Goal: Task Accomplishment & Management: Manage account settings

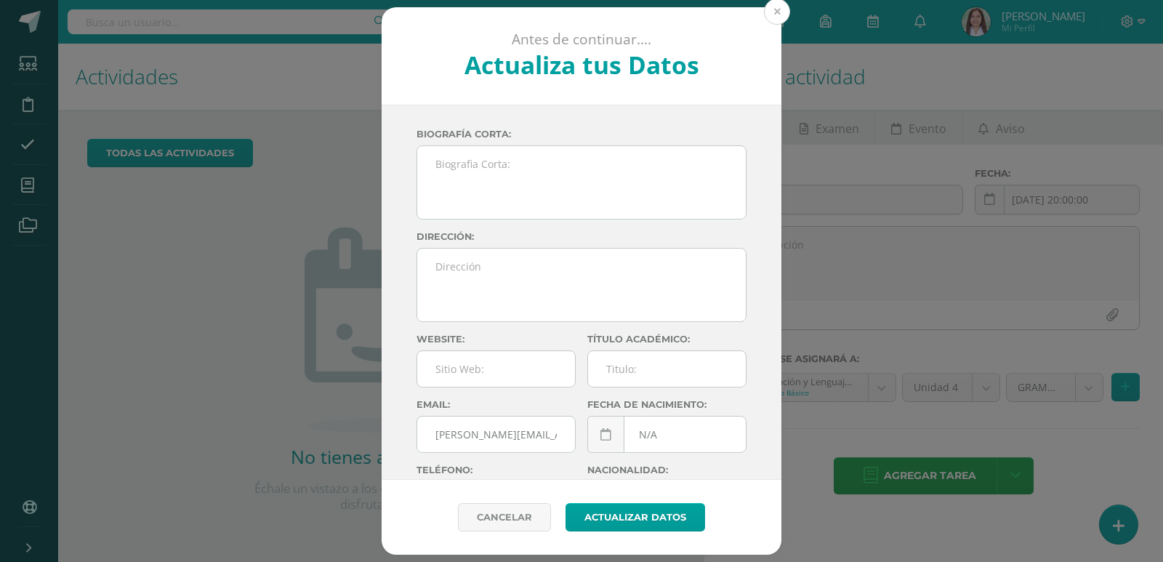
click at [775, 9] on button at bounding box center [777, 12] width 26 height 26
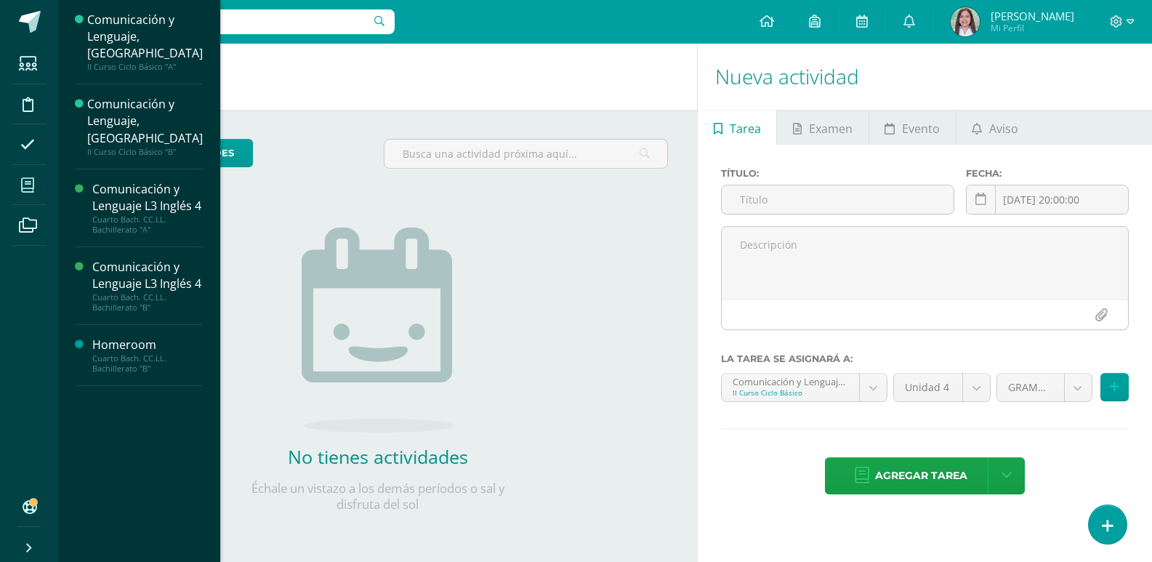
click at [34, 193] on icon at bounding box center [27, 185] width 13 height 15
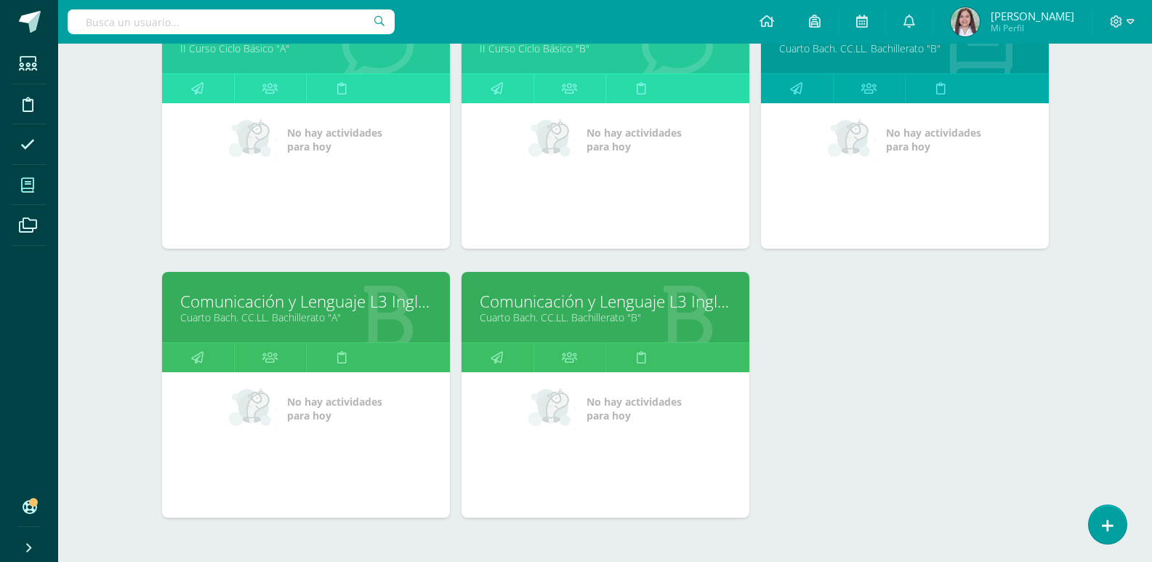
scroll to position [270, 0]
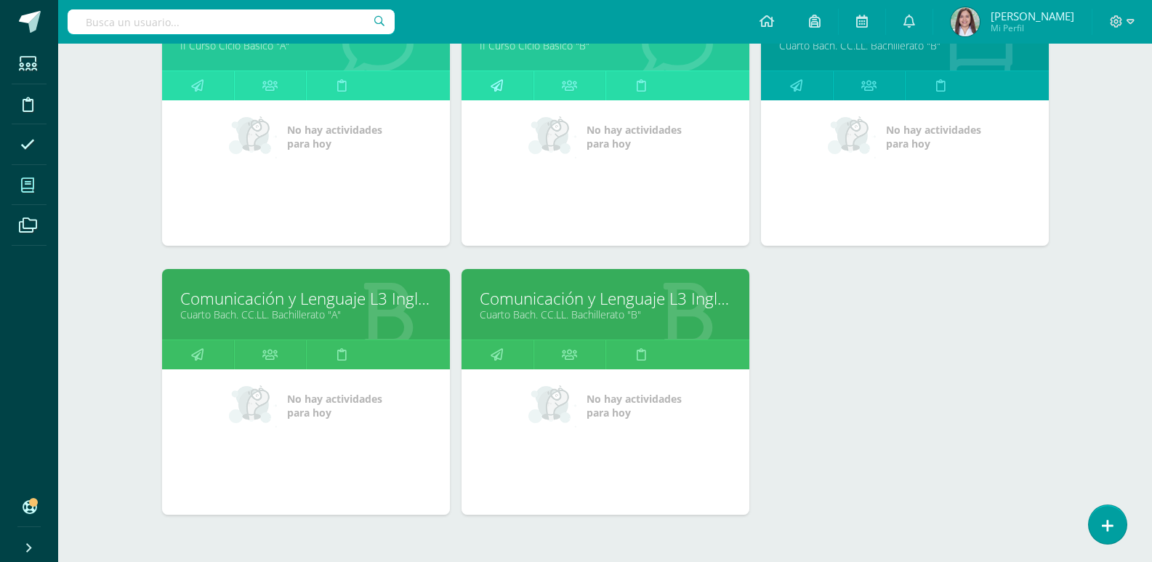
click at [528, 100] on link at bounding box center [497, 85] width 72 height 29
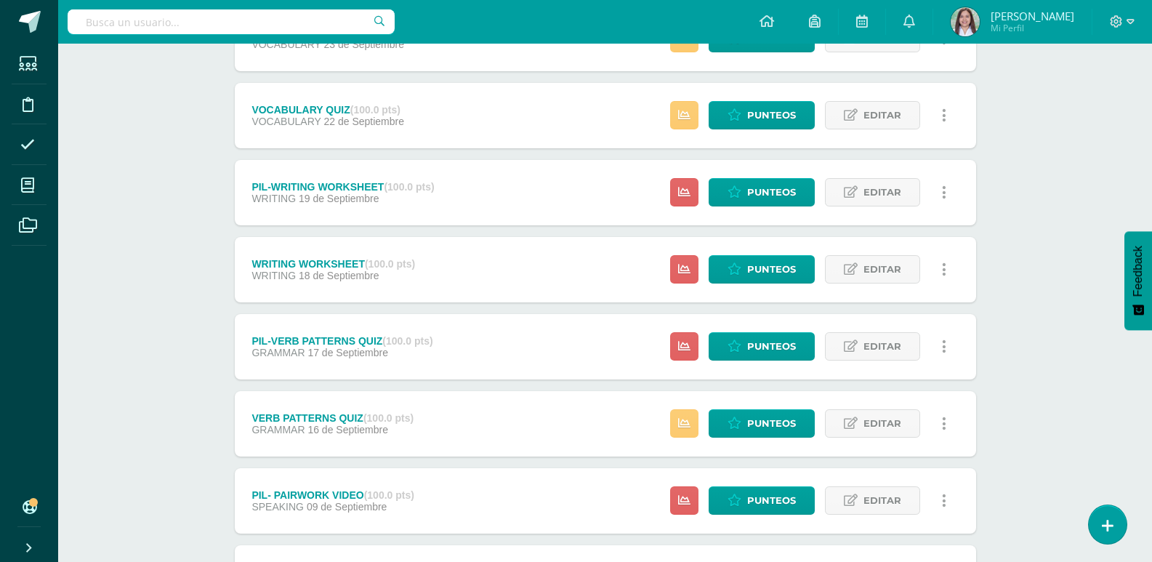
scroll to position [787, 0]
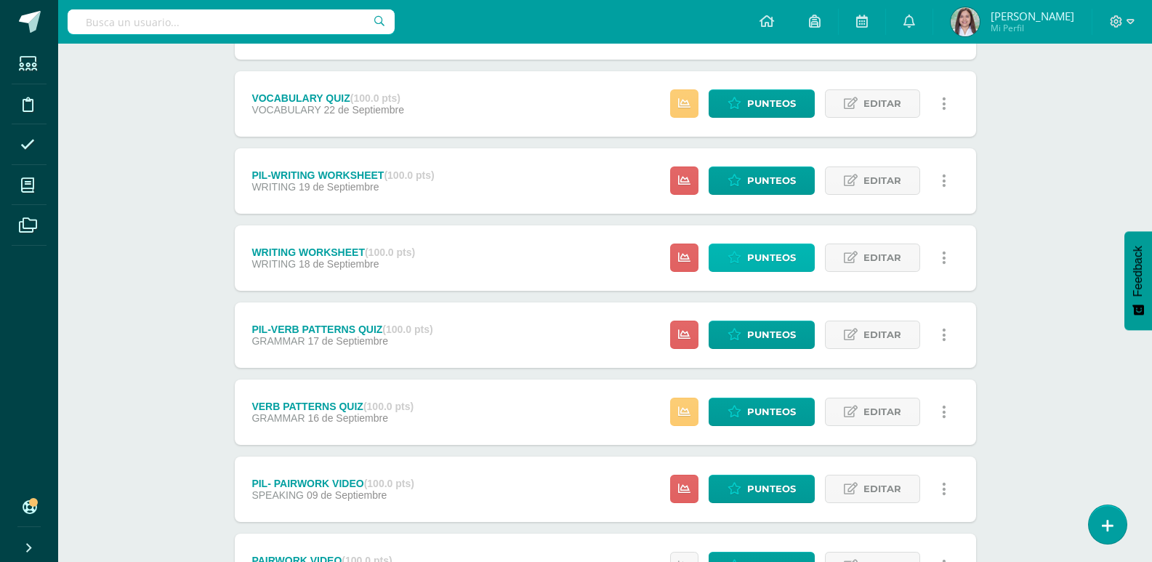
click at [774, 271] on span "Punteos" at bounding box center [771, 257] width 49 height 27
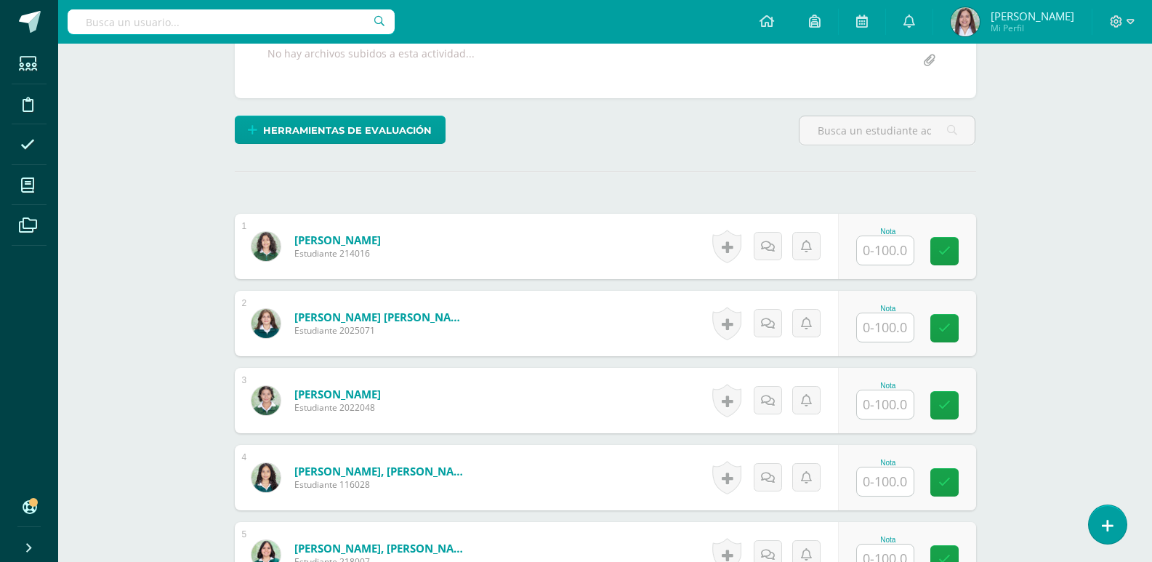
scroll to position [307, 0]
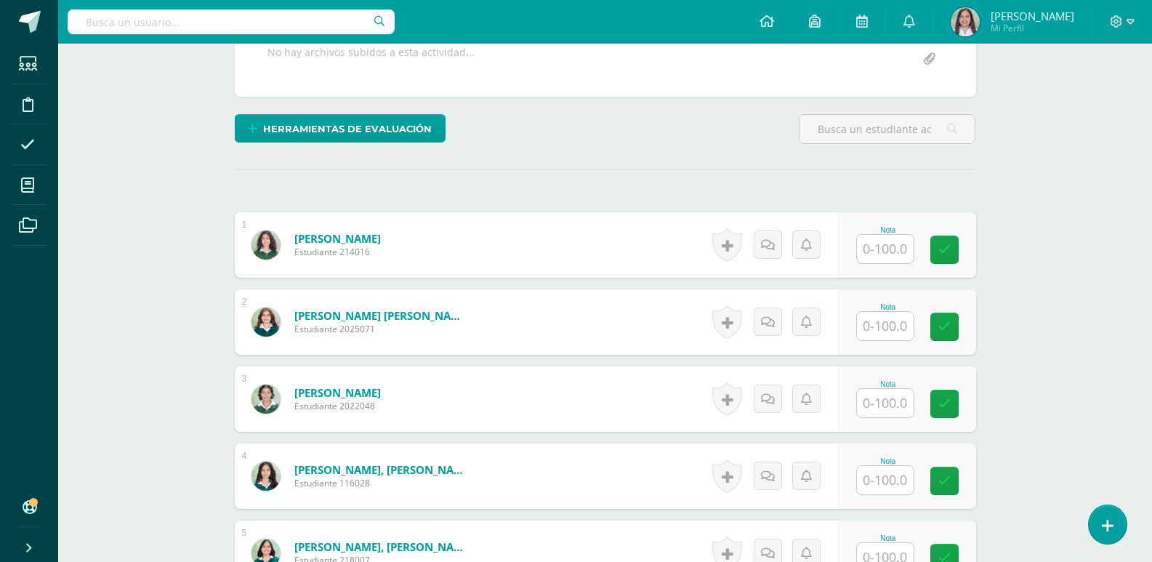
click at [895, 263] on input "text" at bounding box center [885, 249] width 57 height 28
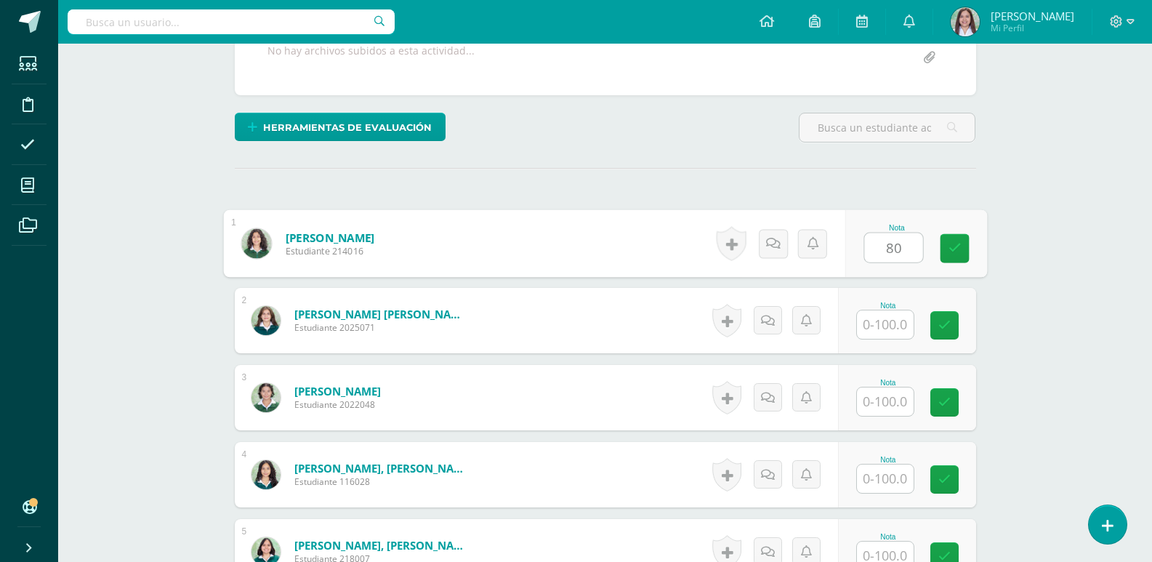
type input "80"
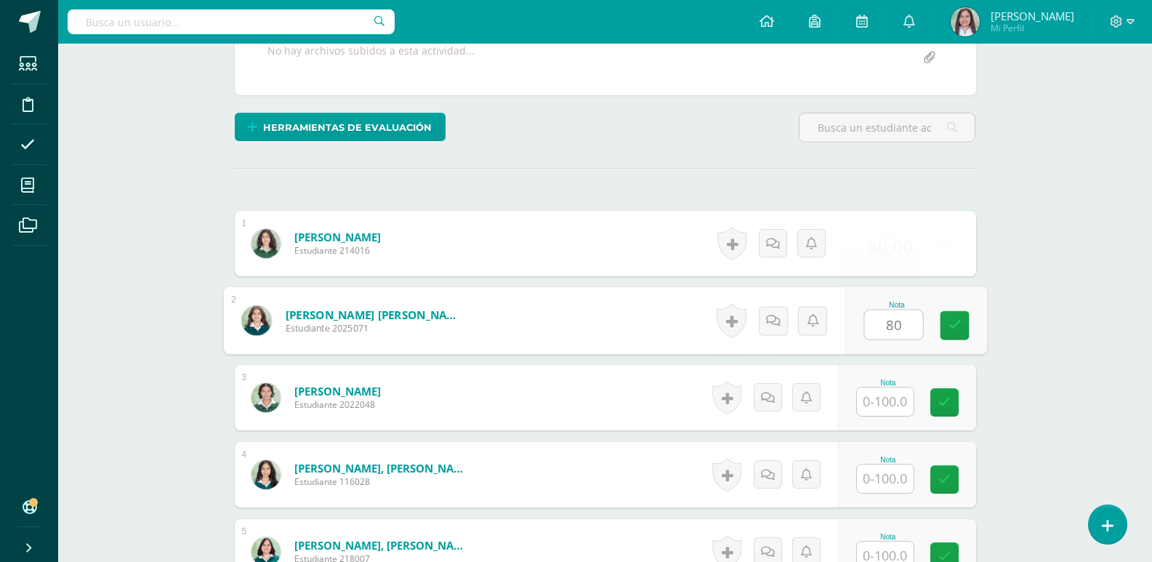
type input "80"
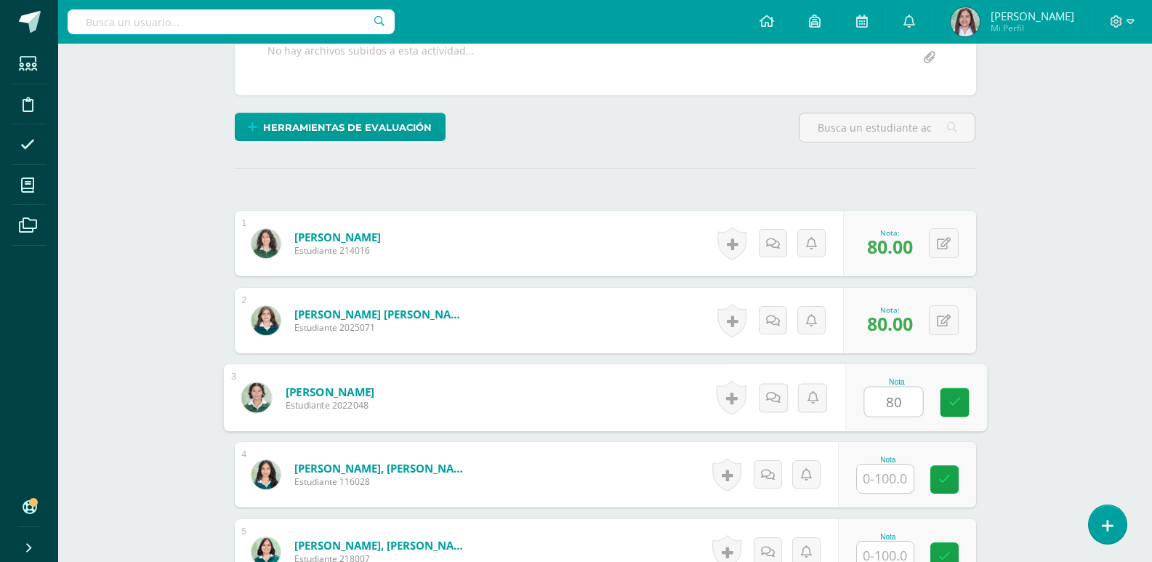
type input "80"
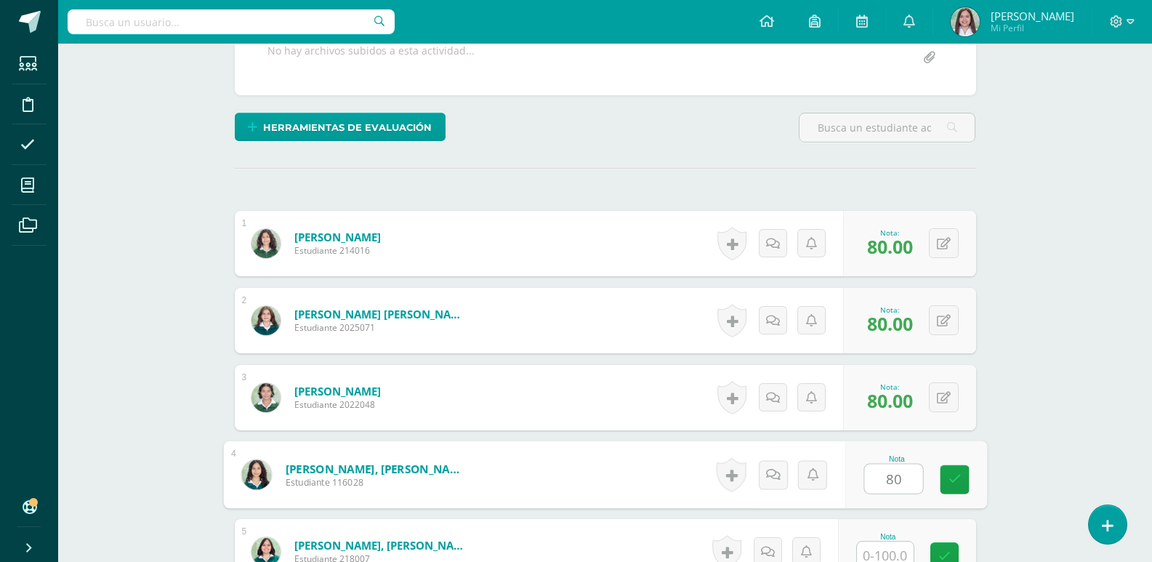
type input "80"
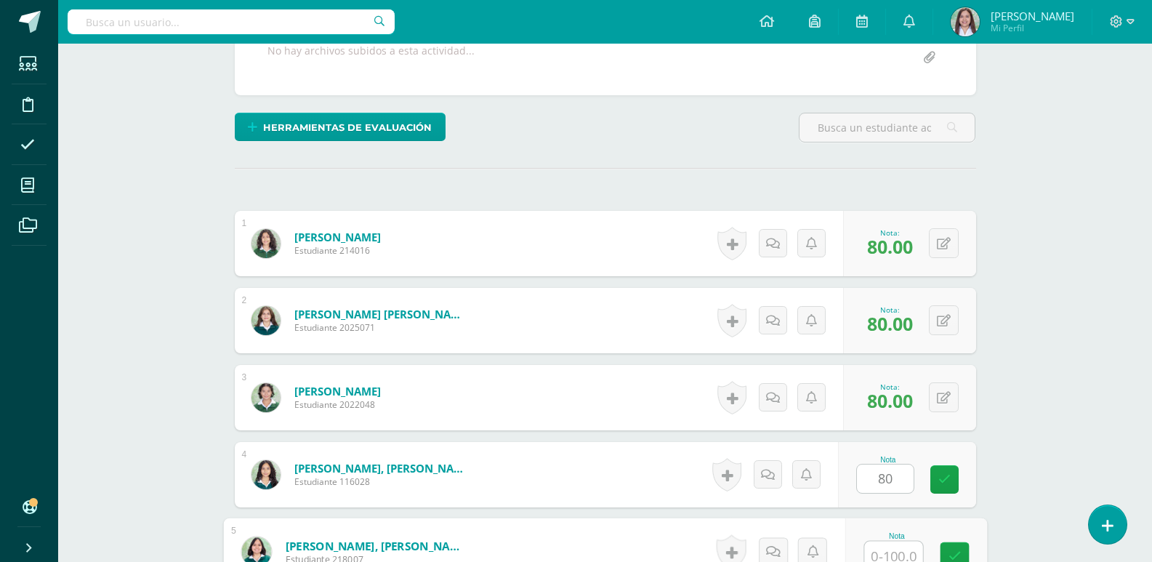
scroll to position [653, 0]
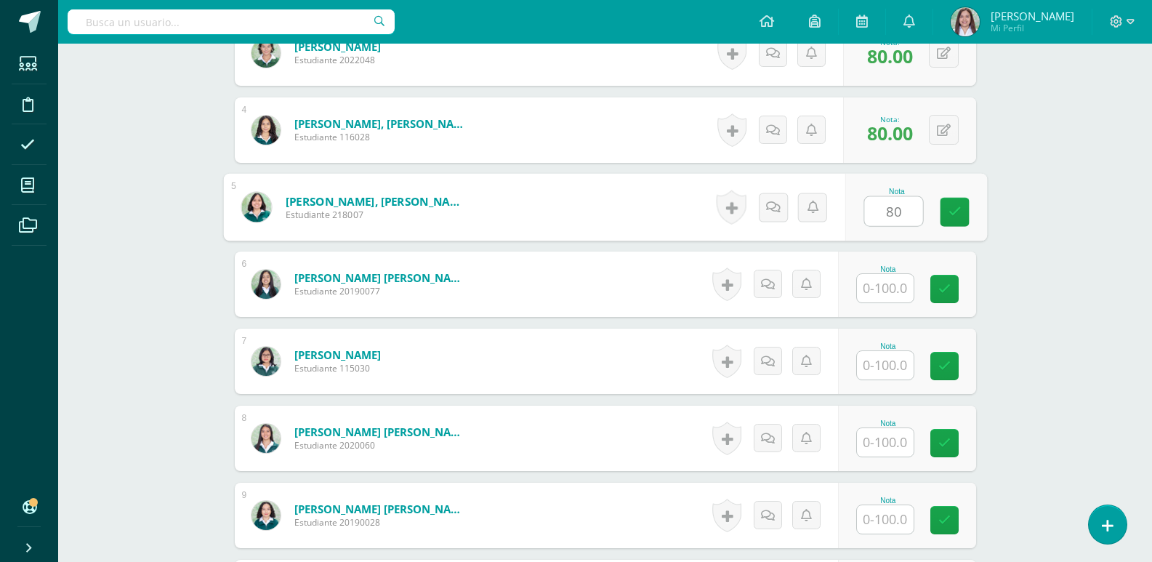
type input "80"
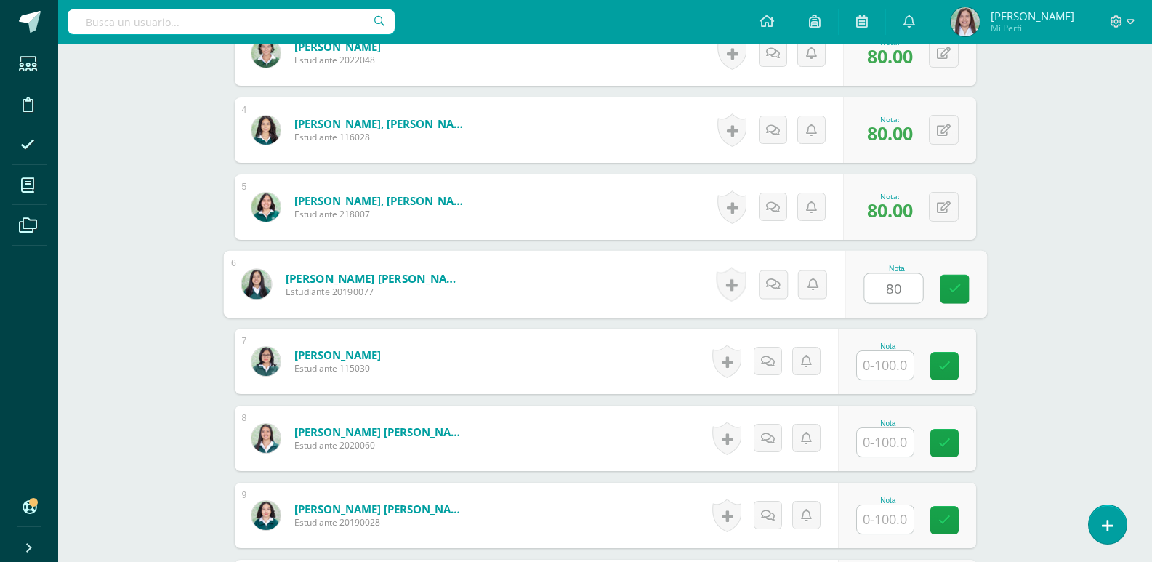
type input "80"
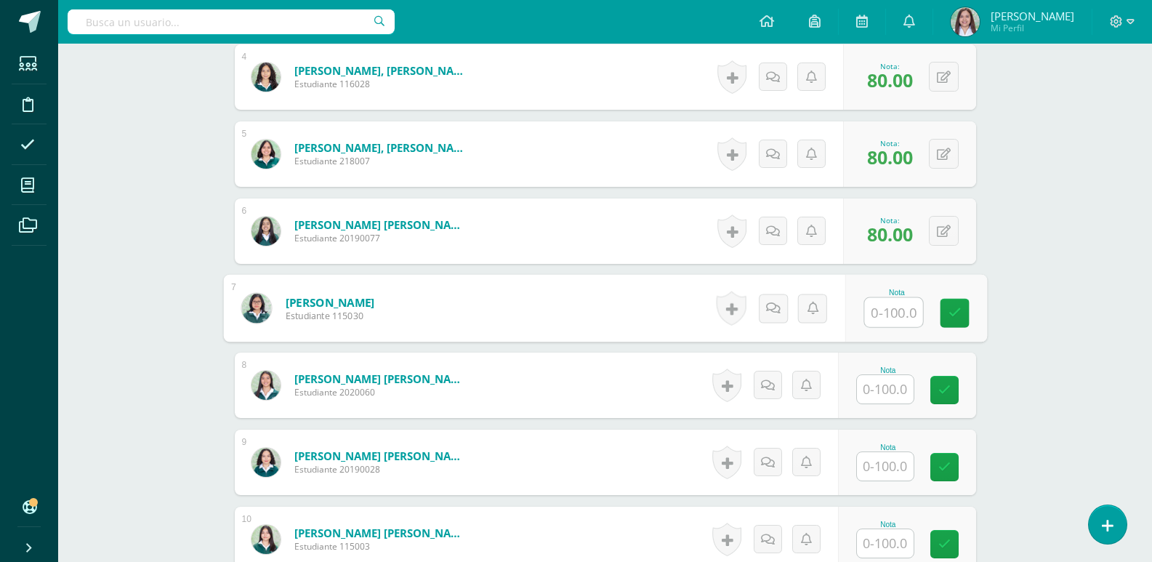
scroll to position [709, 0]
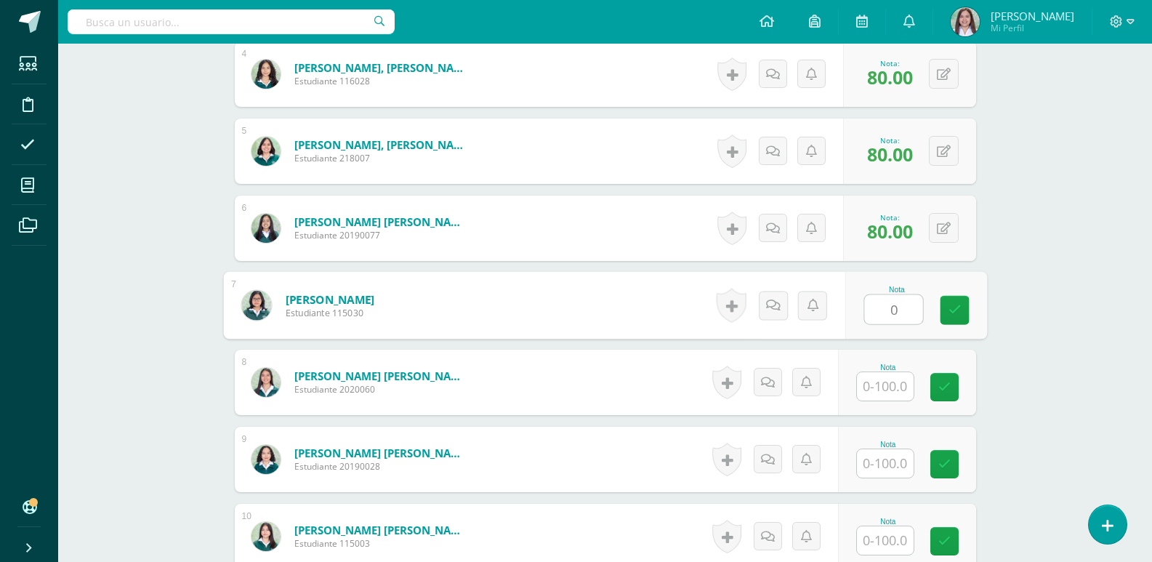
type input "0"
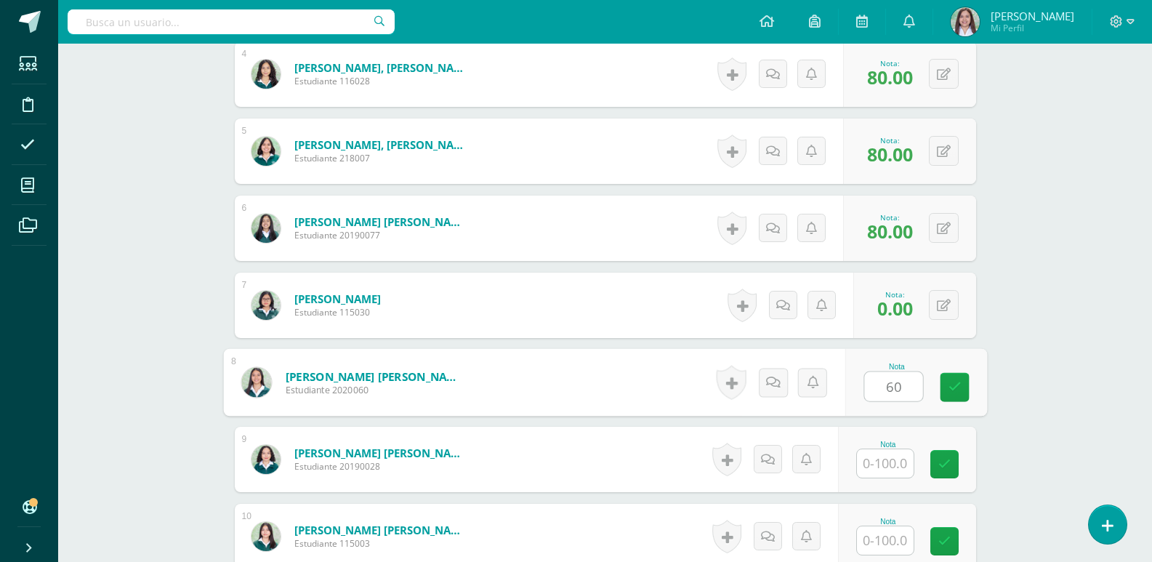
type input "60"
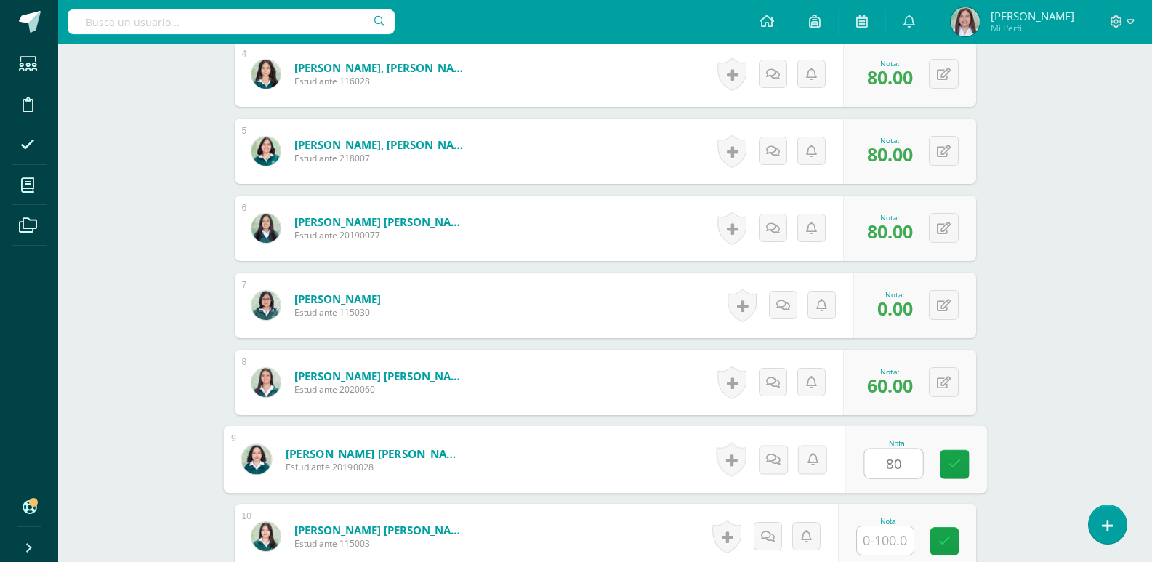
type input "80"
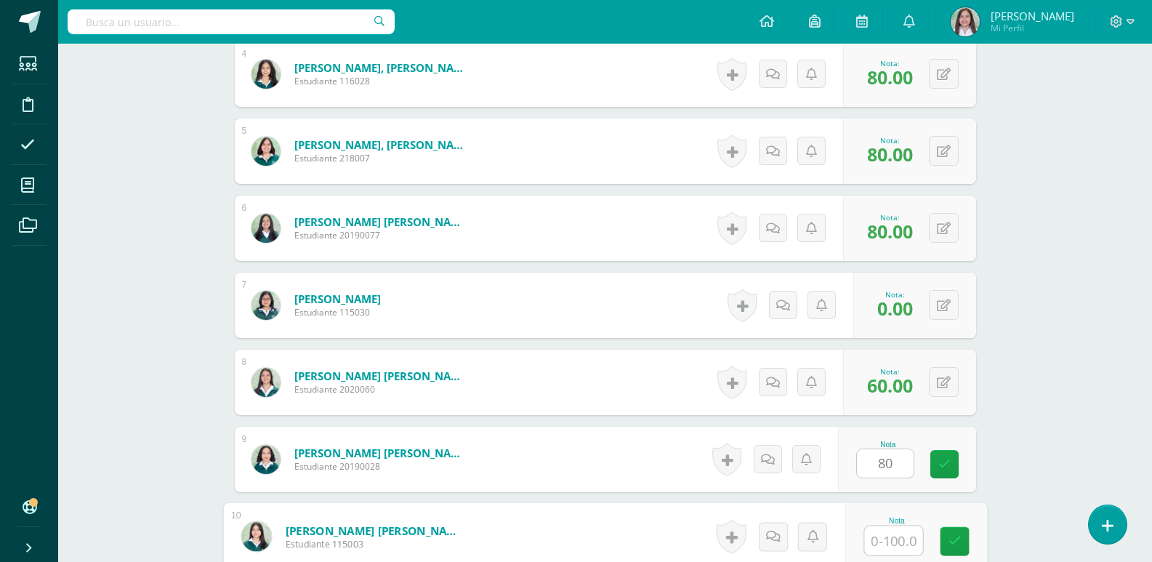
scroll to position [1052, 0]
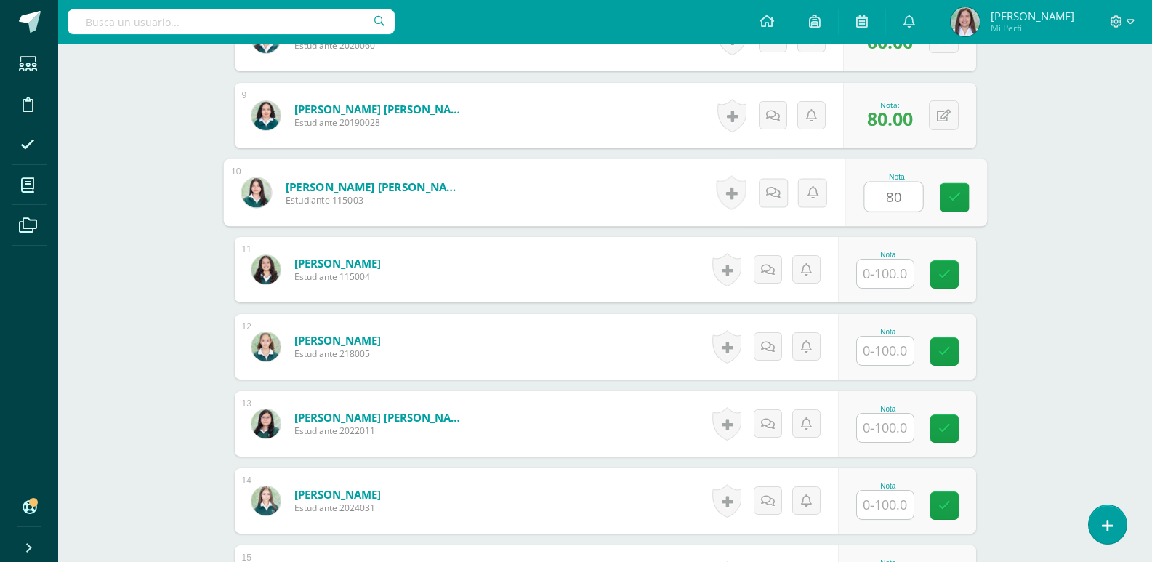
type input "80"
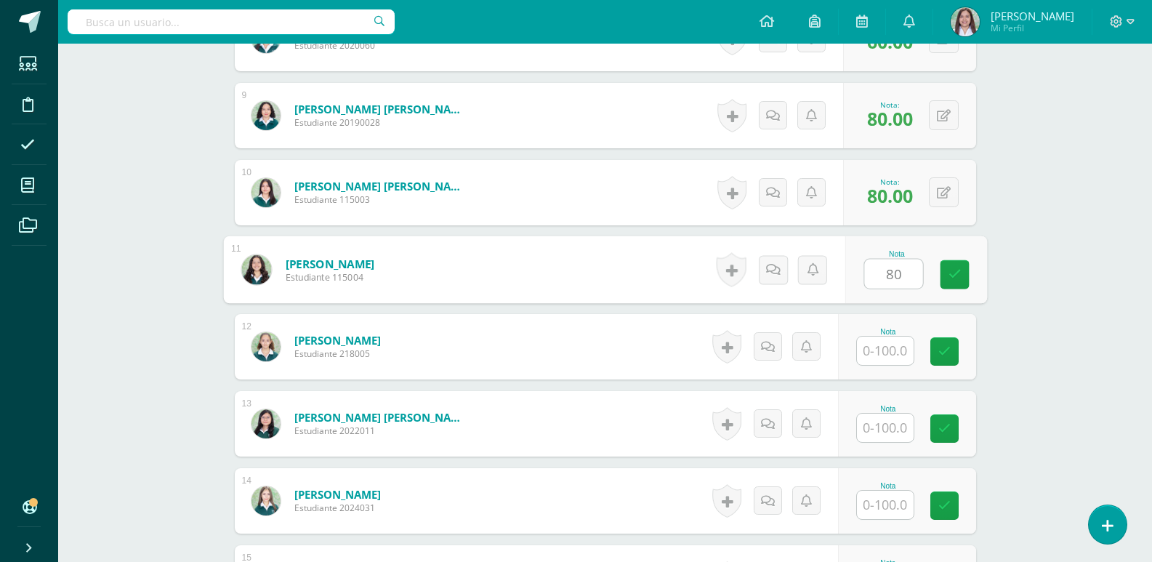
type input "80"
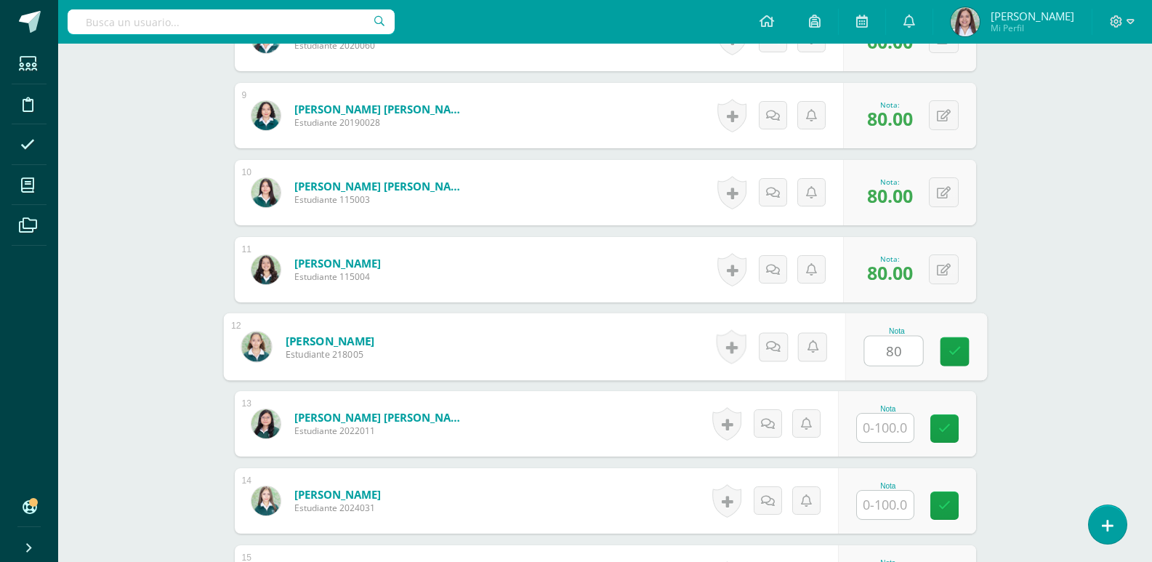
type input "80"
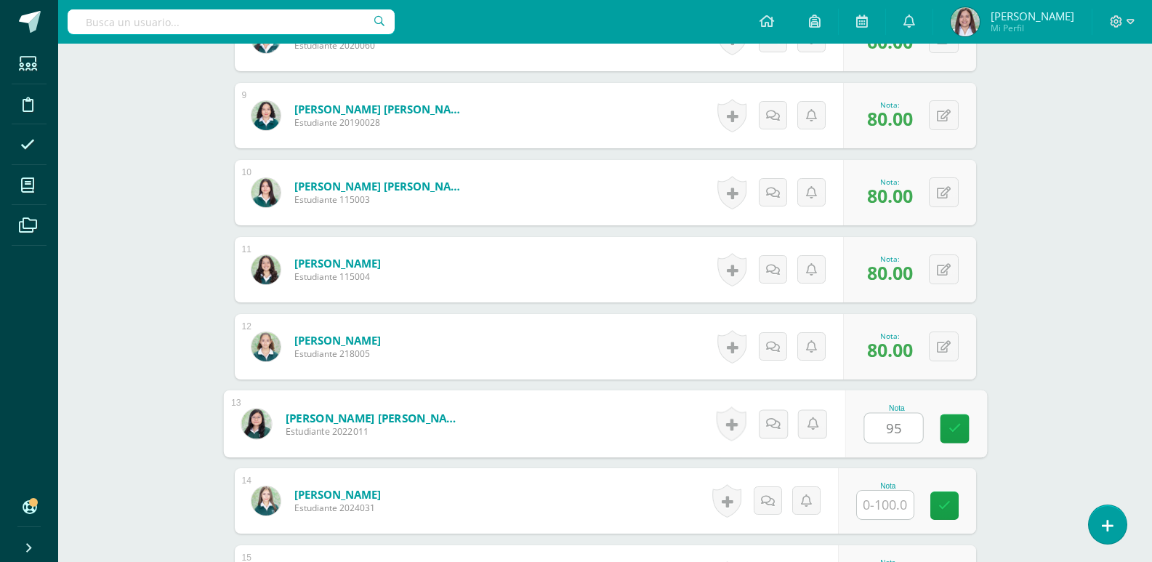
type input "95"
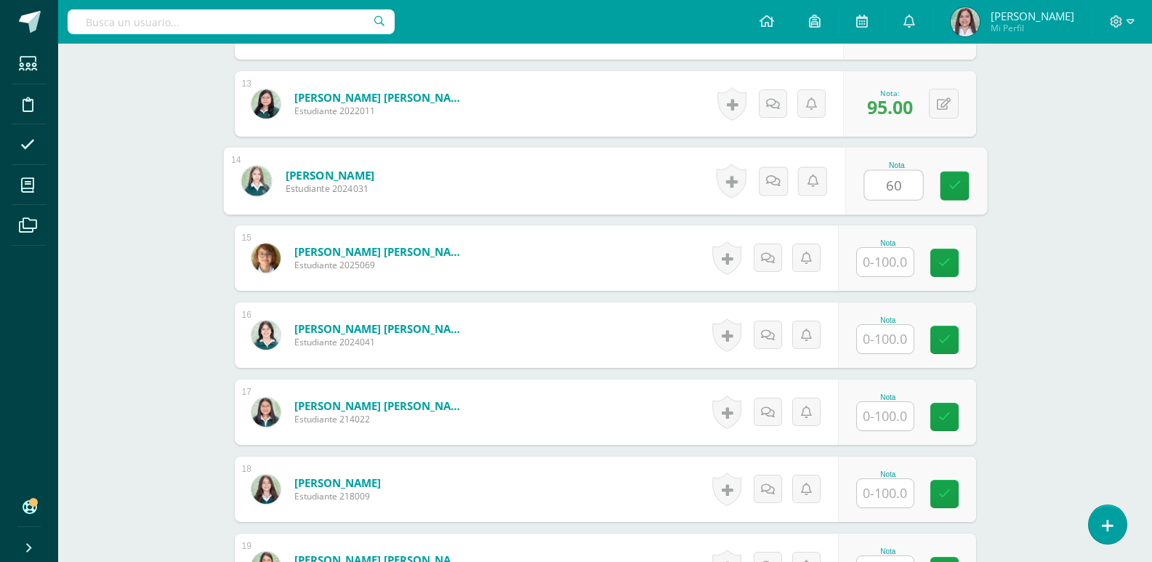
type input "60"
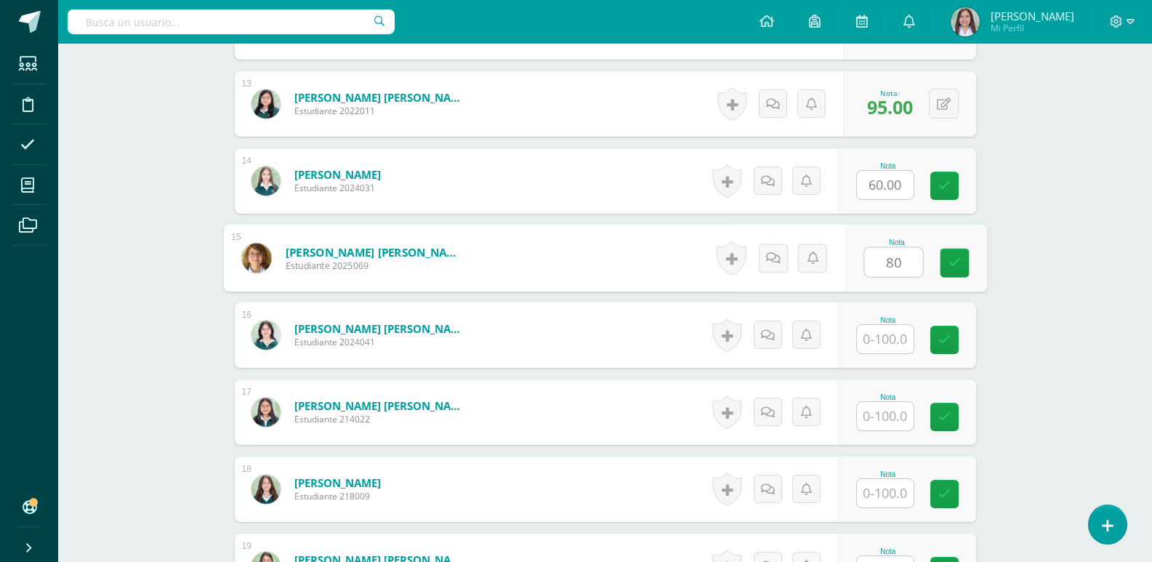
type input "80"
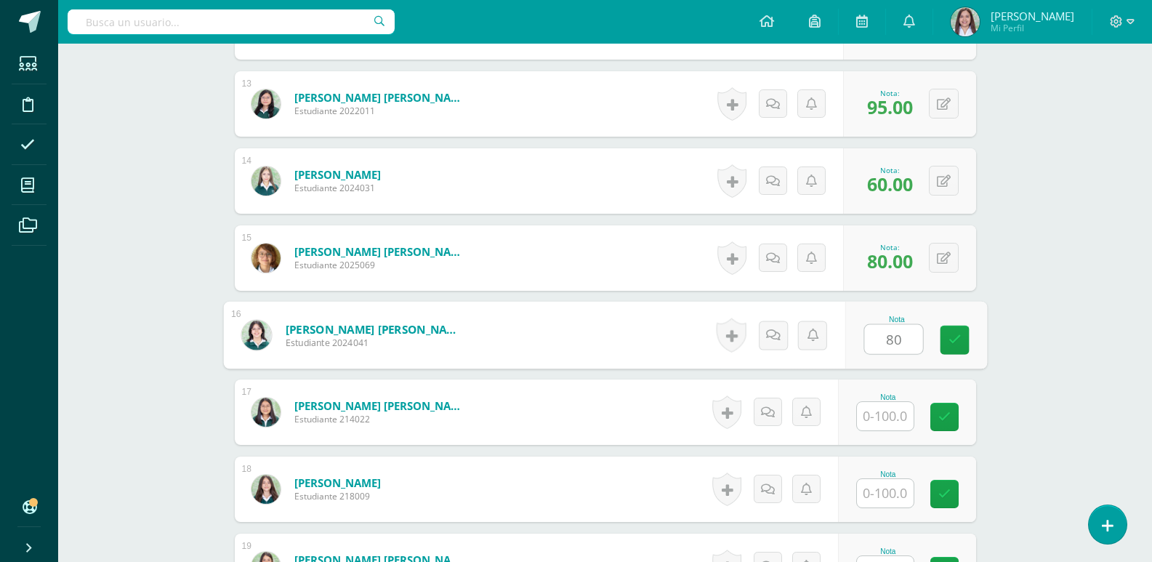
type input "80"
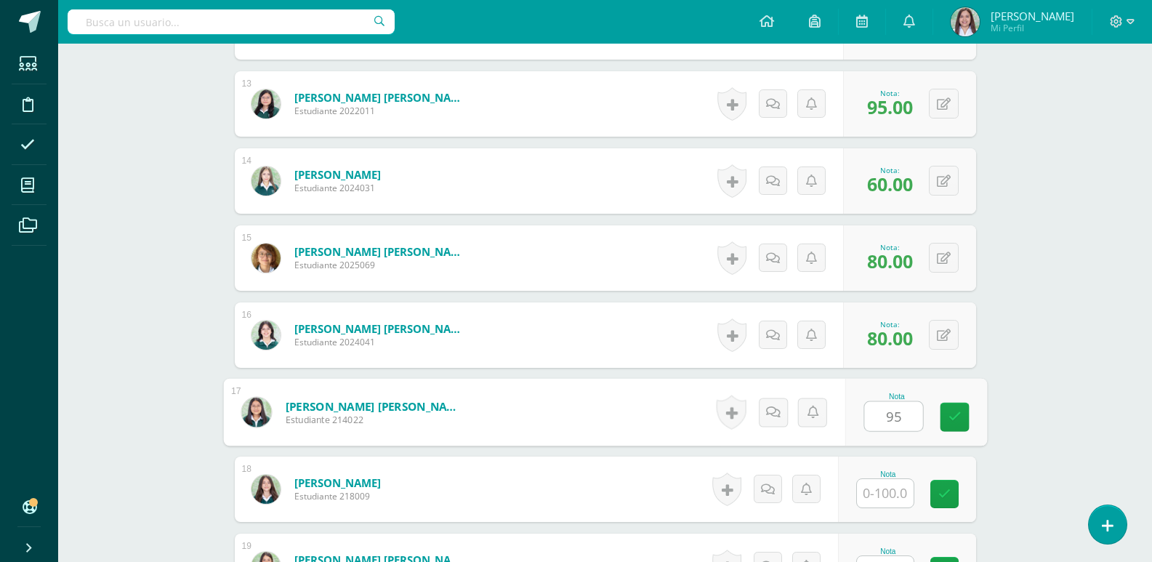
type input "95"
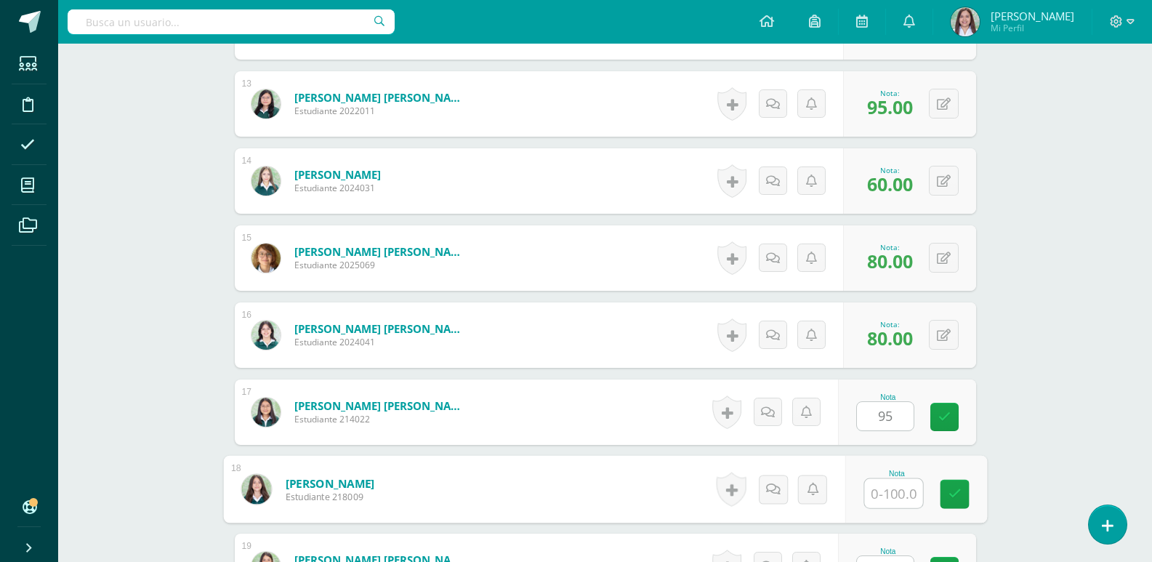
scroll to position [1692, 0]
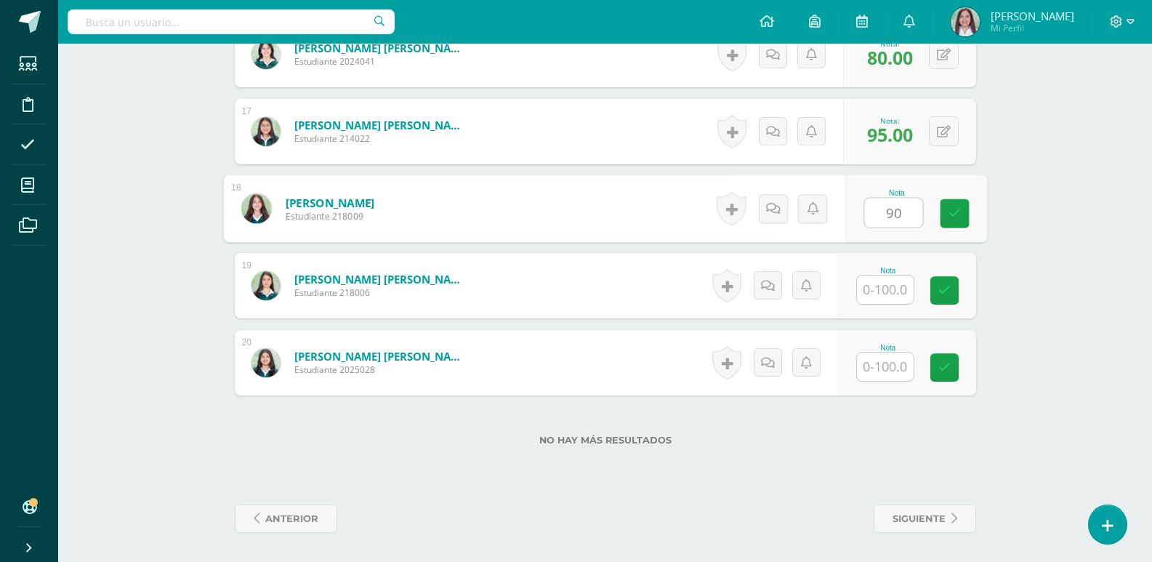
type input "90"
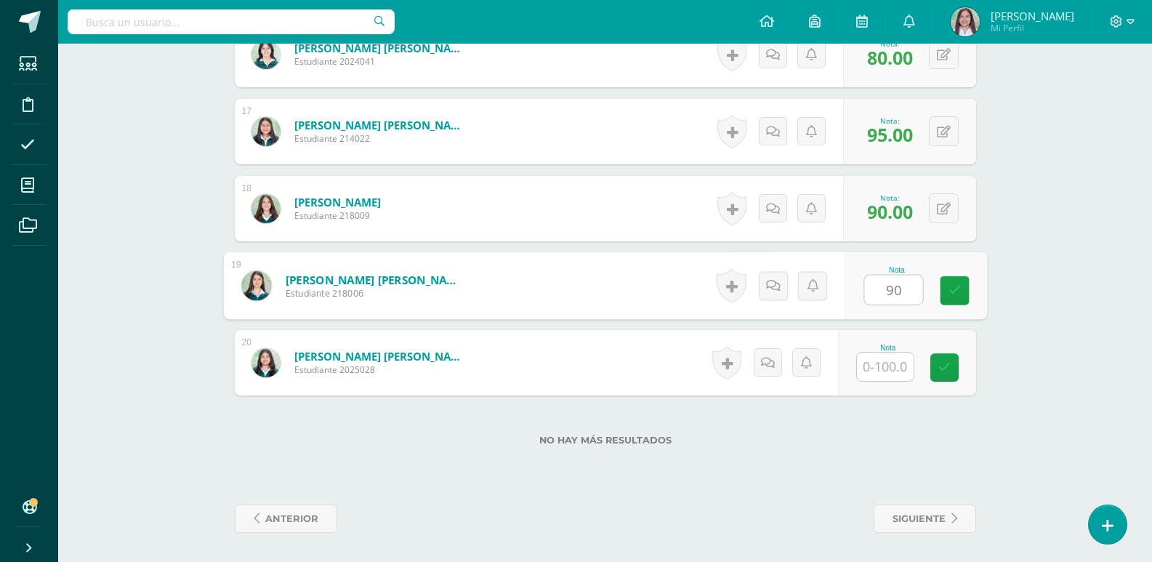
type input "90"
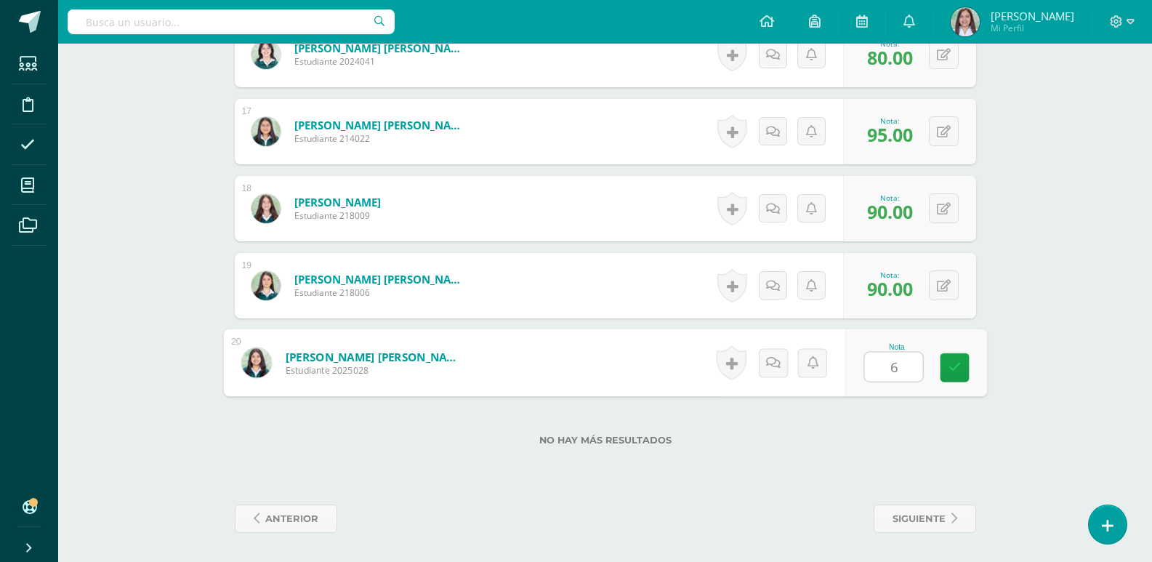
type input "60"
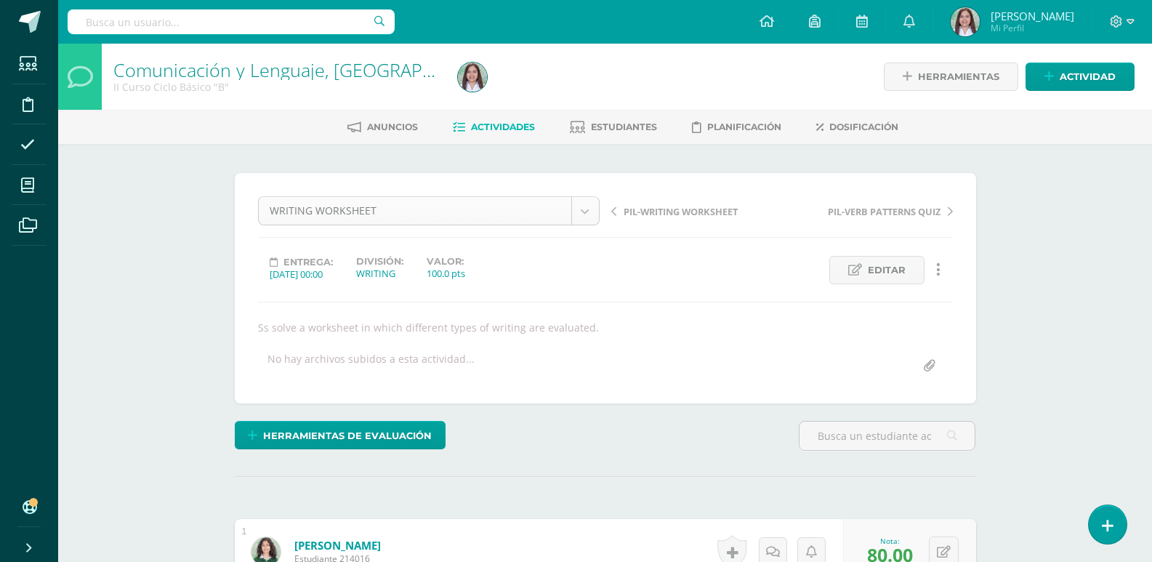
scroll to position [161, 0]
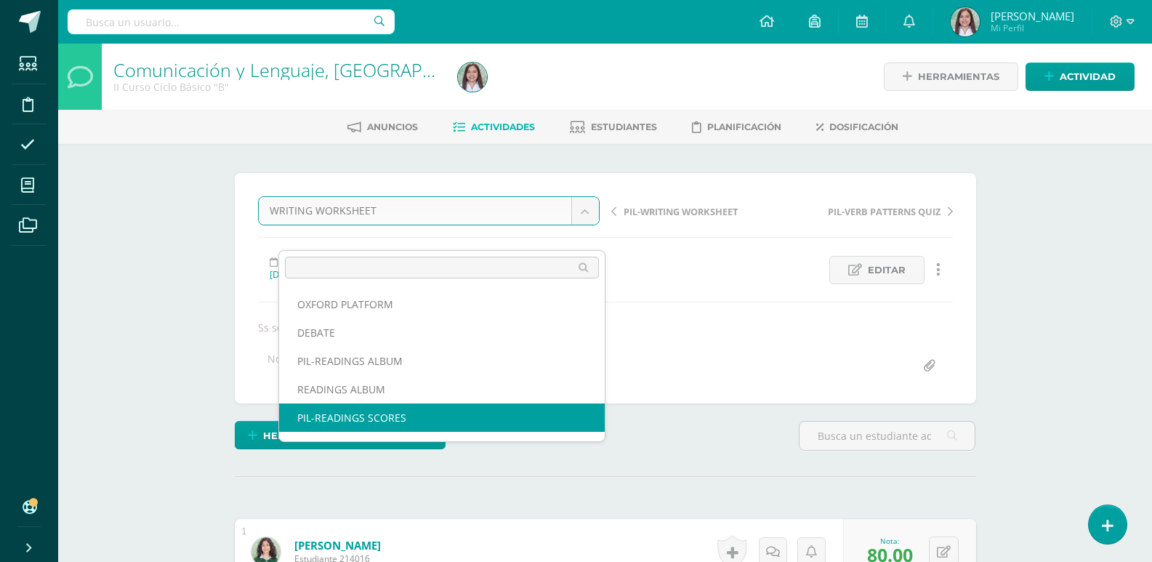
scroll to position [0, 0]
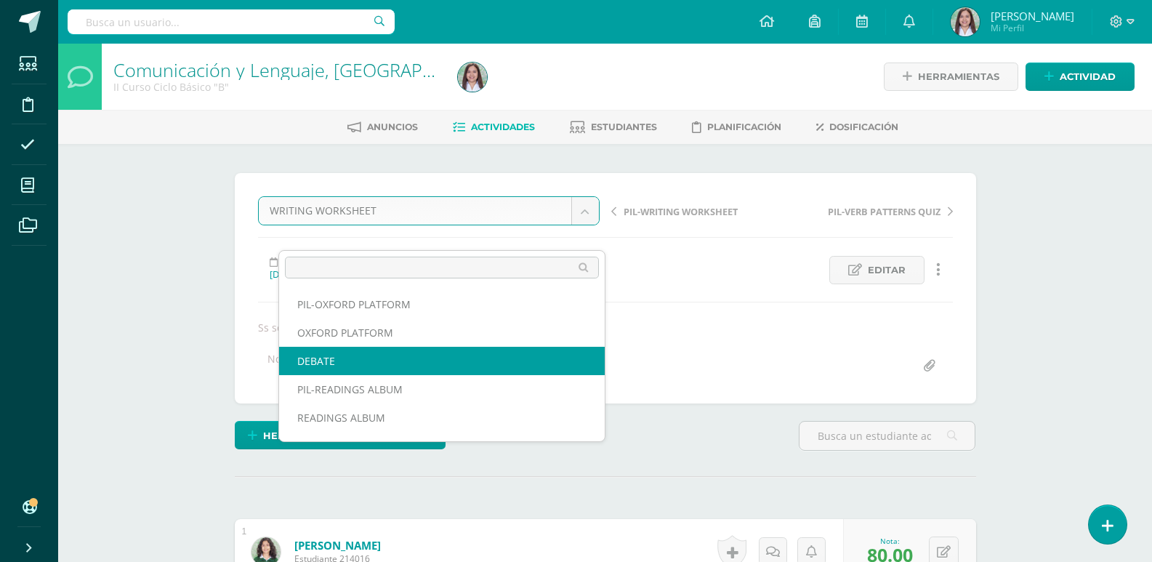
select select "/dashboard/teacher/grade-activity/260165/"
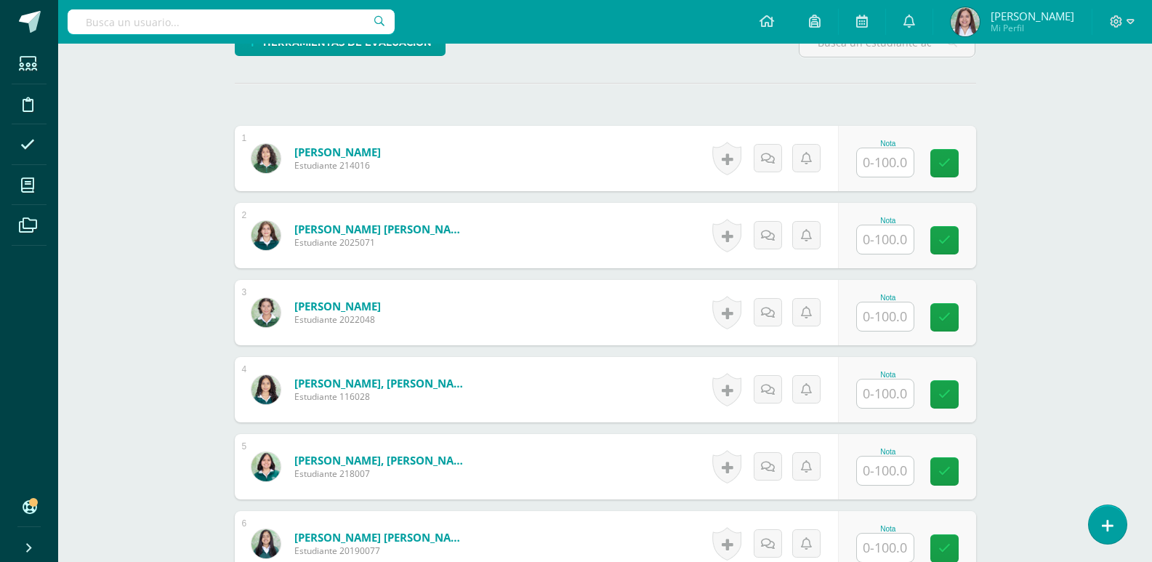
scroll to position [403, 0]
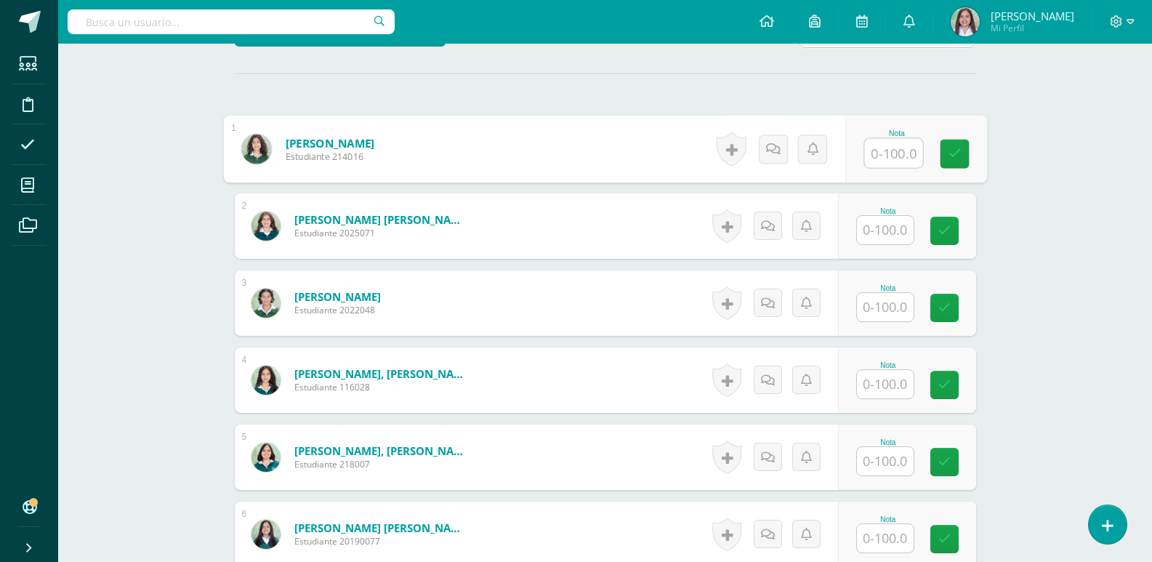
click at [883, 168] on input "text" at bounding box center [893, 153] width 58 height 29
type input "80"
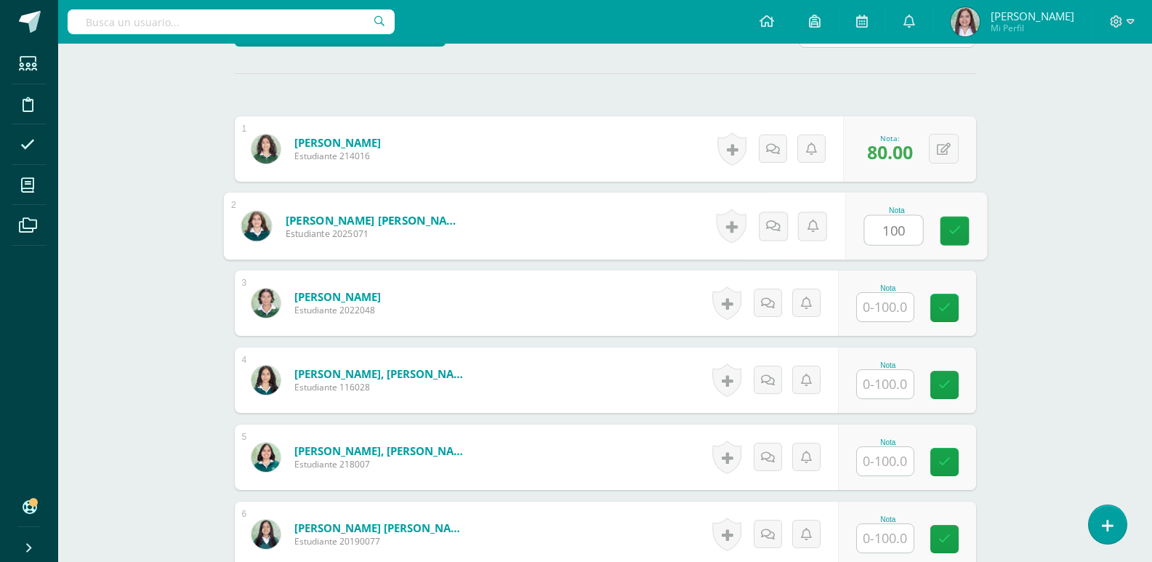
type input "100"
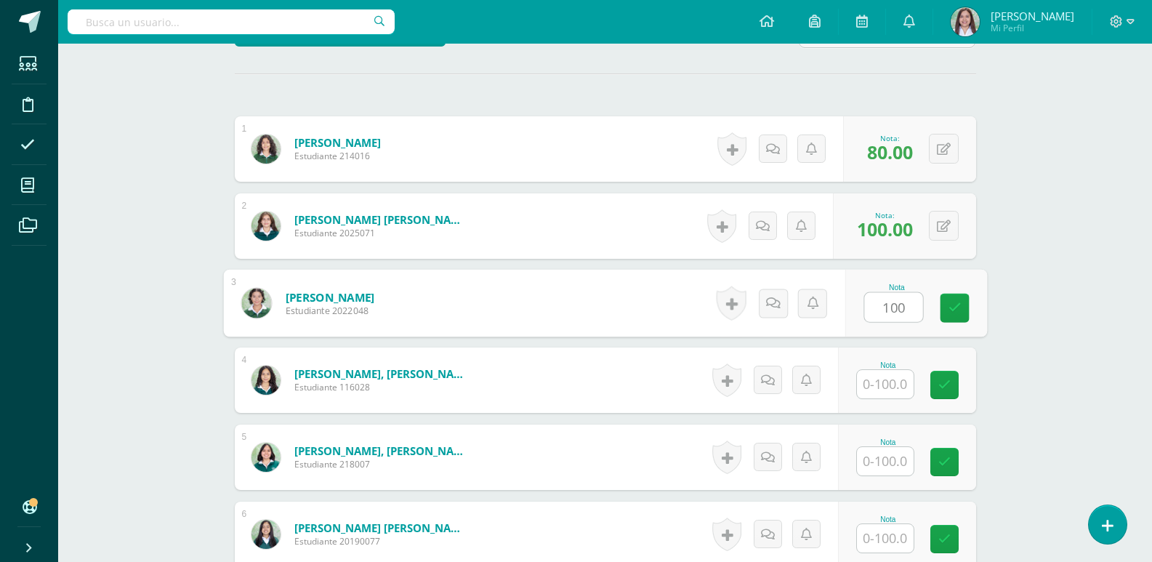
type input "100"
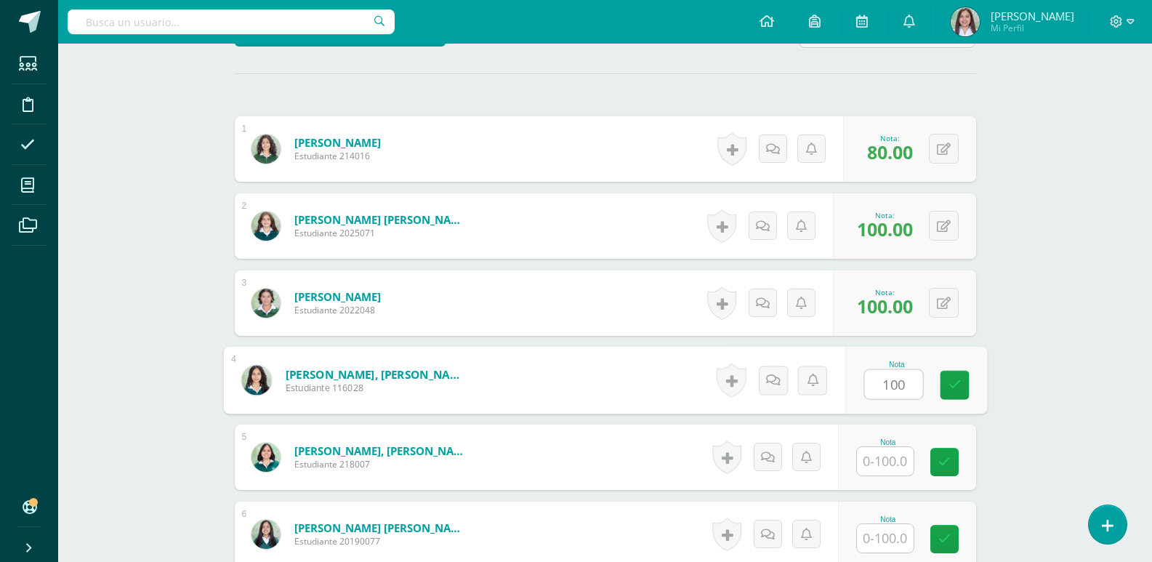
type input "100"
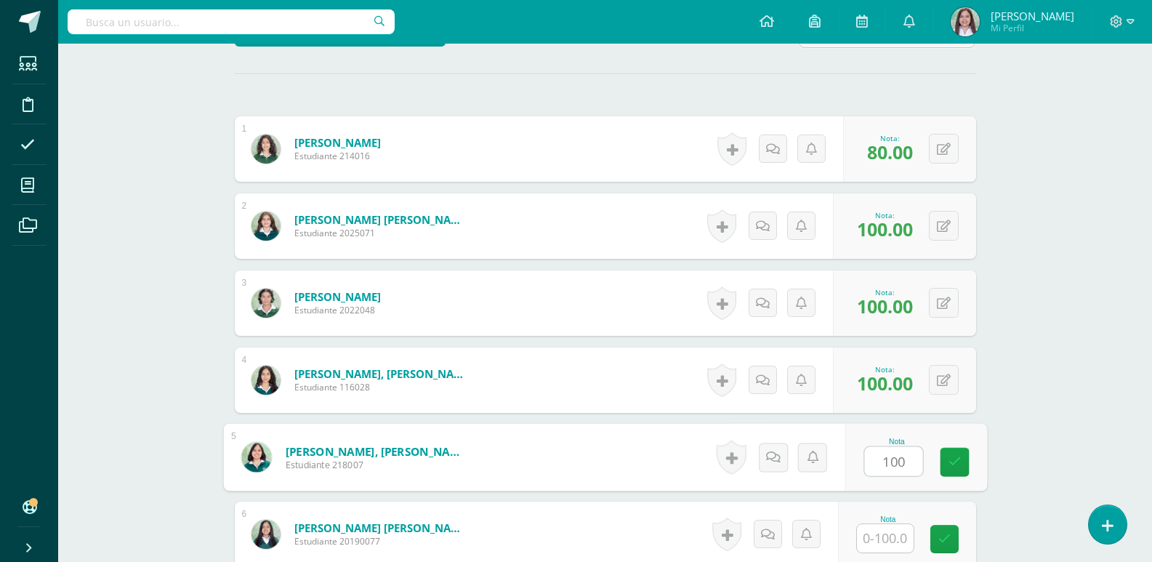
type input "100"
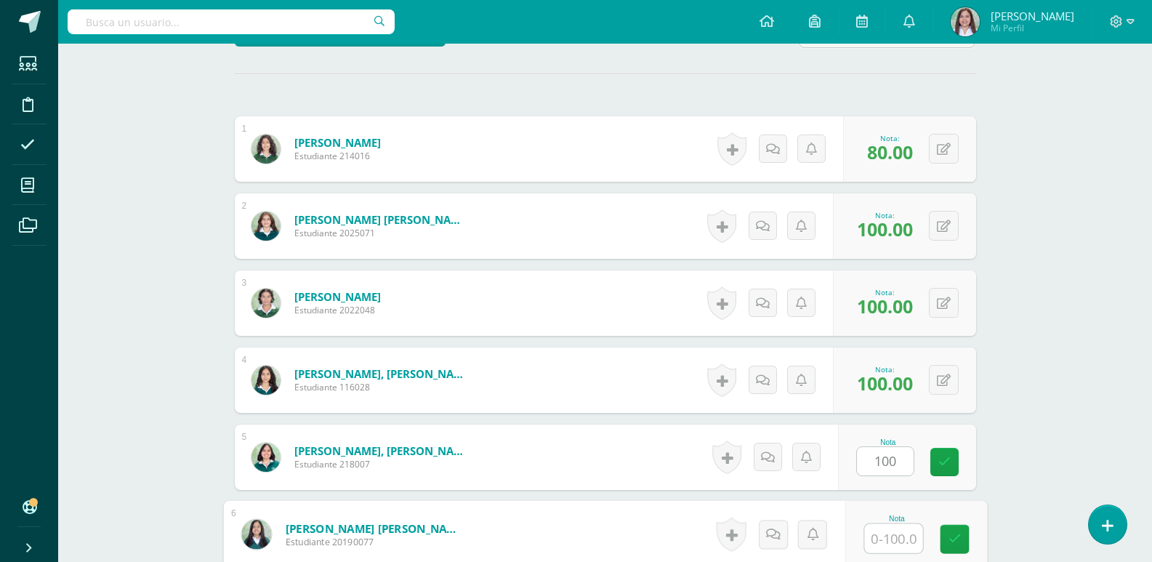
scroll to position [733, 0]
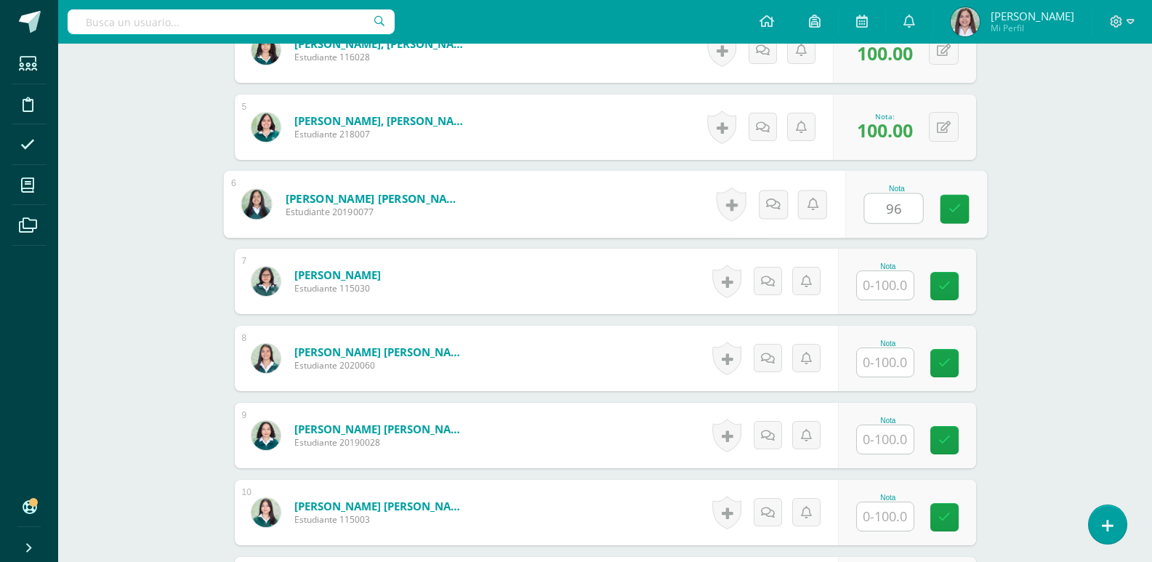
type input "96"
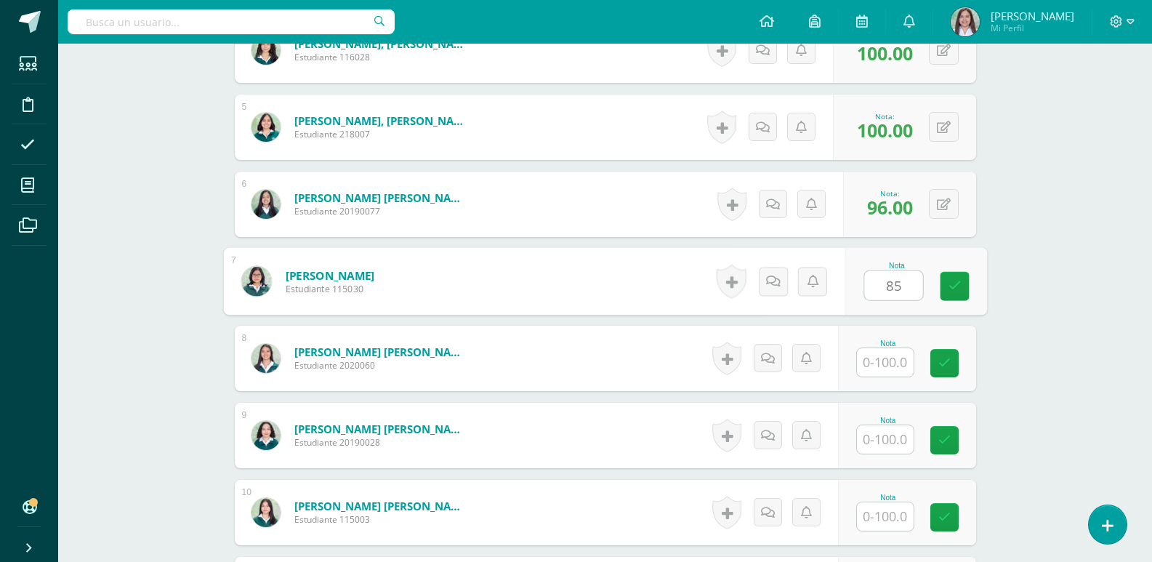
type input "85"
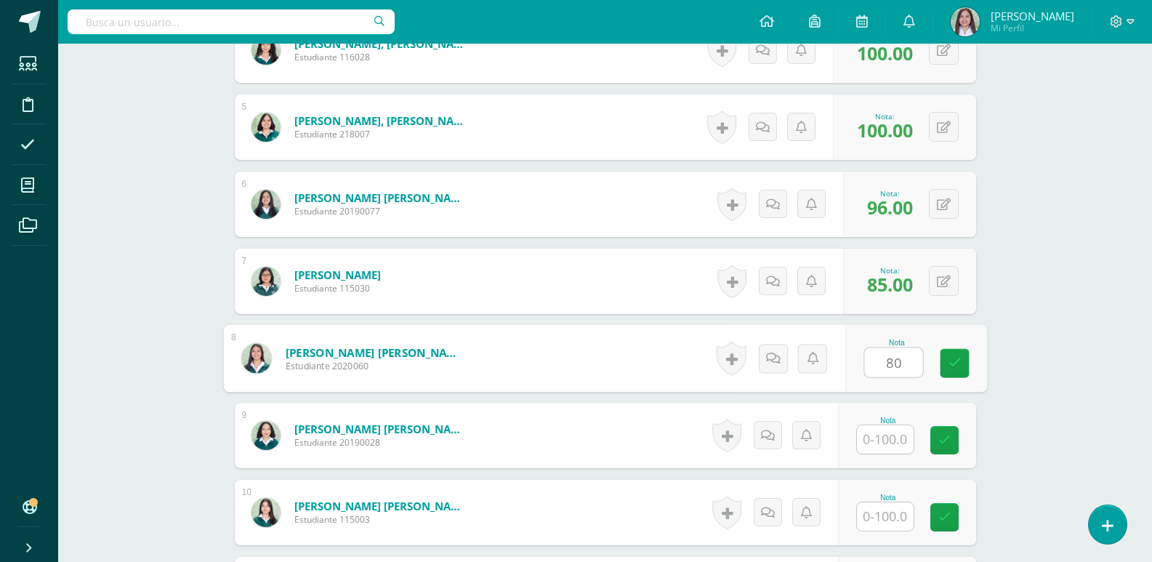
type input "80"
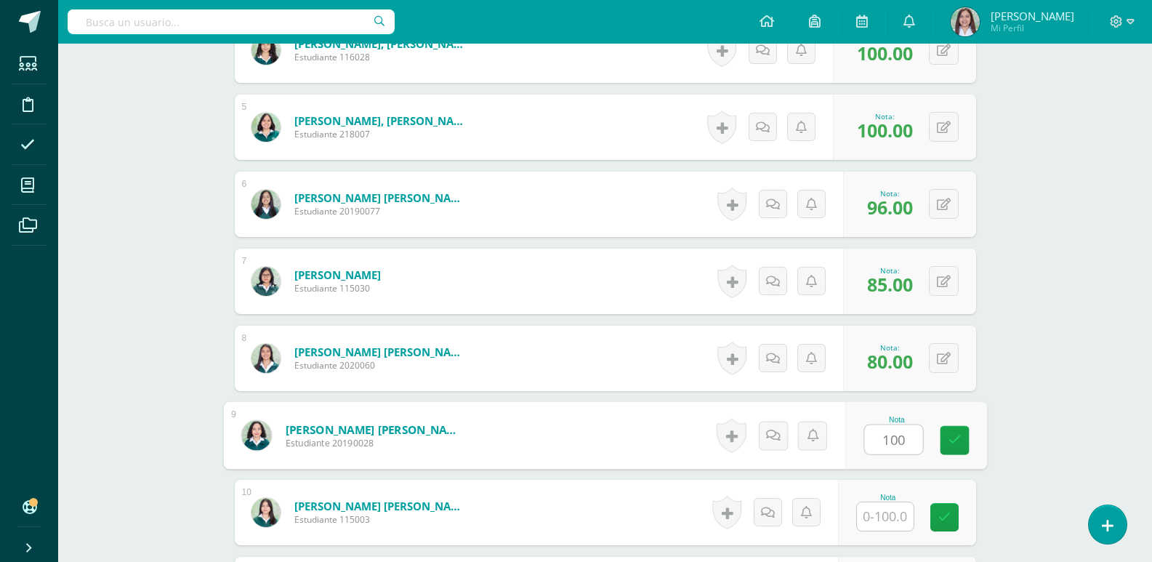
type input "100"
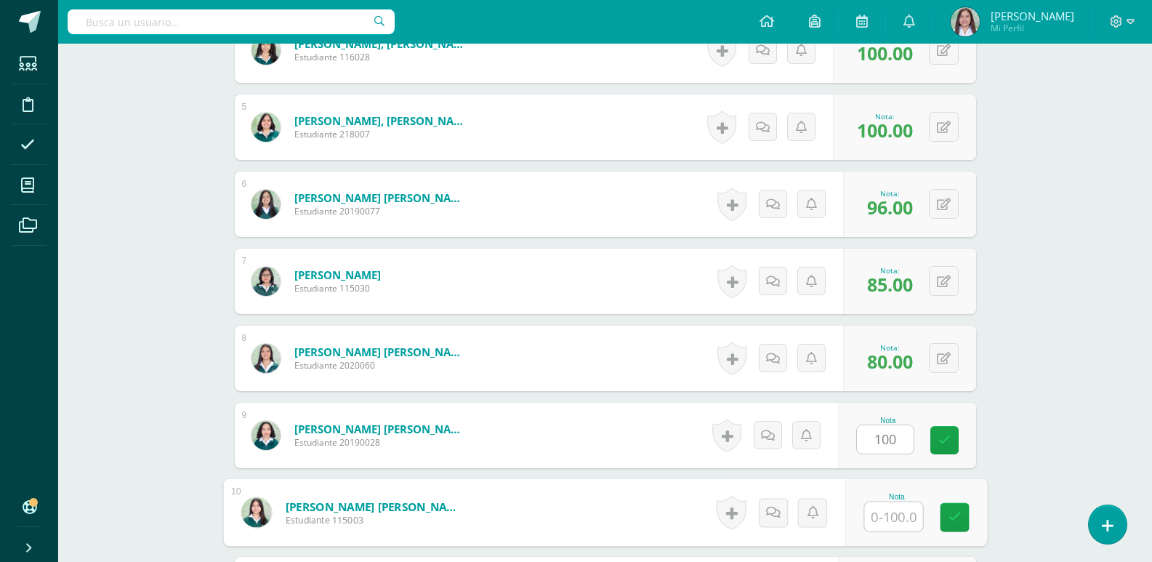
scroll to position [1052, 0]
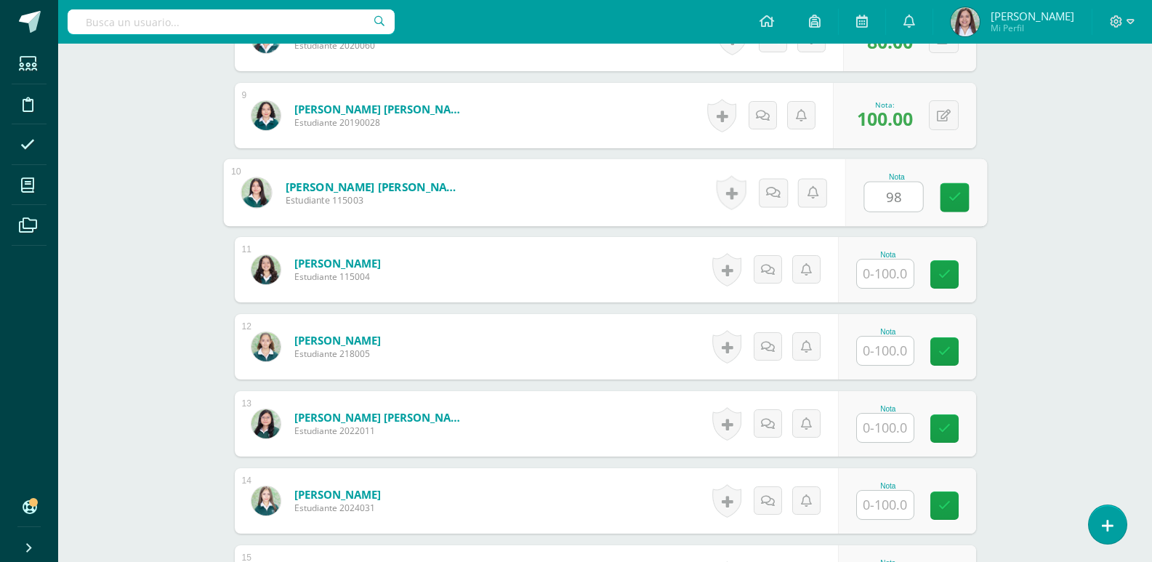
type input "98"
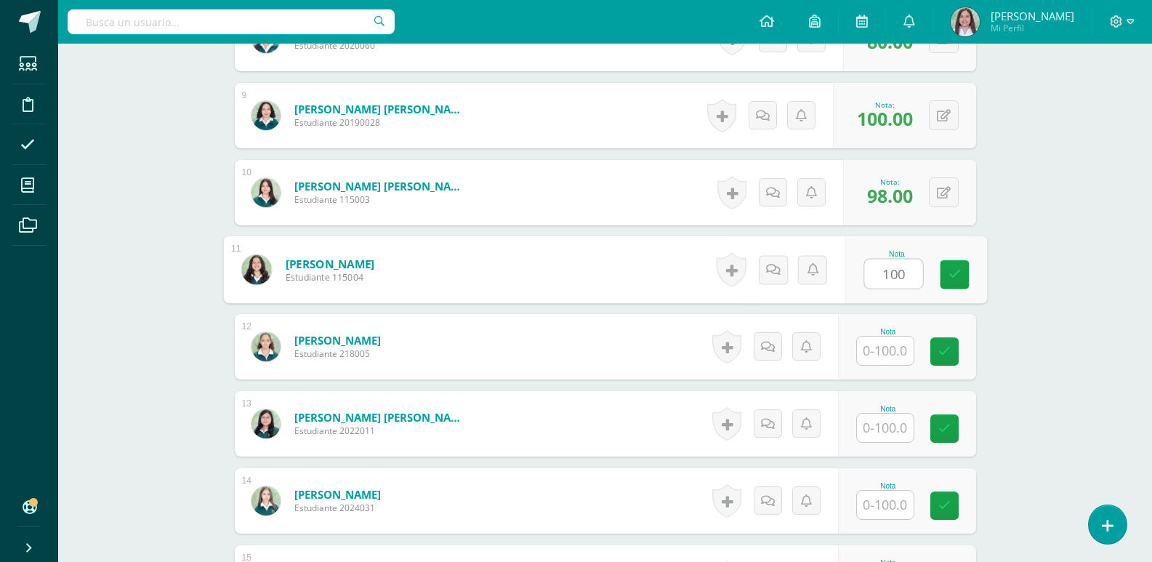
type input "100"
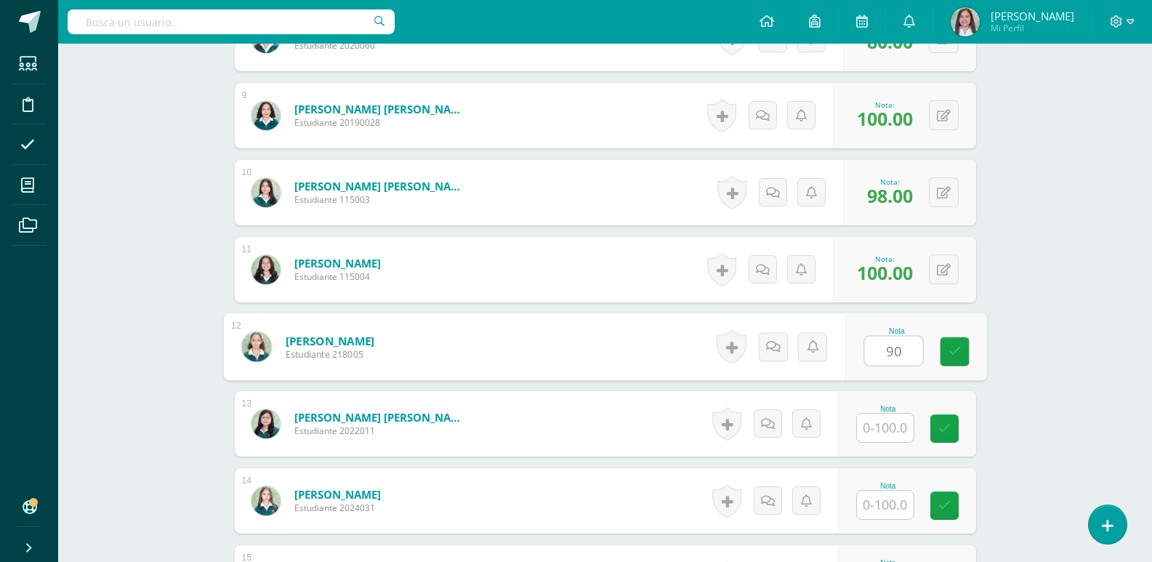
type input "90"
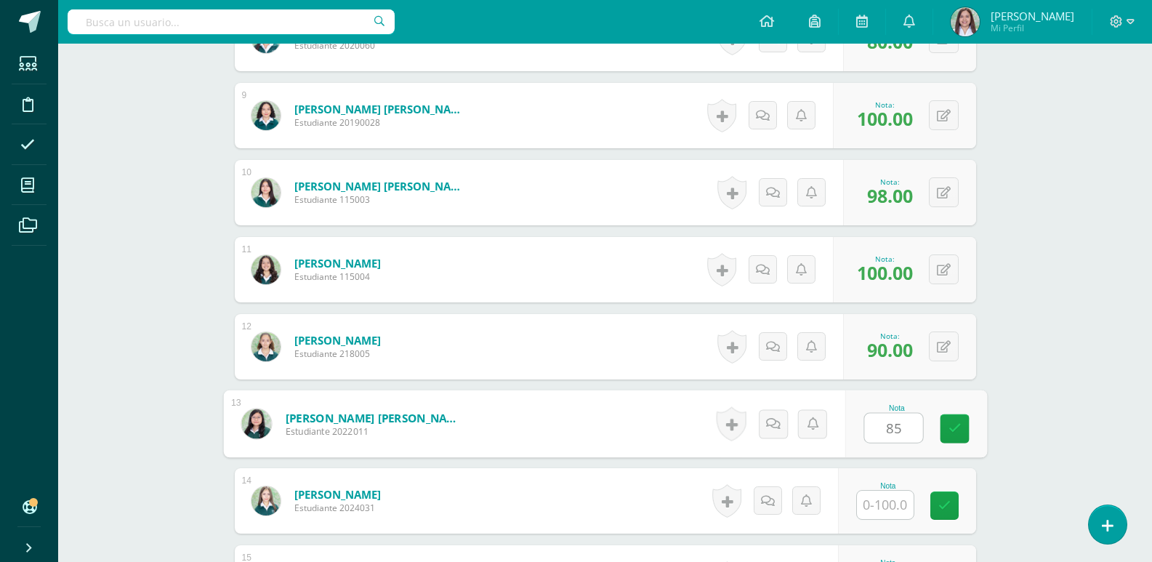
type input "85"
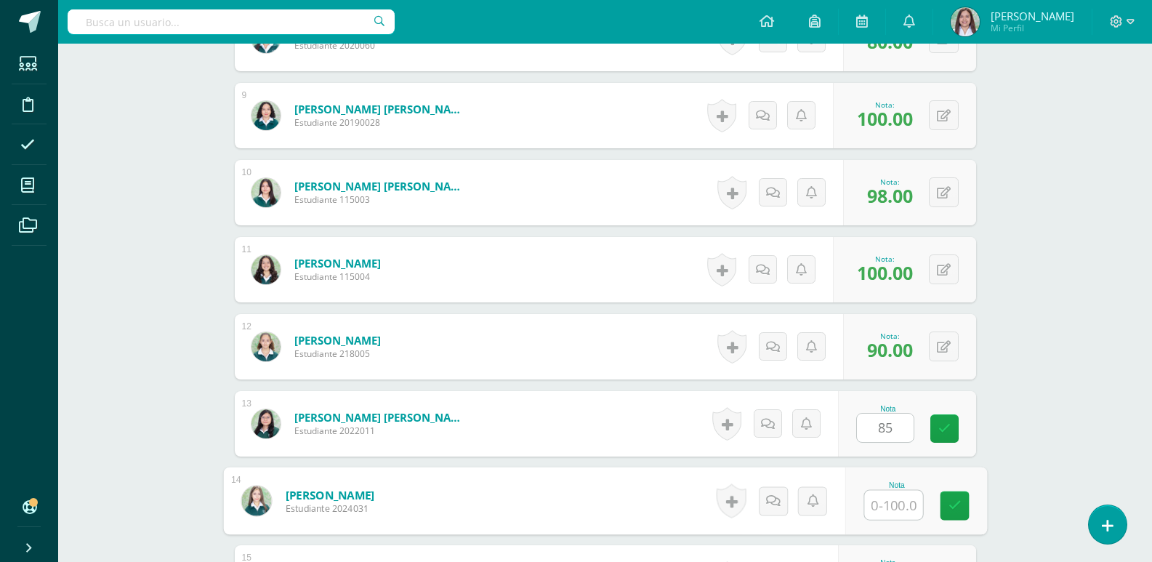
scroll to position [1372, 0]
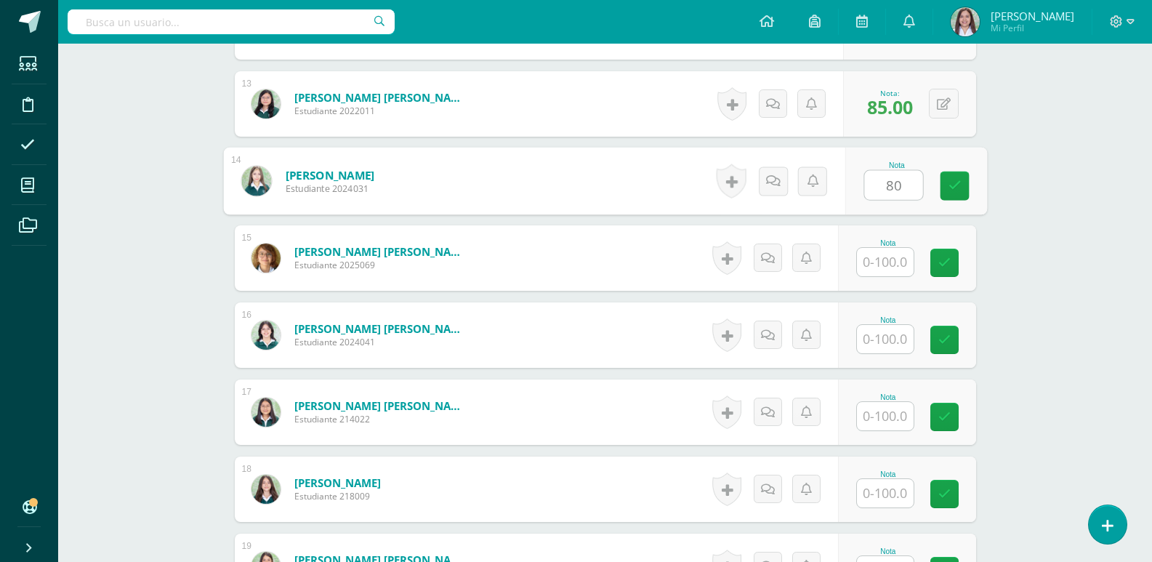
type input "80"
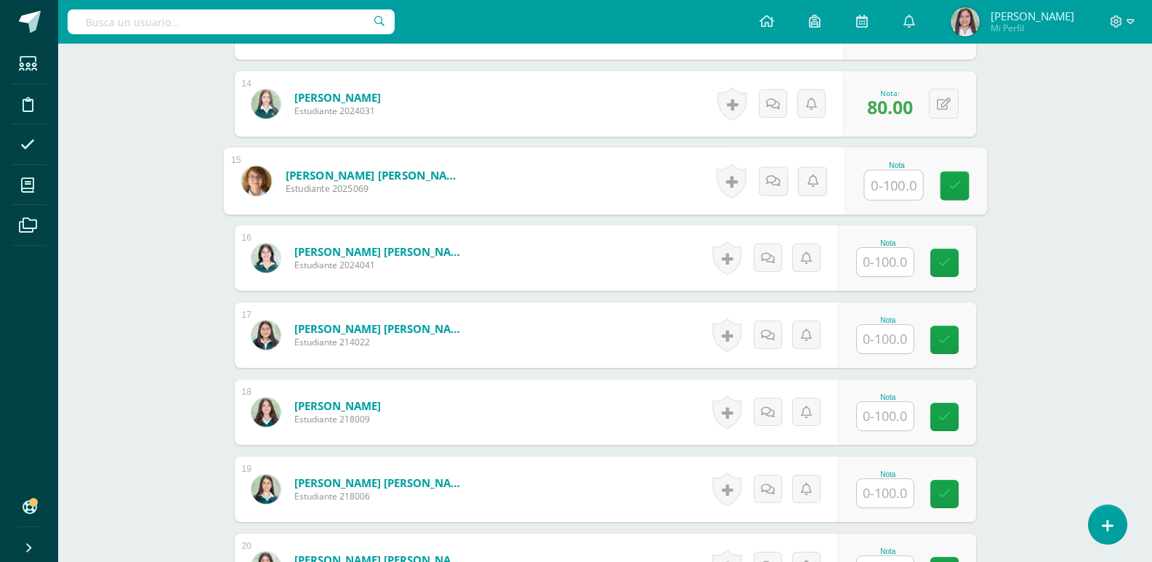
scroll to position [1451, 0]
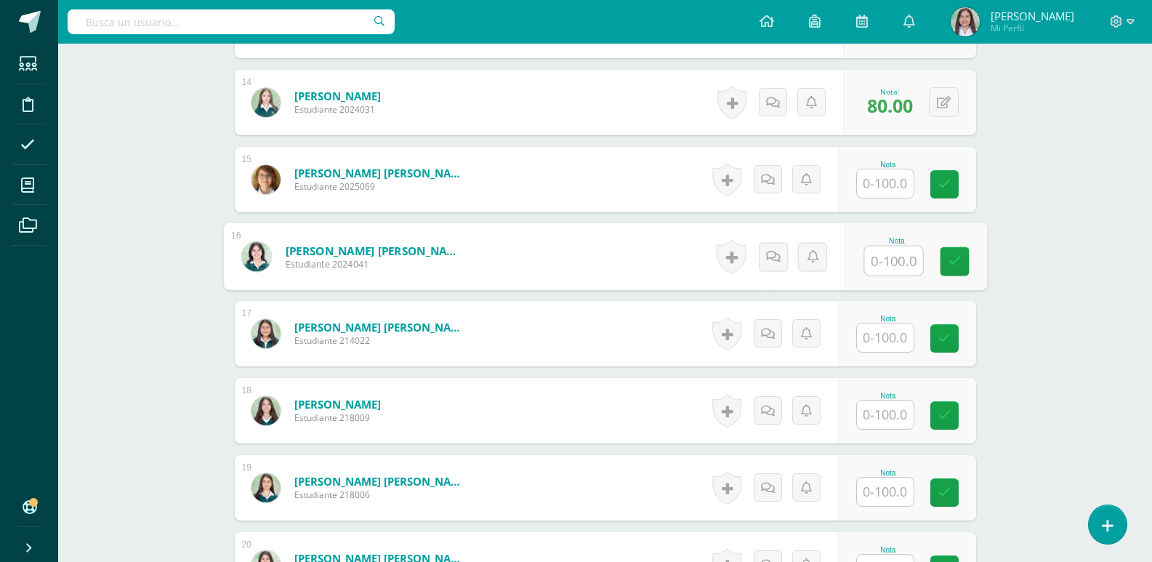
click at [891, 275] on input "text" at bounding box center [893, 260] width 58 height 29
type input "100"
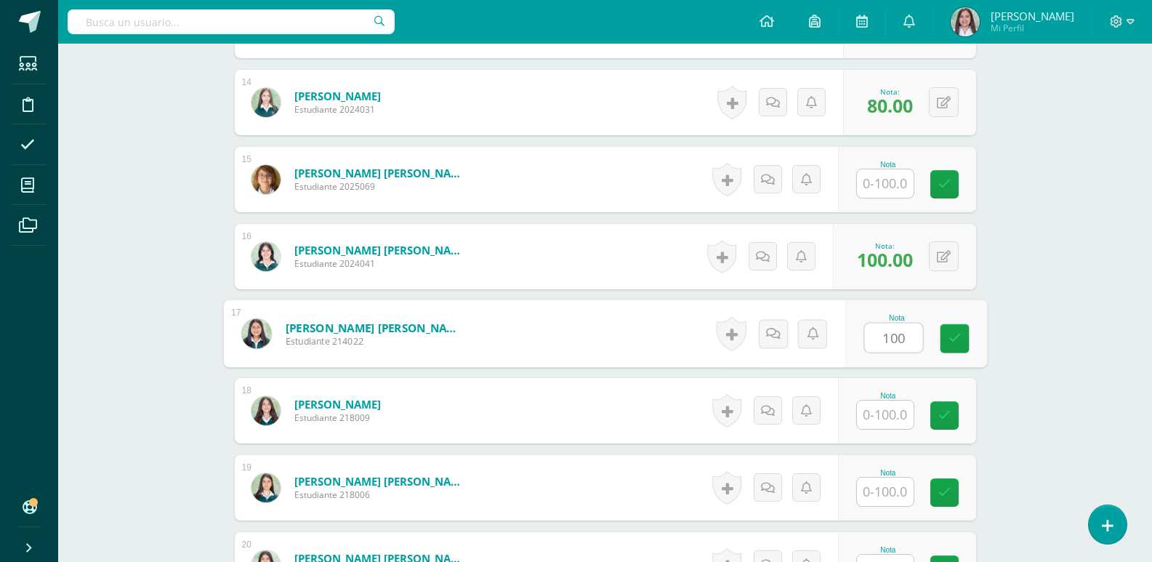
type input "100"
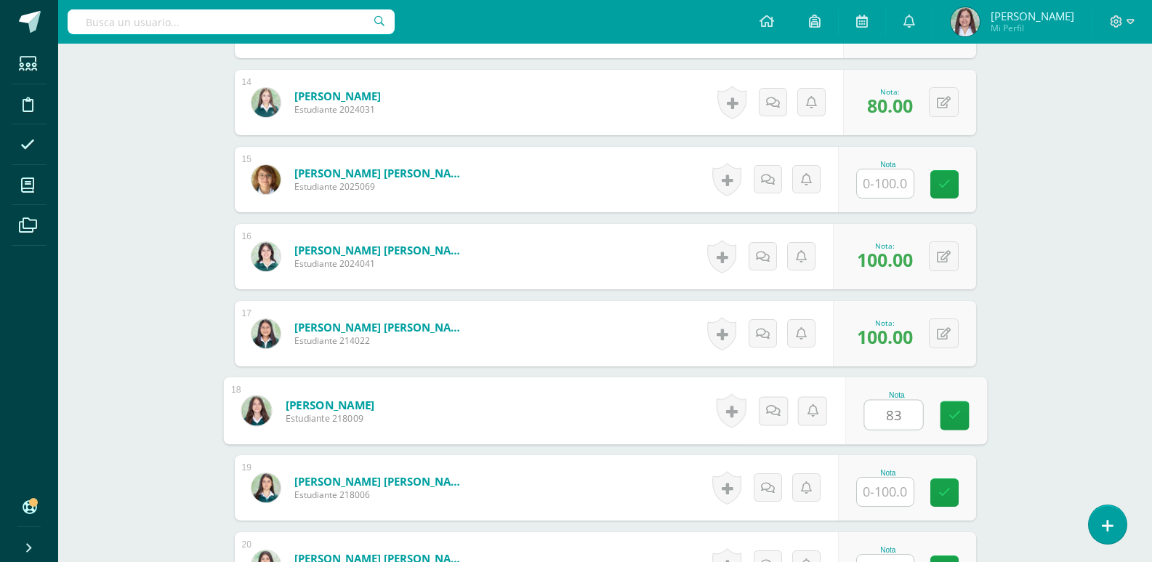
type input "83"
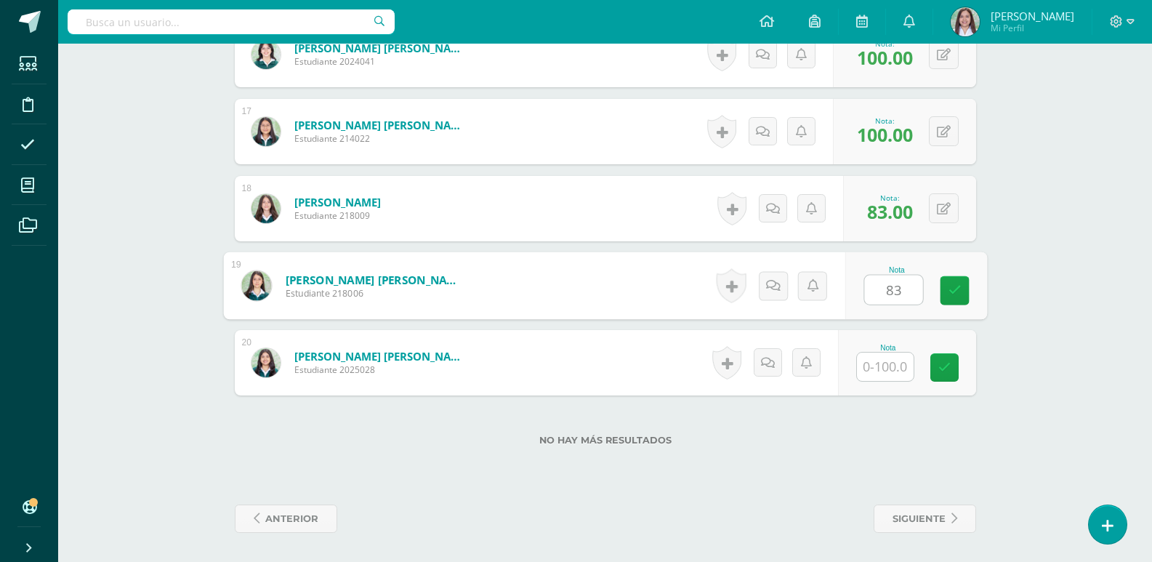
type input "83"
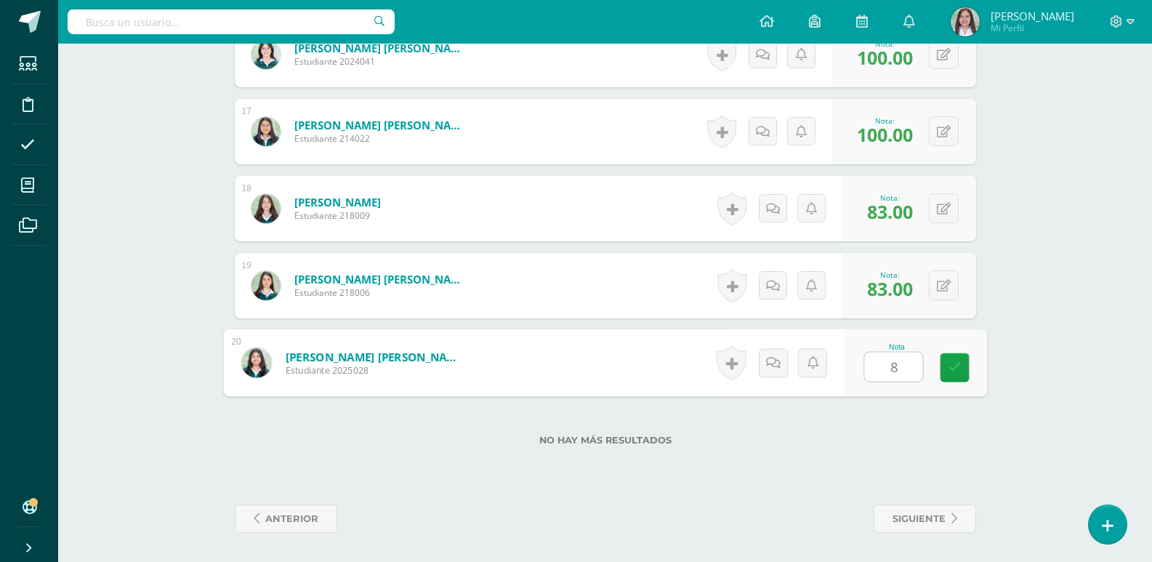
type input "88"
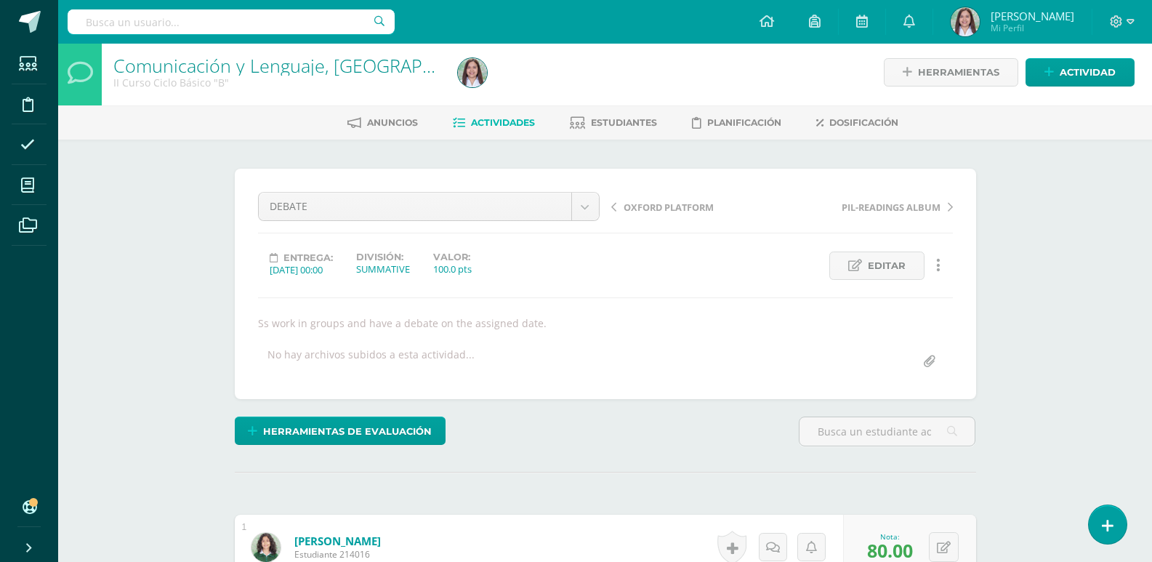
scroll to position [0, 0]
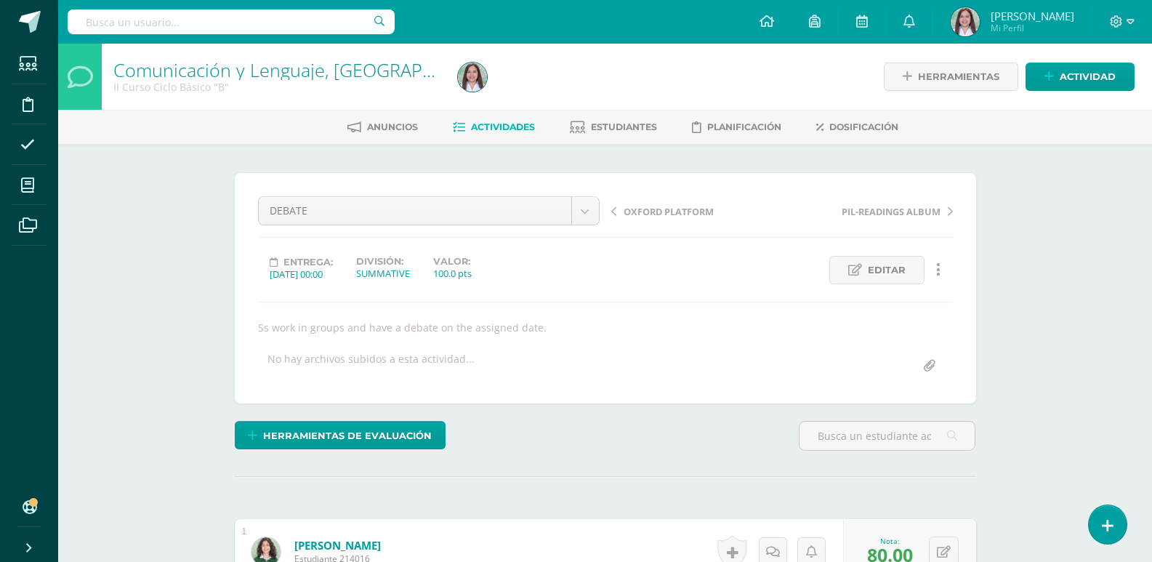
click at [512, 129] on span "Actividades" at bounding box center [503, 126] width 64 height 11
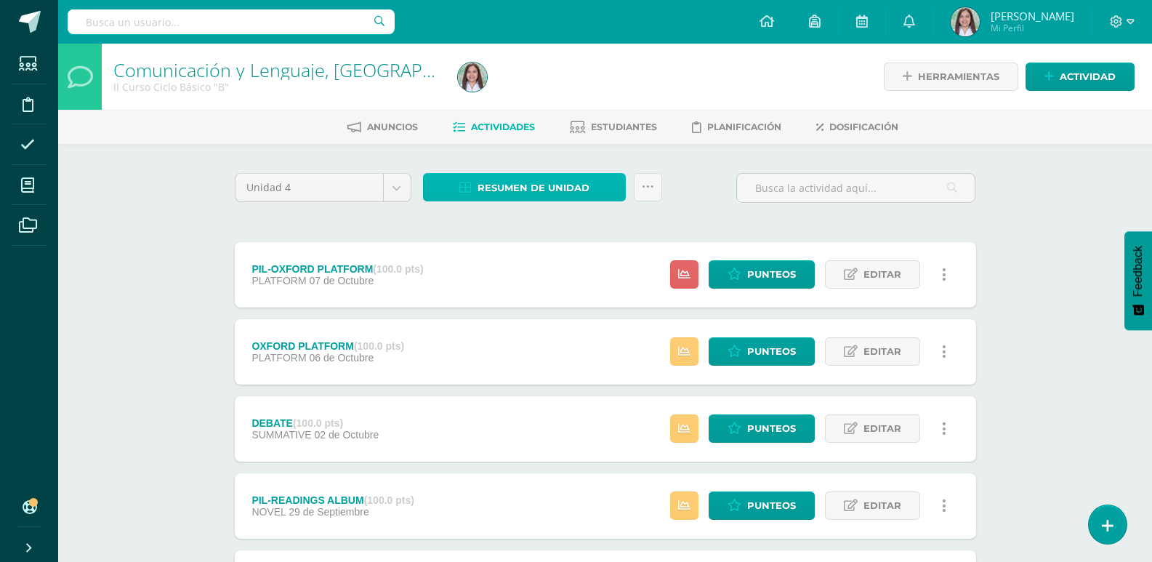
click at [512, 201] on span "Resumen de unidad" at bounding box center [533, 187] width 112 height 27
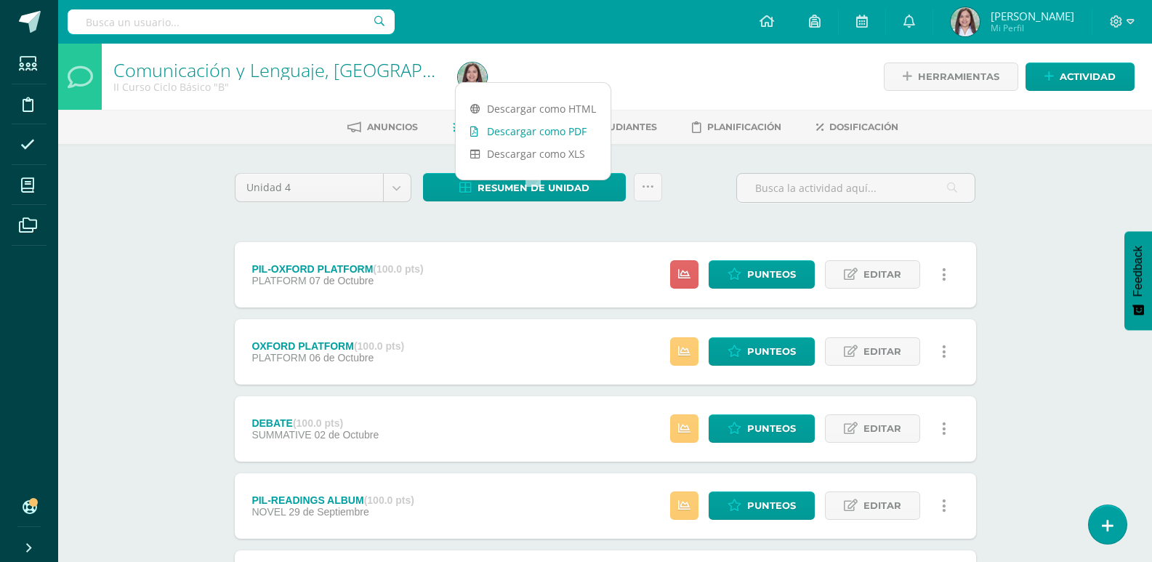
click at [569, 135] on link "Descargar como PDF" at bounding box center [533, 131] width 155 height 23
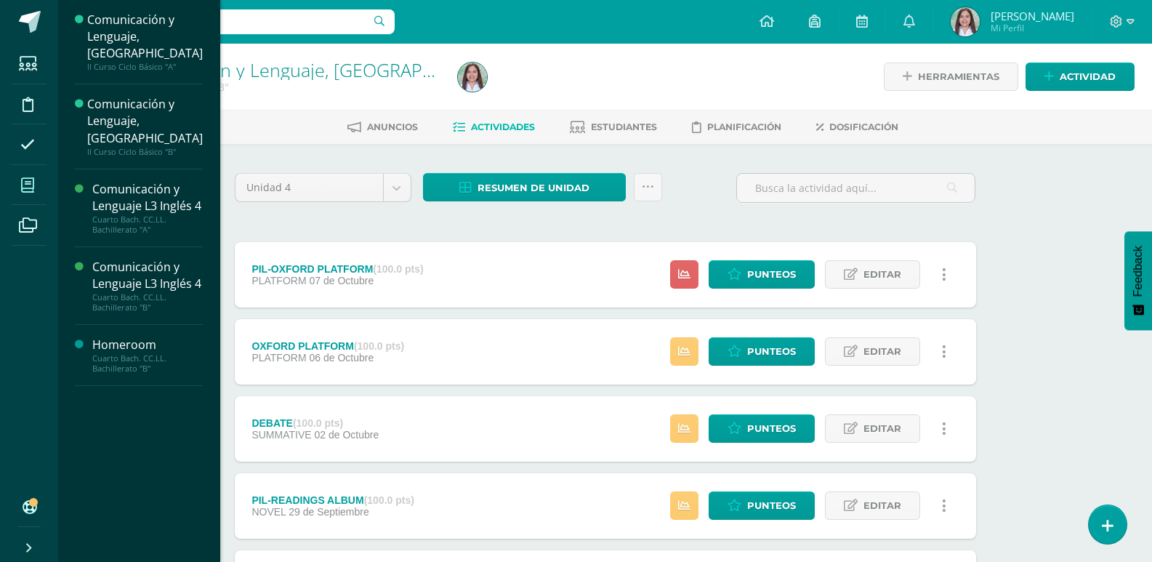
click at [34, 186] on icon at bounding box center [27, 185] width 13 height 15
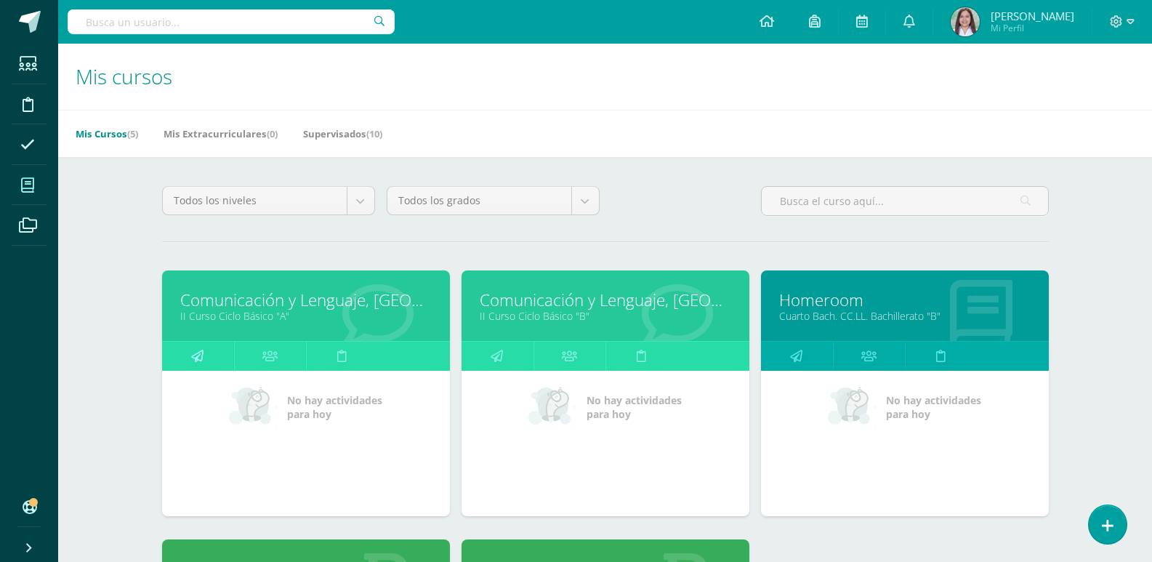
click at [227, 371] on link at bounding box center [198, 356] width 72 height 29
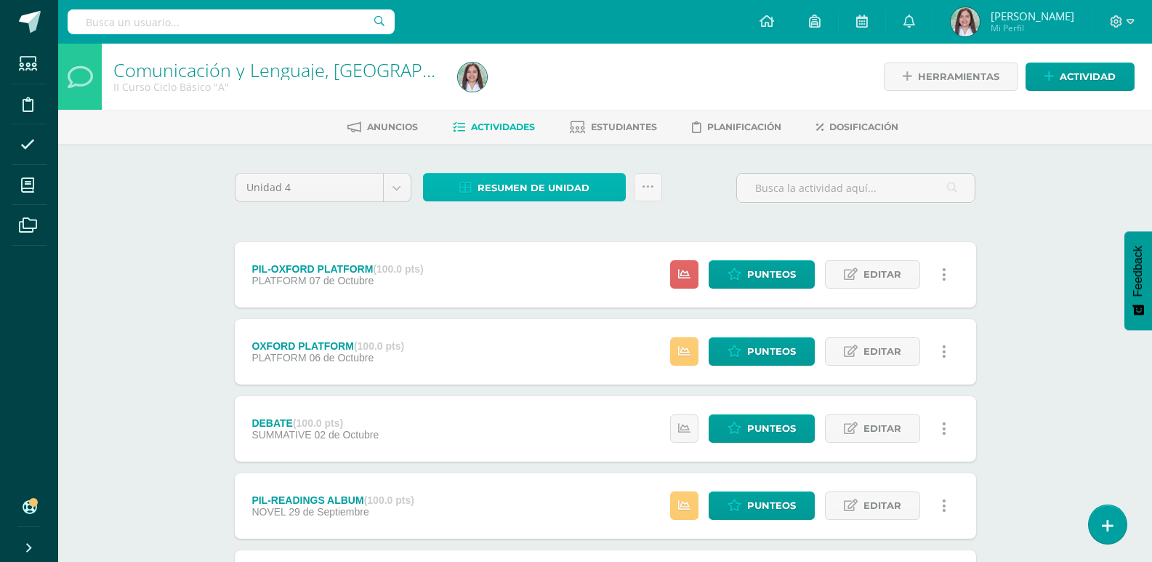
click at [557, 192] on span "Resumen de unidad" at bounding box center [533, 187] width 112 height 27
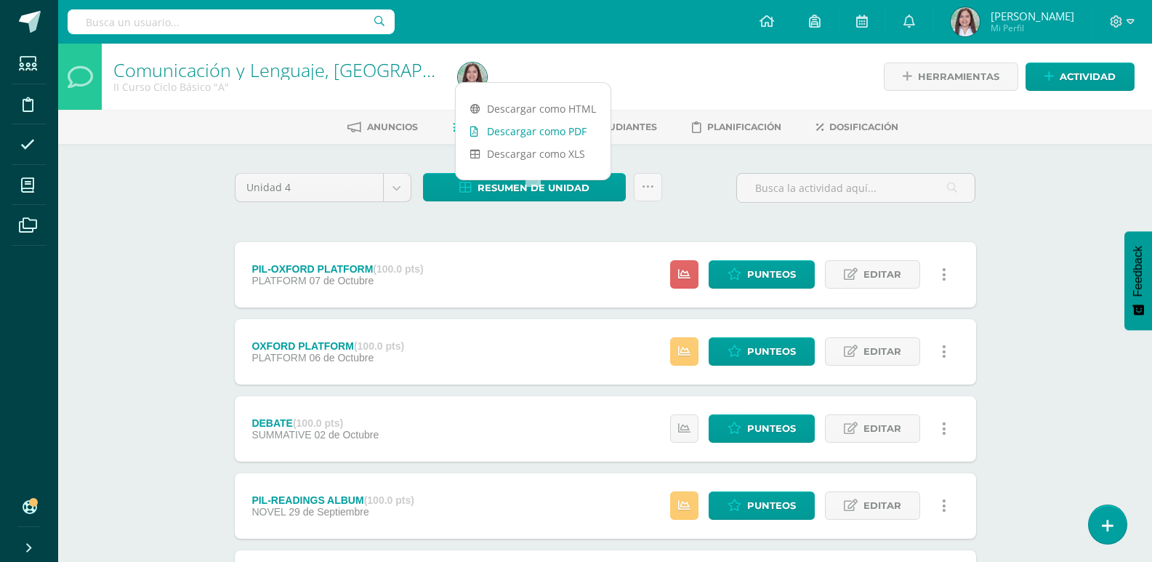
click at [576, 132] on link "Descargar como PDF" at bounding box center [533, 131] width 155 height 23
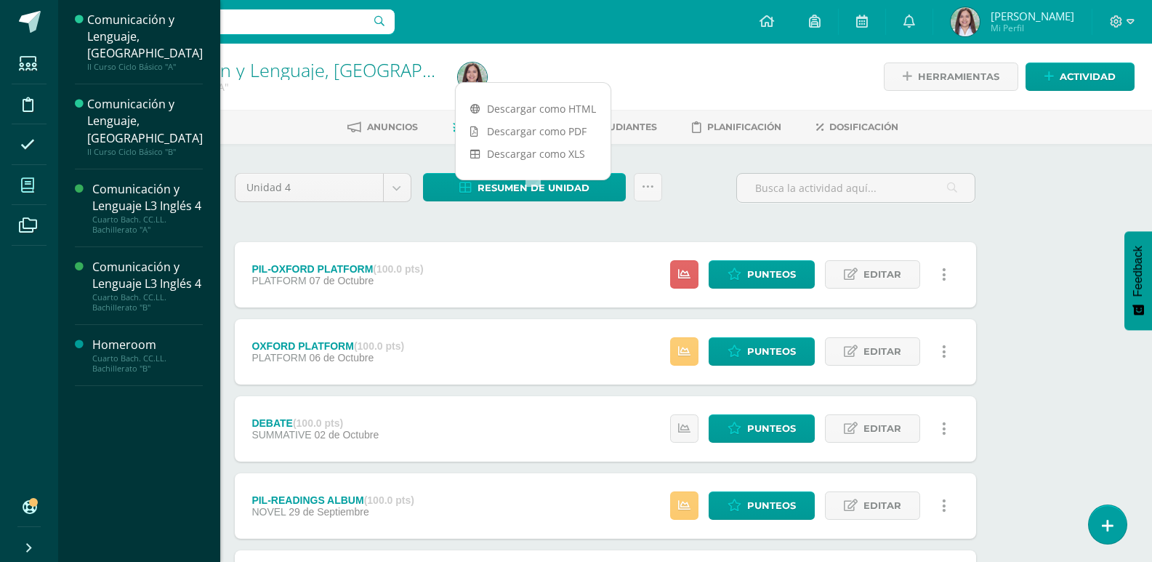
click at [44, 190] on span at bounding box center [28, 185] width 33 height 33
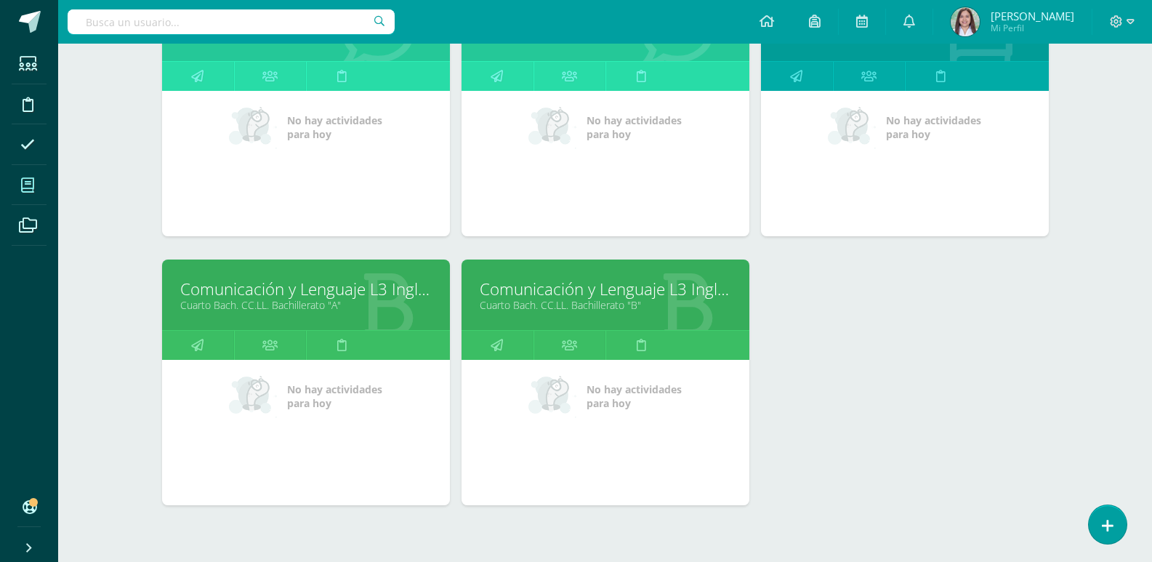
scroll to position [318, 0]
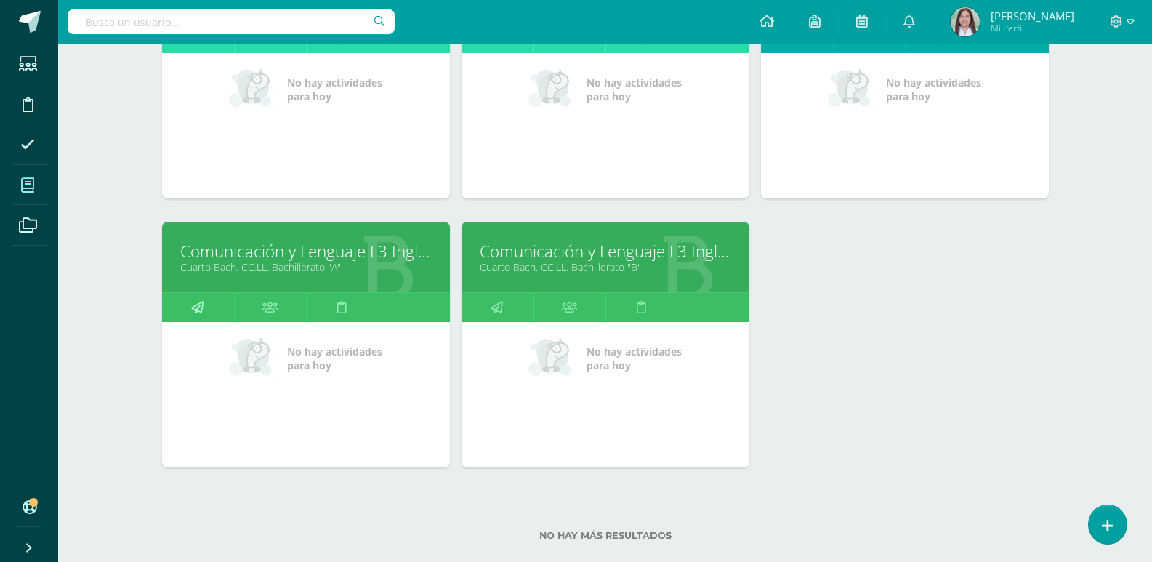
click at [203, 321] on icon at bounding box center [197, 307] width 12 height 28
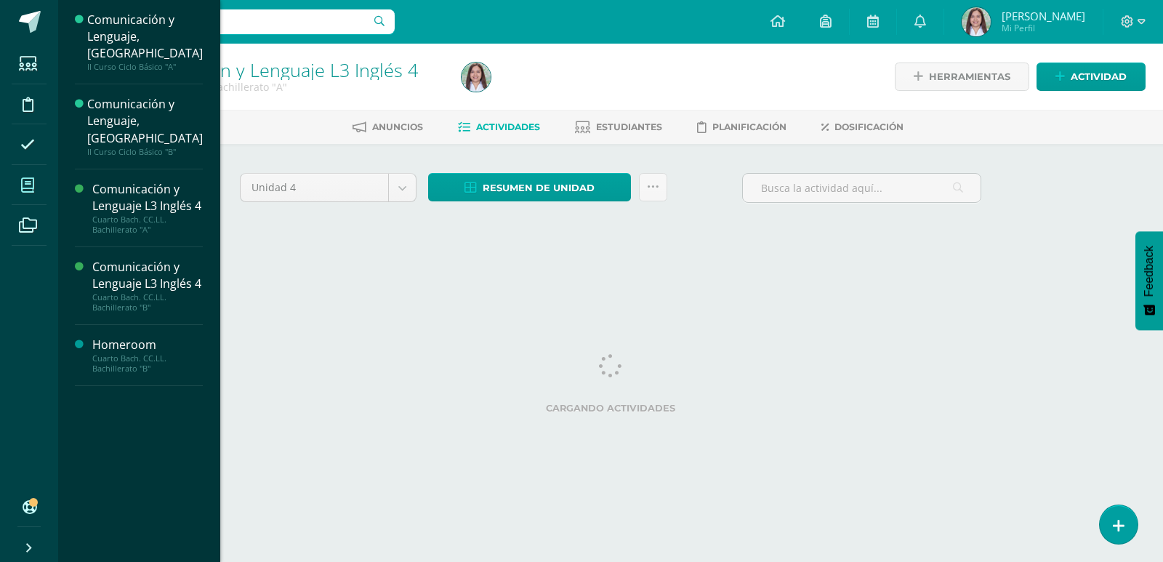
click at [33, 178] on span at bounding box center [28, 185] width 33 height 33
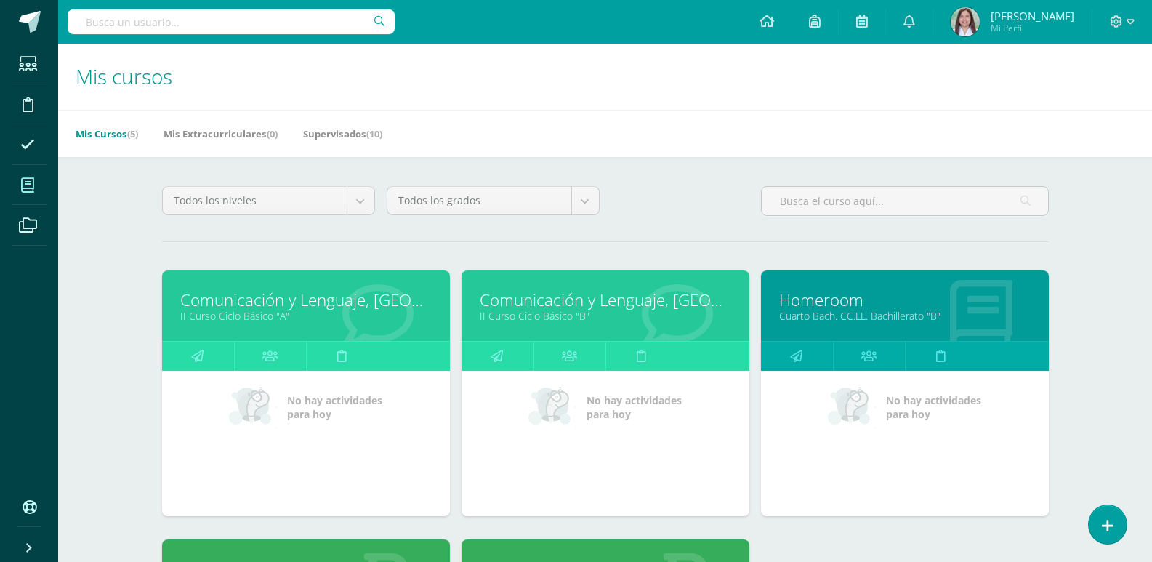
click at [364, 323] on link "II Curso Ciclo Básico "A"" at bounding box center [305, 316] width 251 height 14
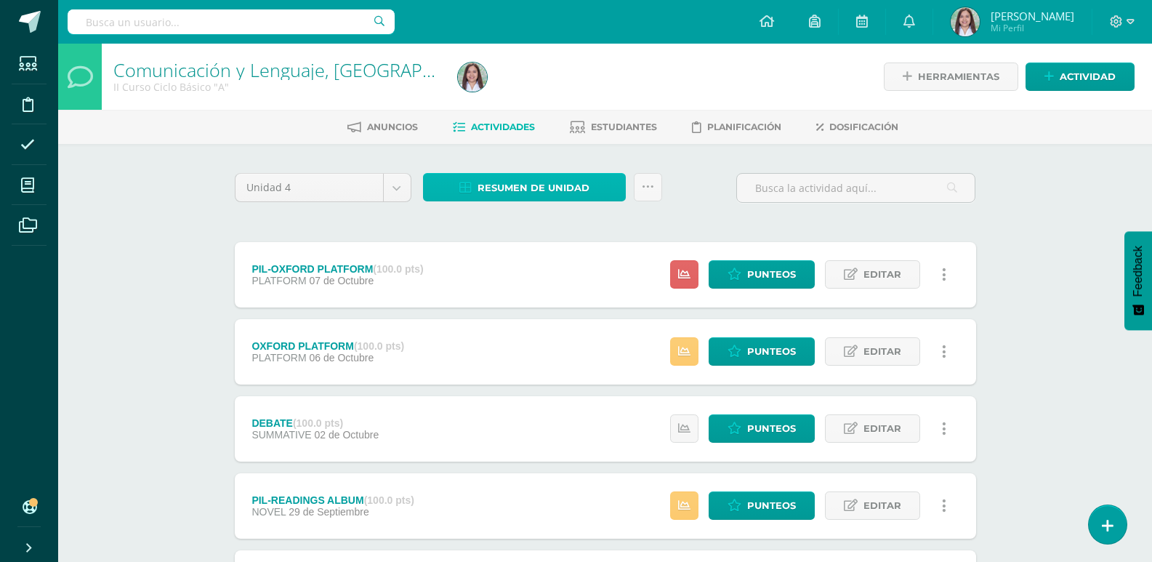
click at [570, 201] on span "Resumen de unidad" at bounding box center [533, 187] width 112 height 27
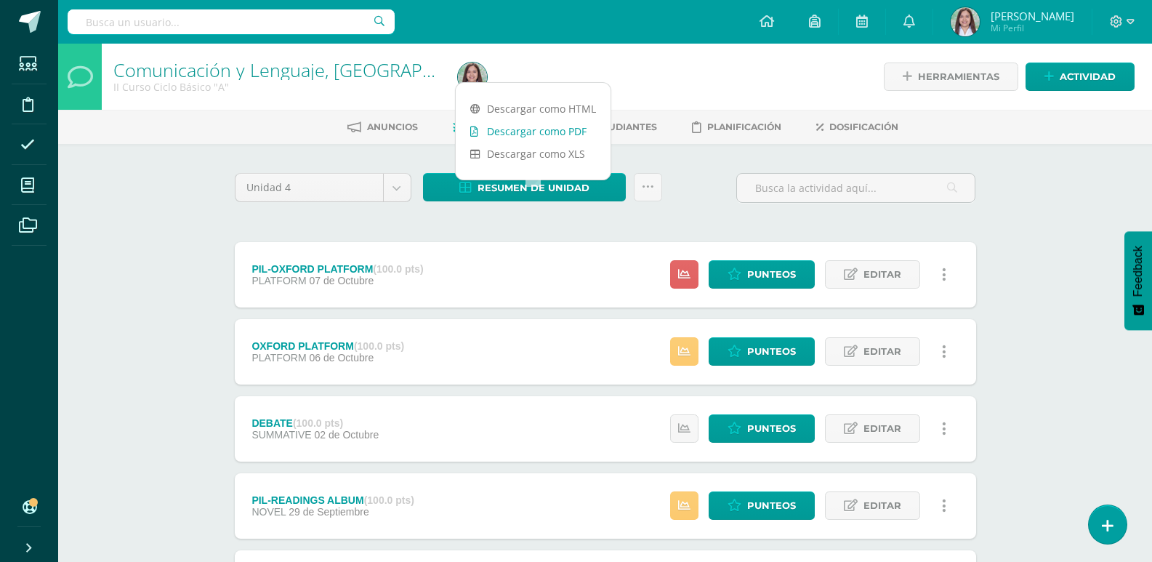
click at [579, 134] on link "Descargar como PDF" at bounding box center [533, 131] width 155 height 23
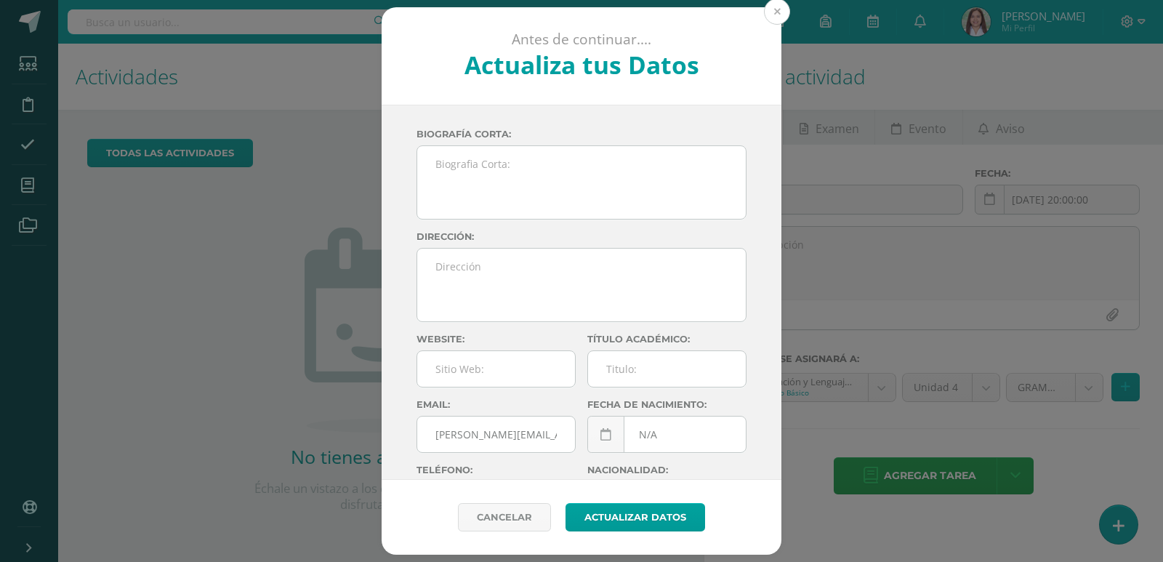
click at [770, 9] on button at bounding box center [777, 12] width 26 height 26
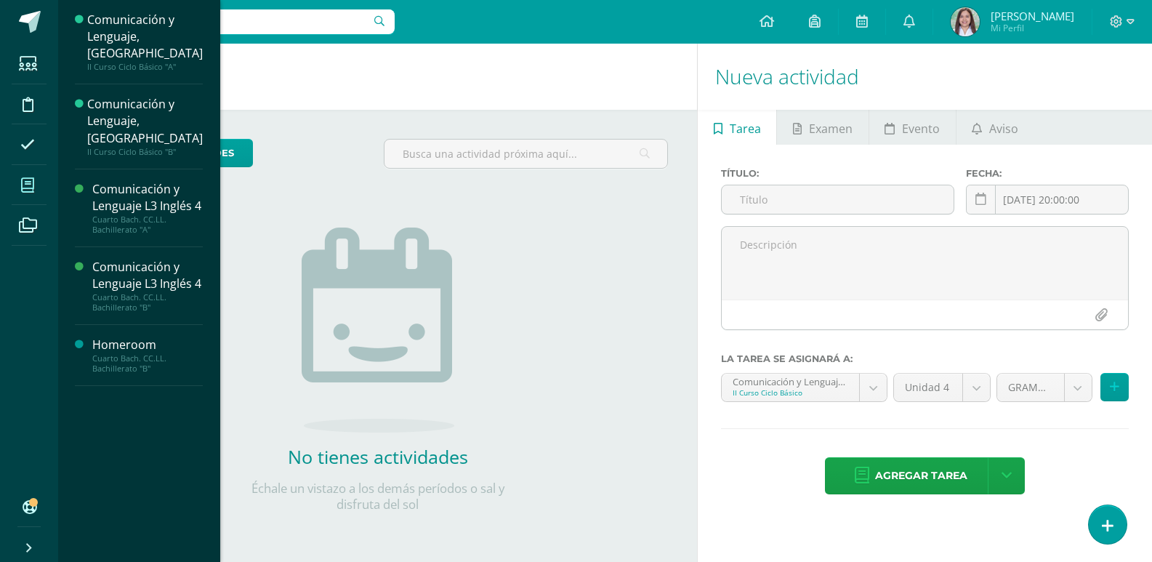
click at [25, 193] on span at bounding box center [28, 185] width 33 height 33
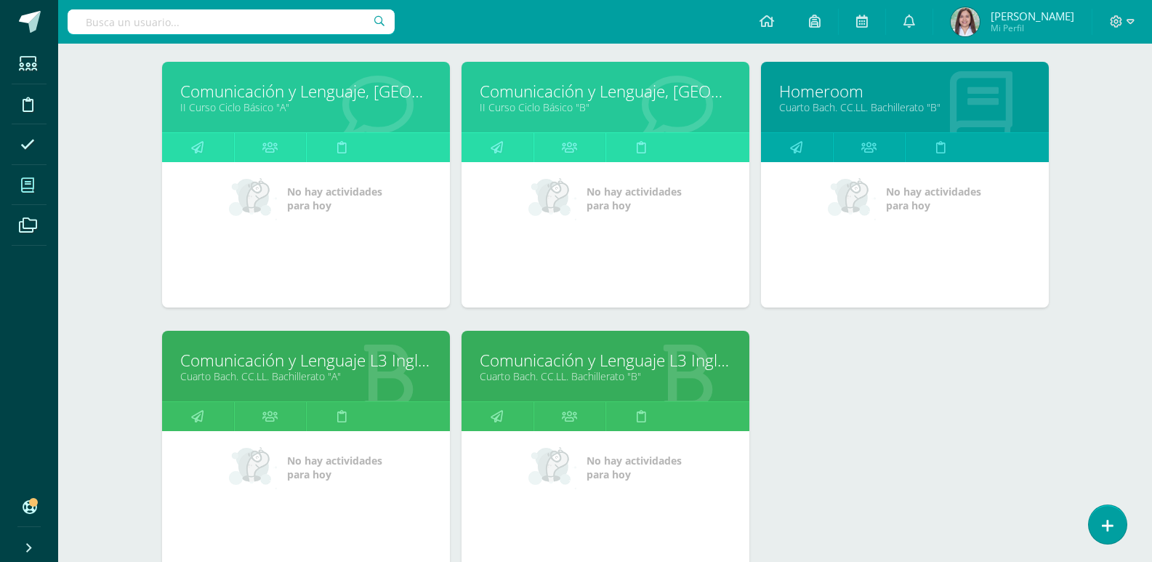
scroll to position [209, 0]
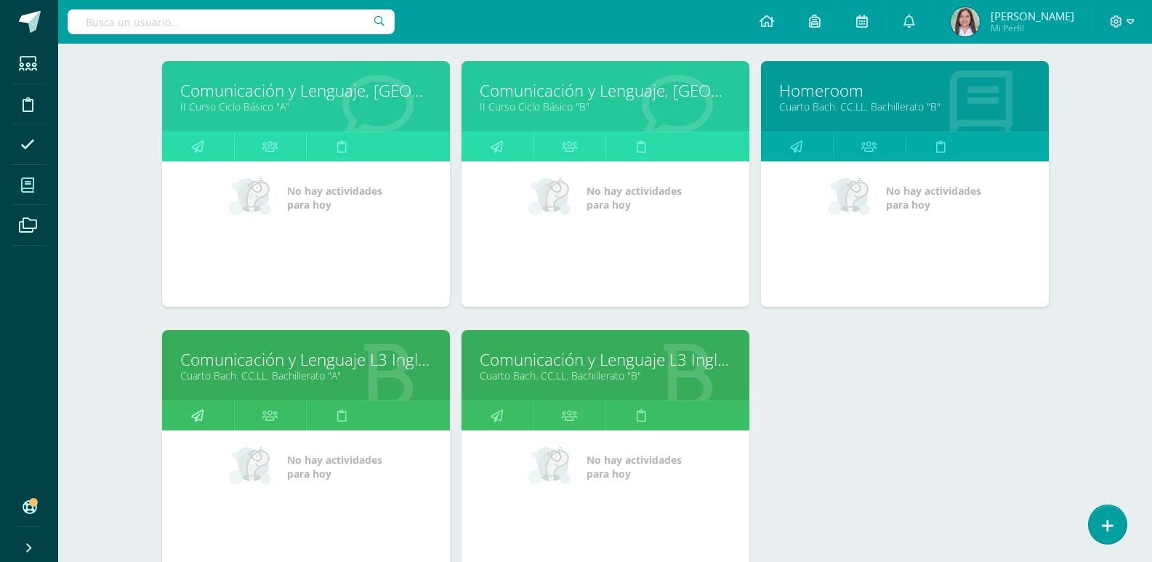
click at [203, 429] on icon at bounding box center [197, 415] width 12 height 28
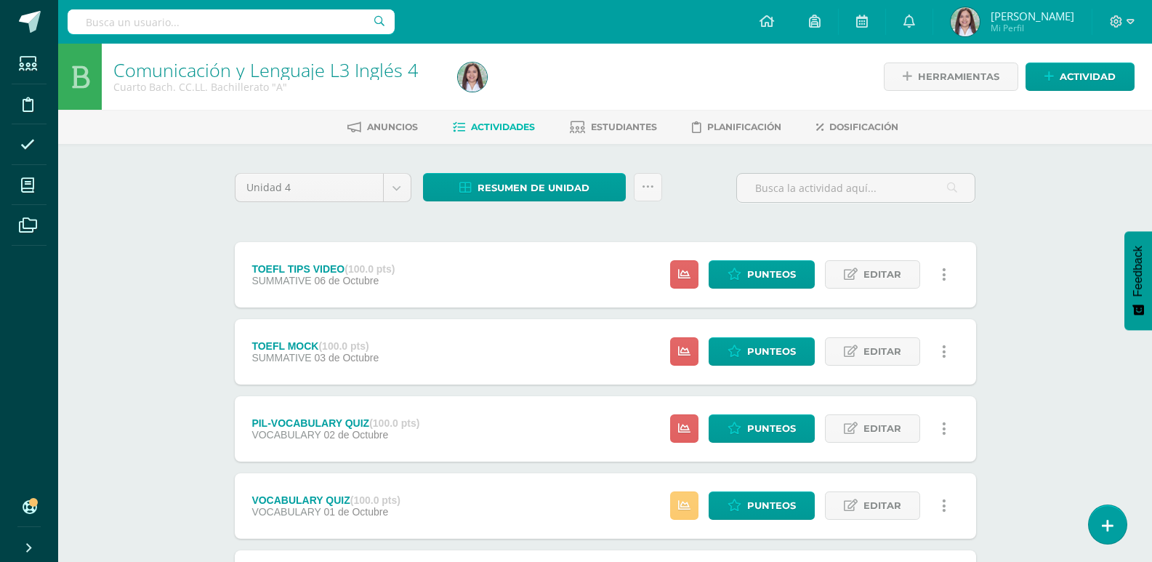
click at [955, 366] on link at bounding box center [944, 351] width 28 height 28
click at [908, 463] on link "Eliminar" at bounding box center [916, 465] width 149 height 23
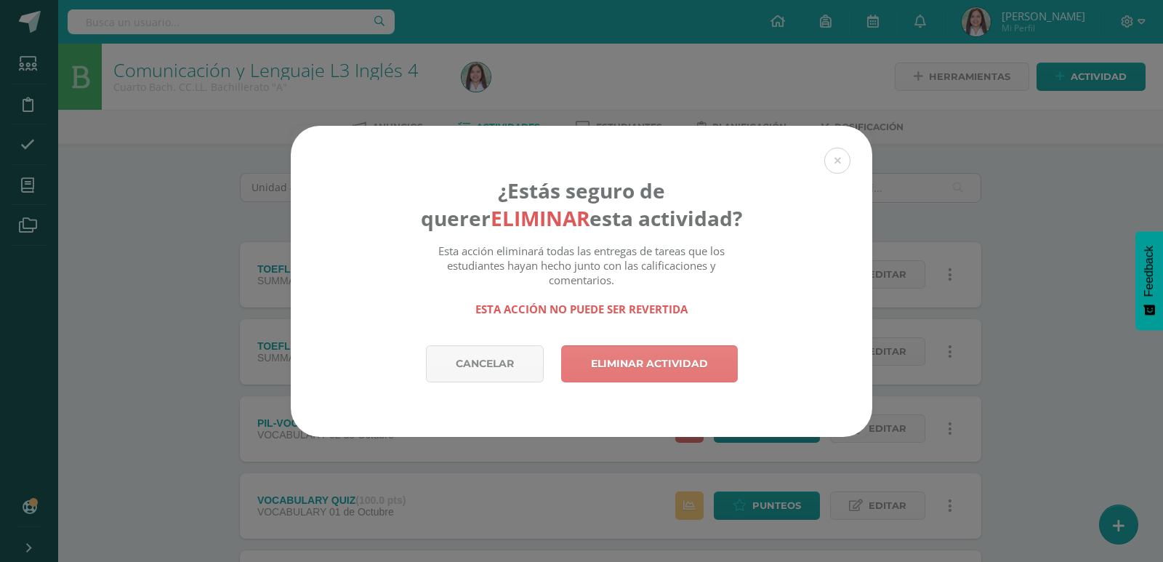
click at [650, 371] on link "Eliminar actividad" at bounding box center [649, 363] width 177 height 37
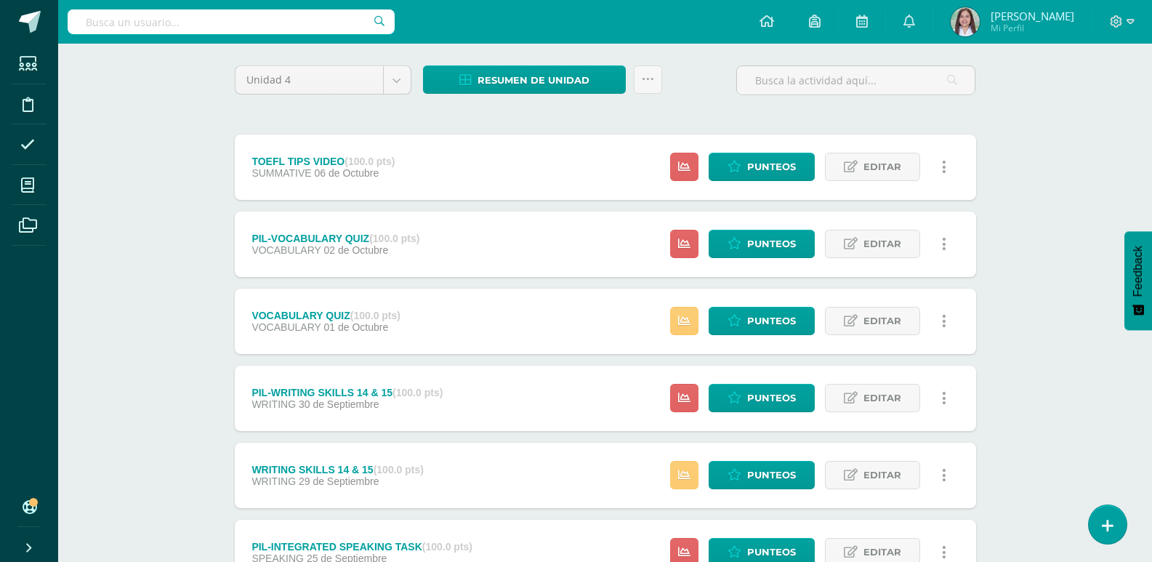
scroll to position [108, 0]
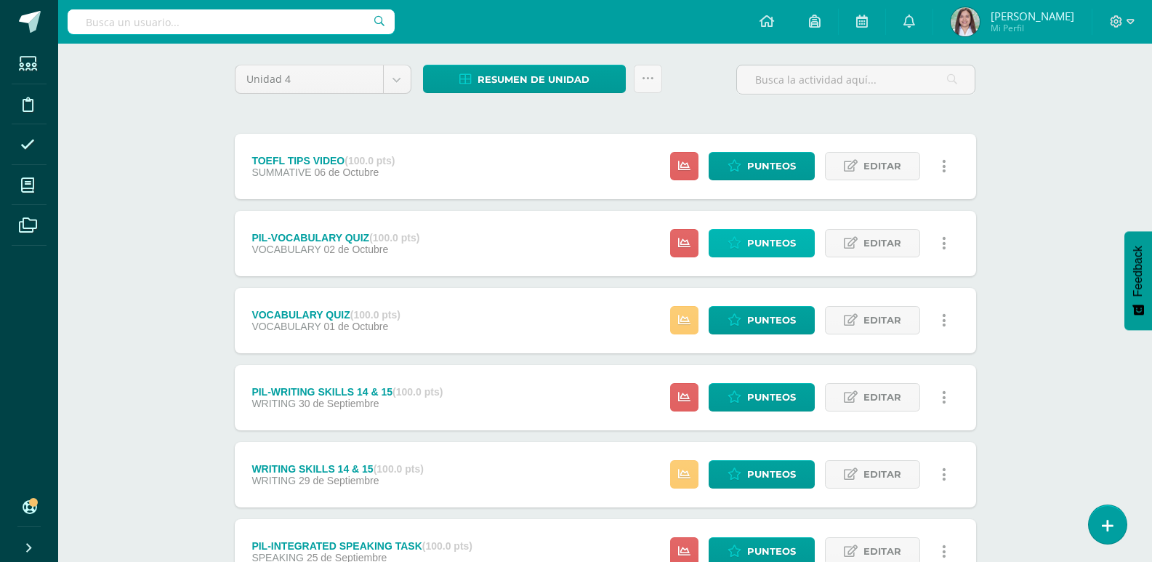
click at [732, 249] on icon at bounding box center [734, 243] width 14 height 12
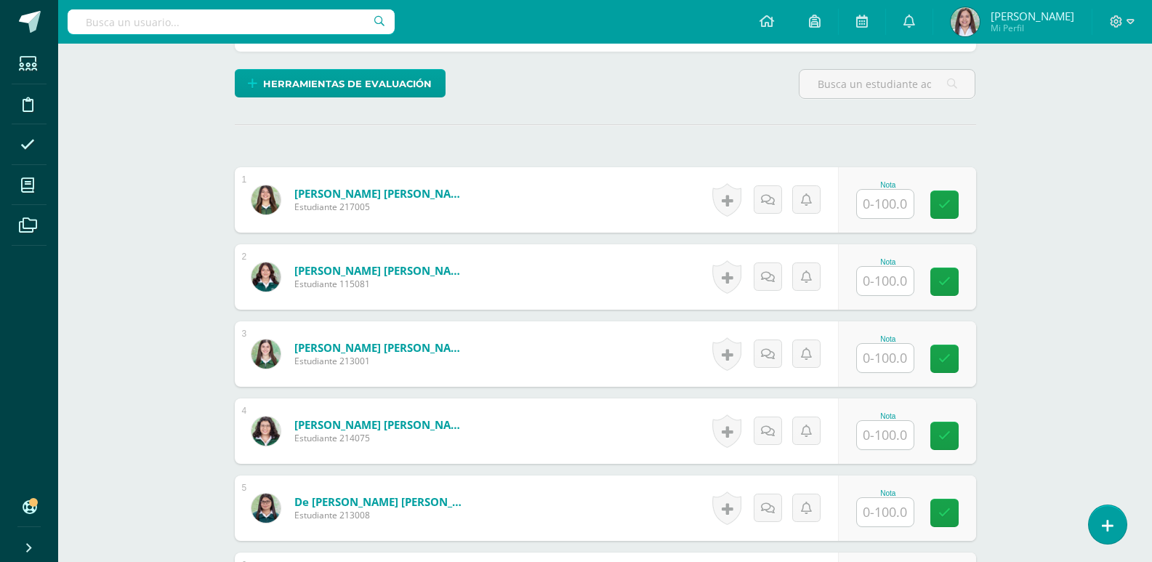
scroll to position [399, 0]
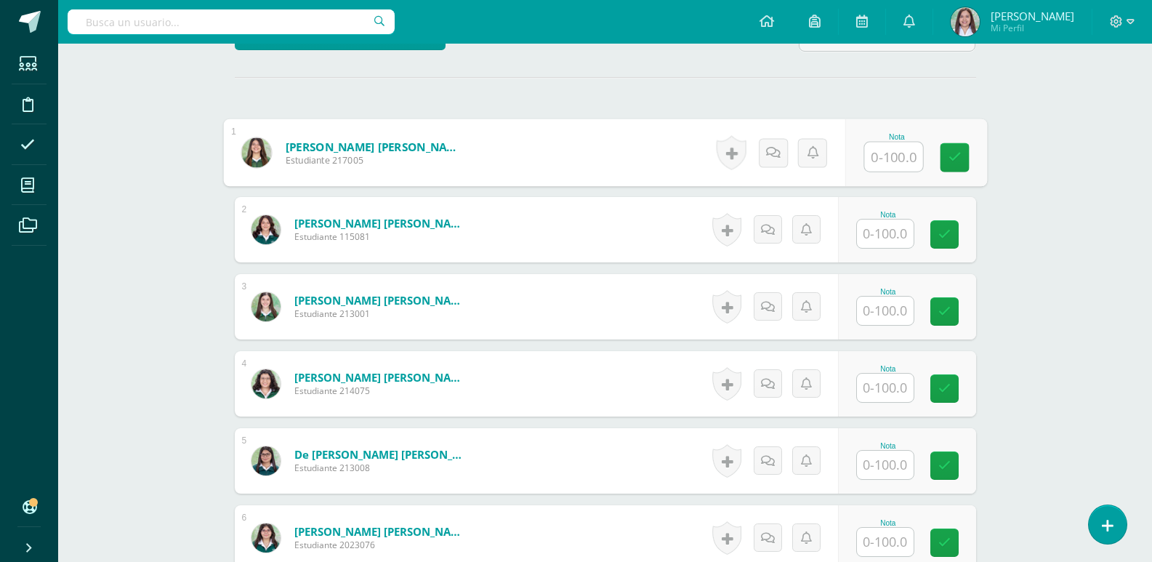
click at [904, 172] on input "text" at bounding box center [893, 156] width 58 height 29
type input "93"
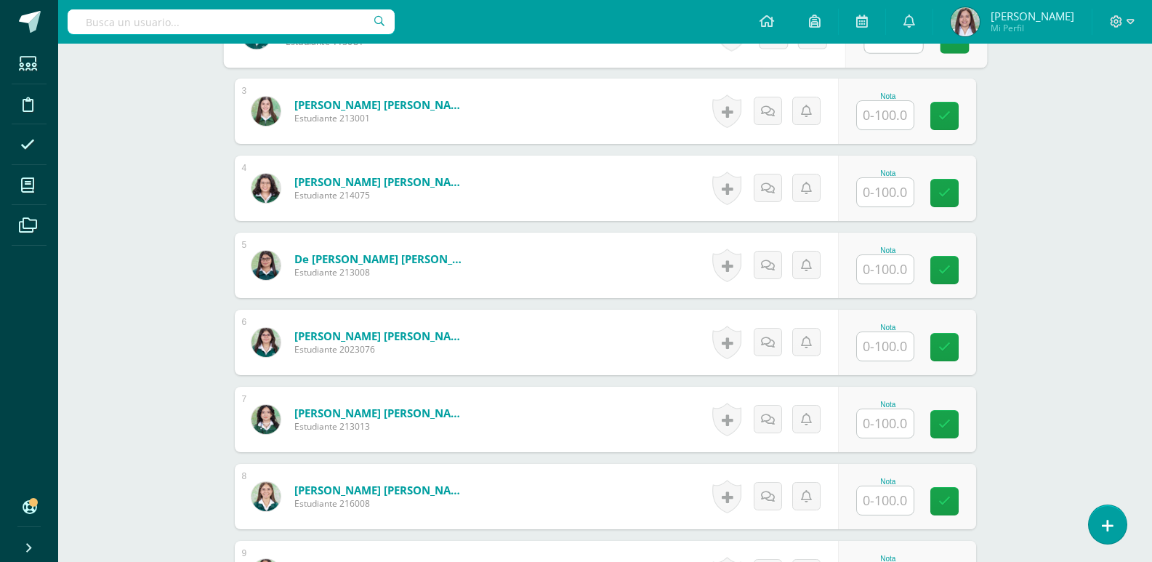
scroll to position [598, 0]
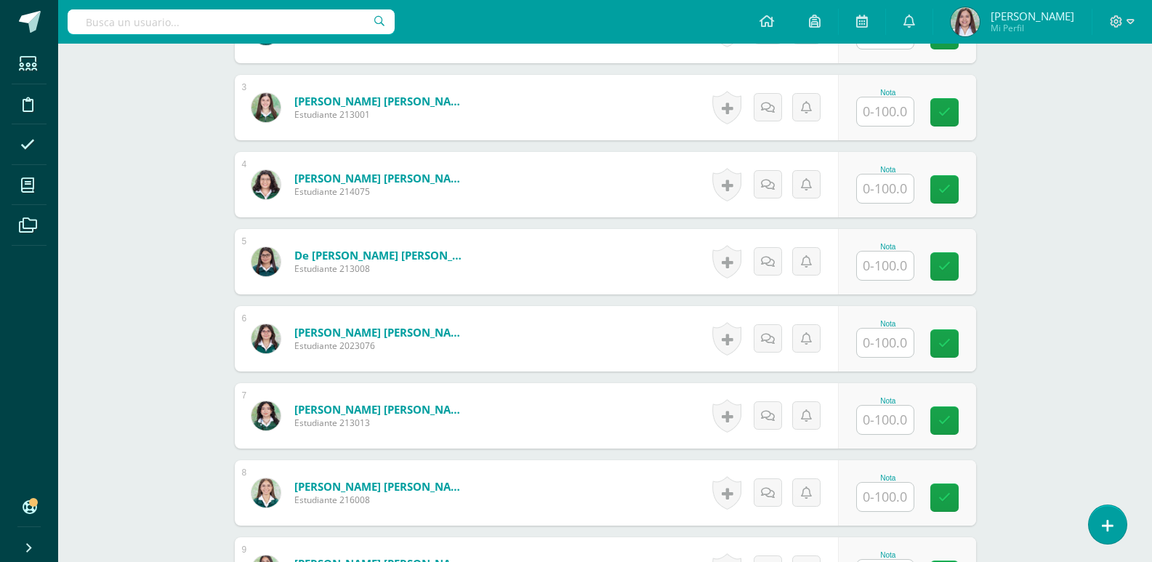
click at [880, 448] on div "Nota" at bounding box center [907, 415] width 138 height 65
click at [893, 435] on input "text" at bounding box center [893, 420] width 58 height 29
type input "100"
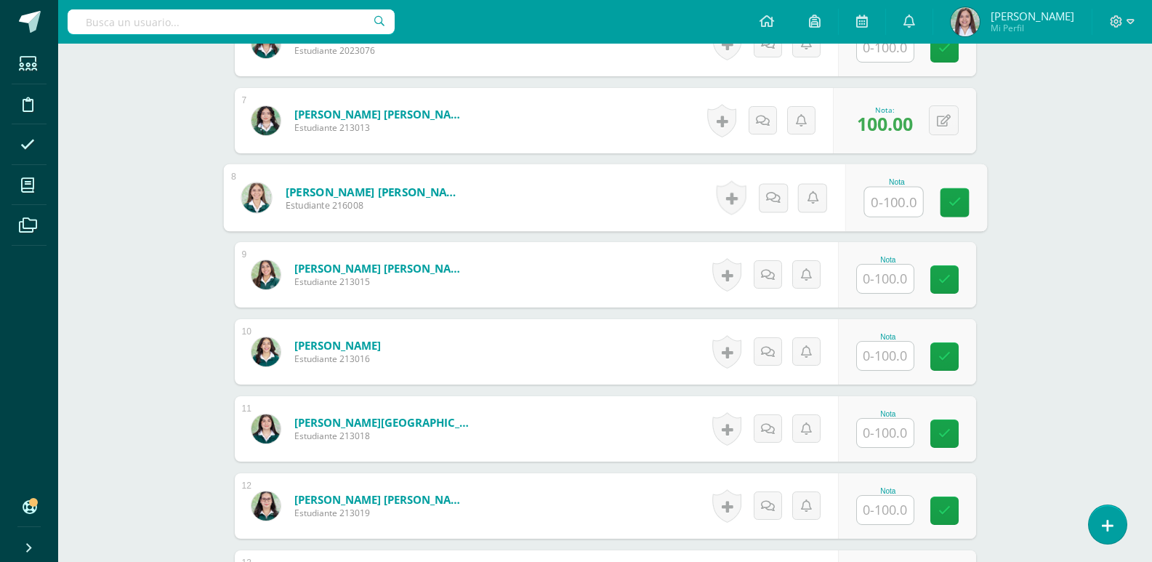
scroll to position [895, 0]
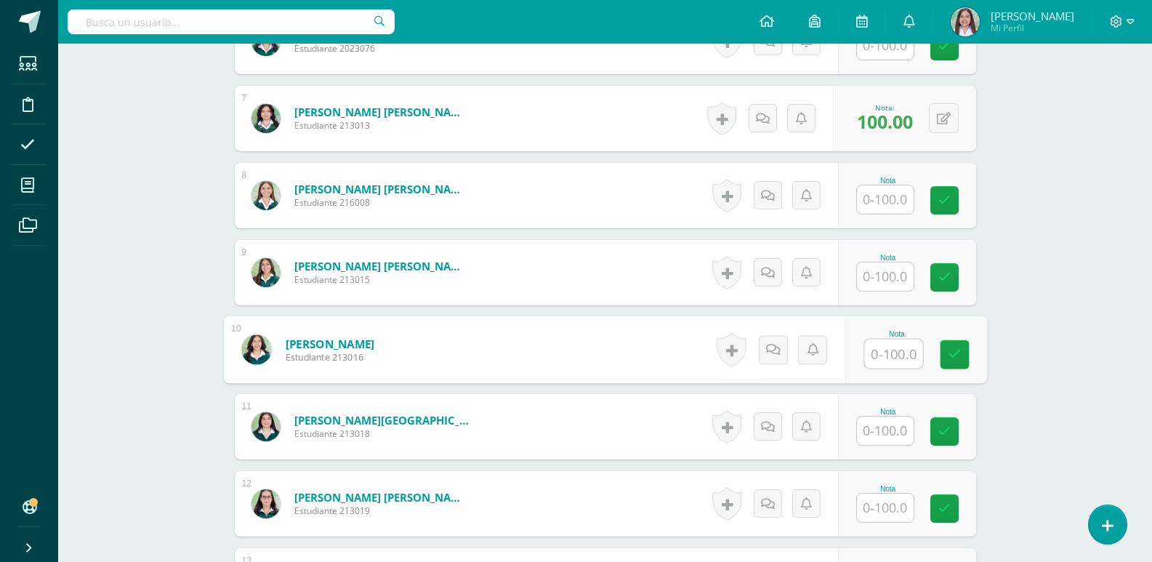
click at [883, 368] on input "text" at bounding box center [893, 353] width 58 height 29
type input "100"
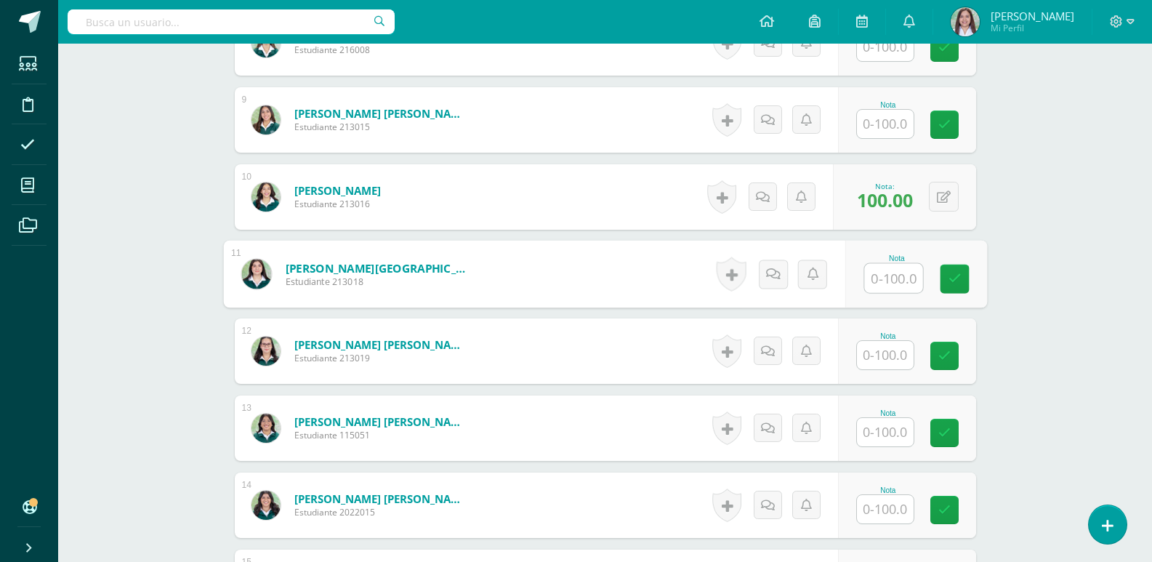
scroll to position [1052, 0]
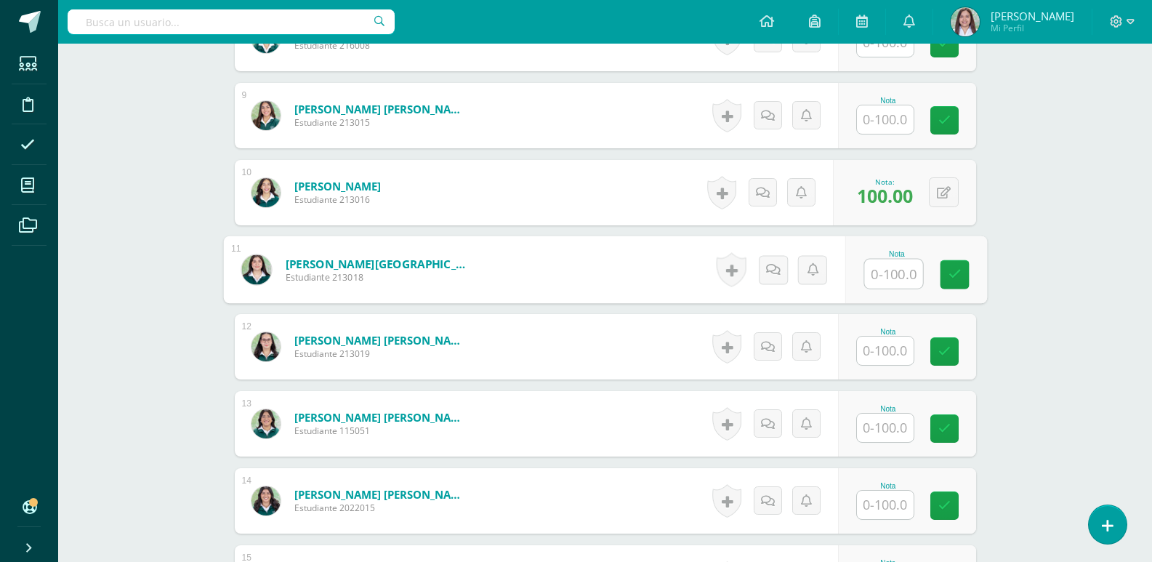
click at [870, 365] on input "text" at bounding box center [885, 350] width 57 height 28
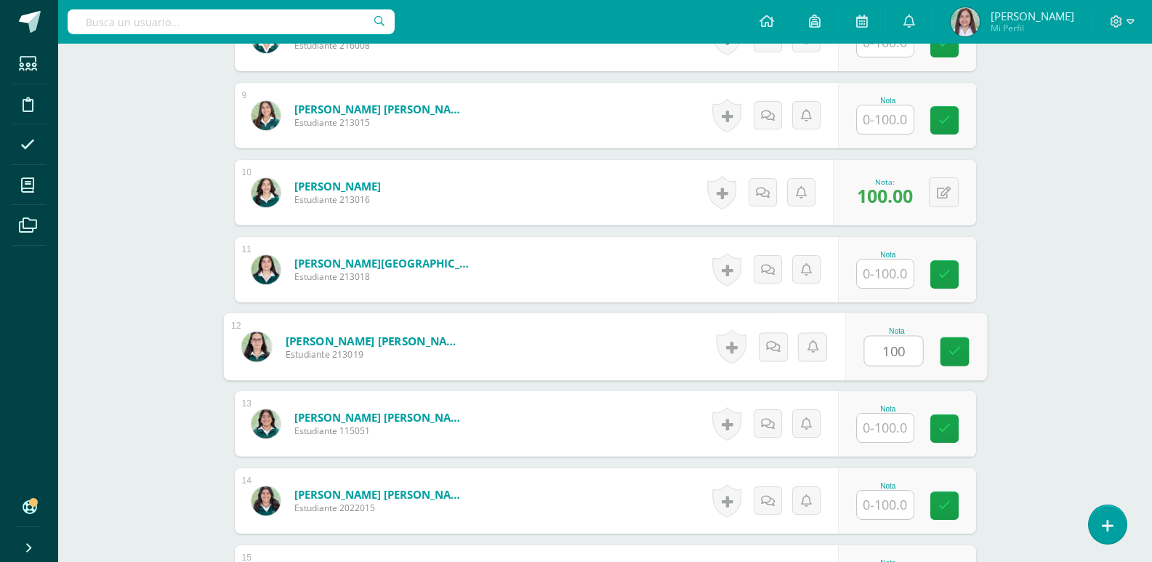
type input "100"
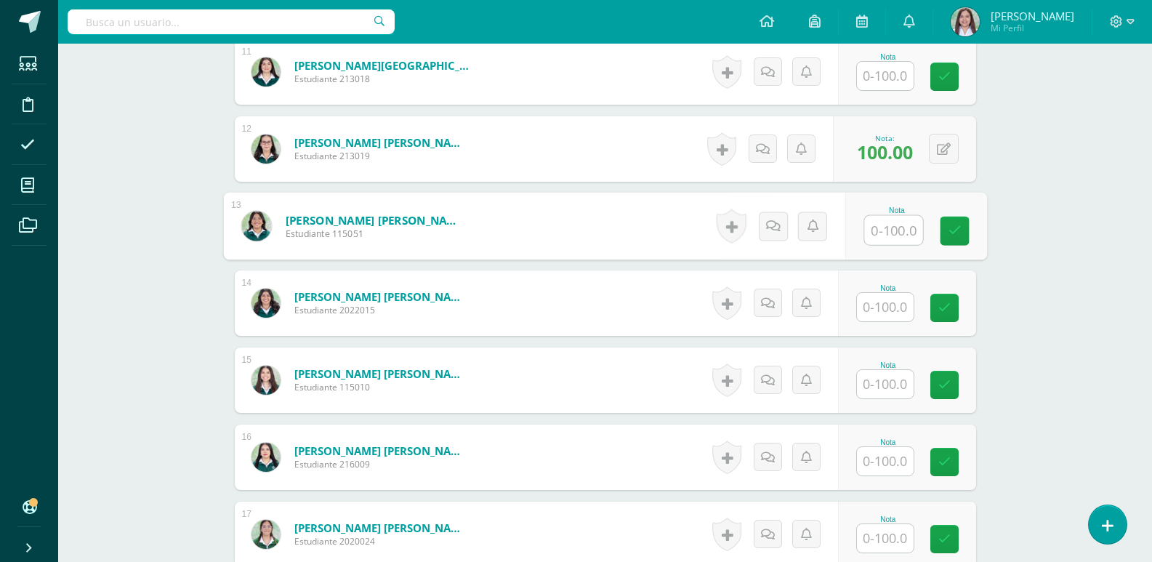
scroll to position [1251, 0]
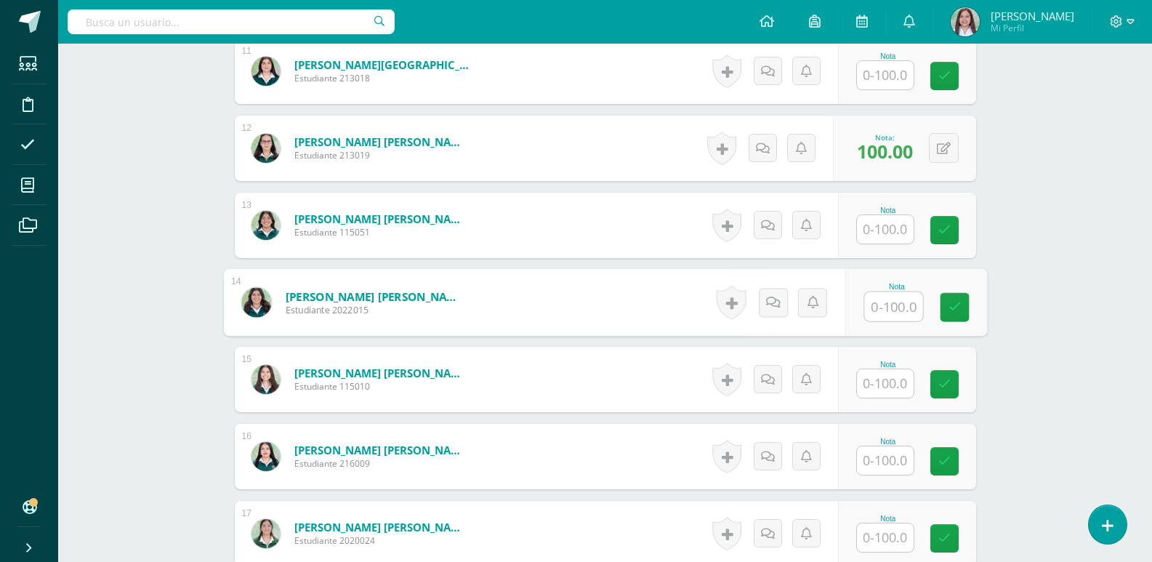
click at [886, 321] on input "text" at bounding box center [893, 306] width 58 height 29
type input "100"
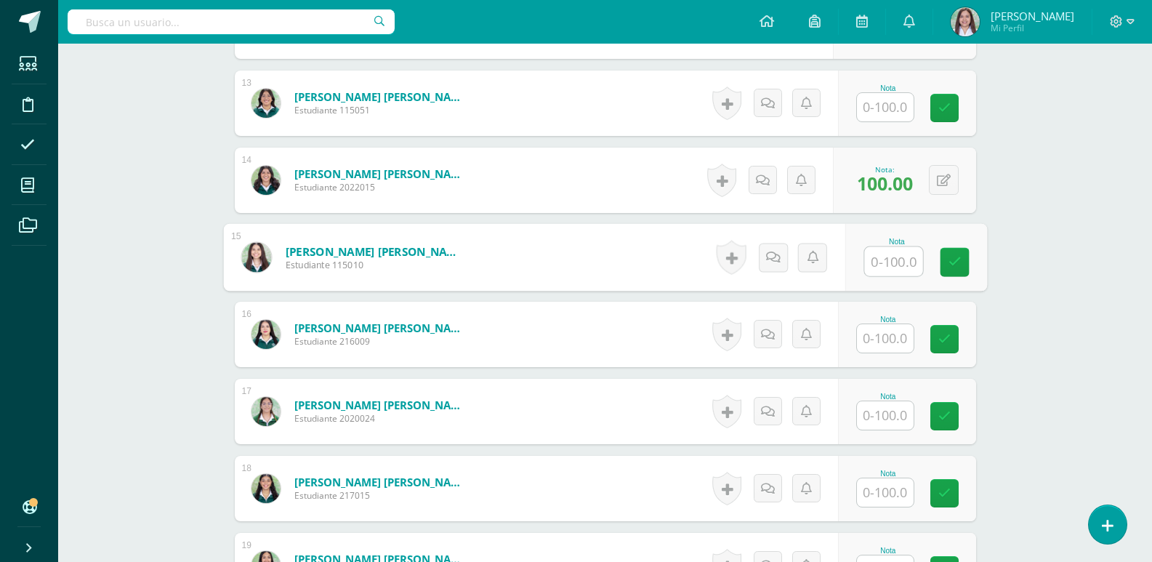
scroll to position [1384, 0]
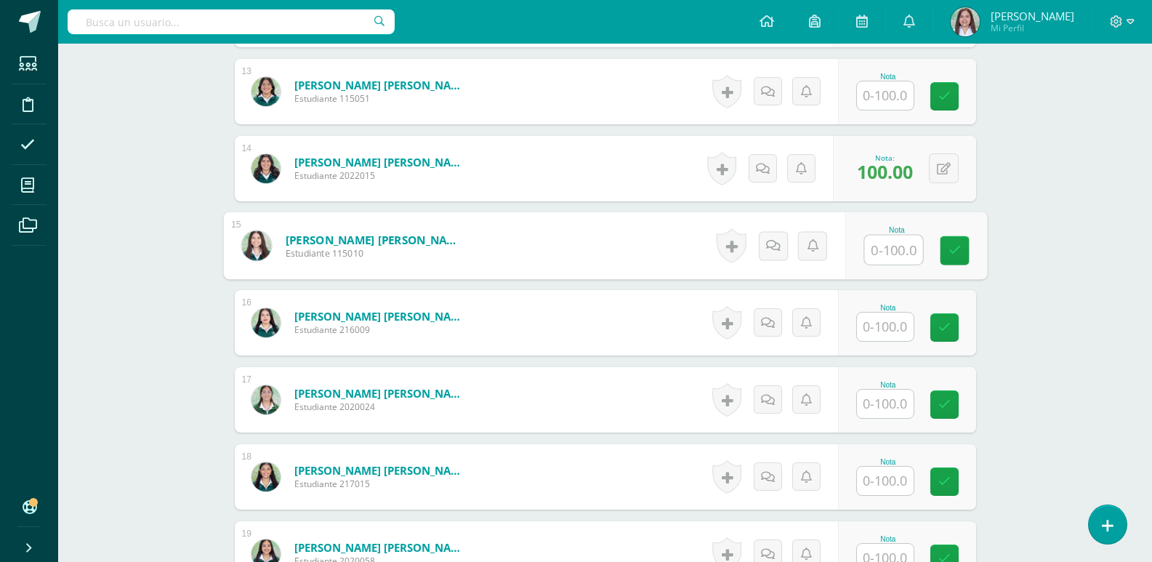
click at [887, 341] on input "text" at bounding box center [885, 326] width 57 height 28
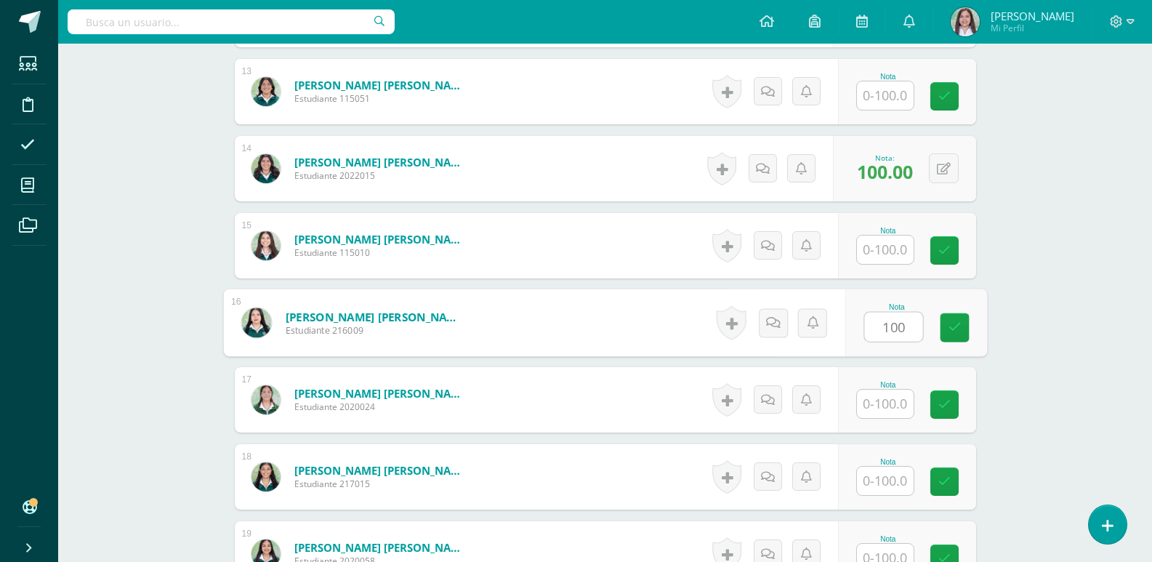
type input "100"
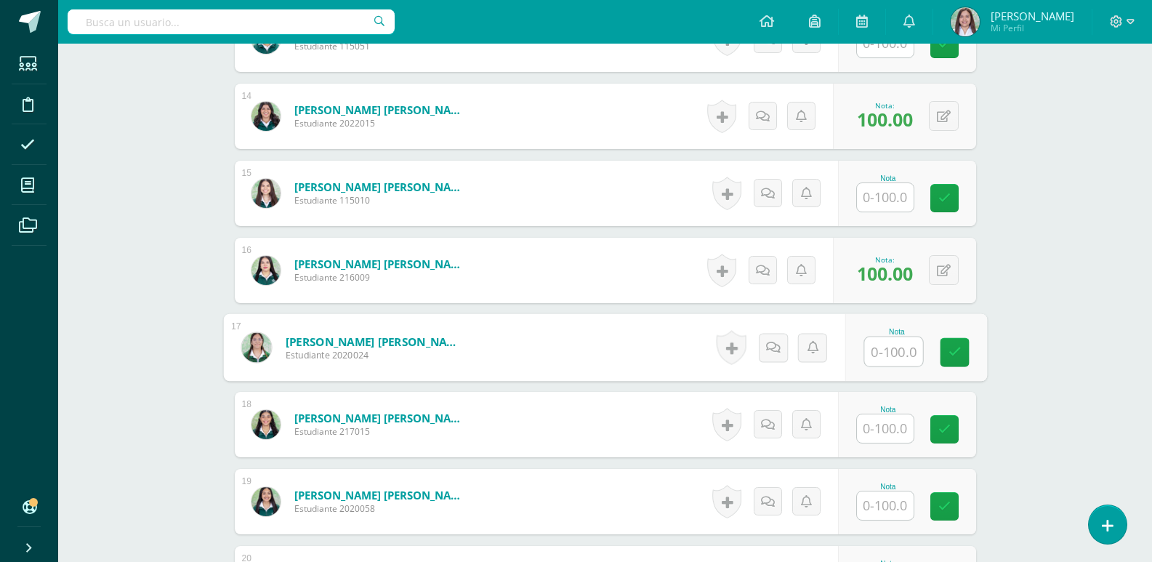
scroll to position [1437, 0]
type input "79"
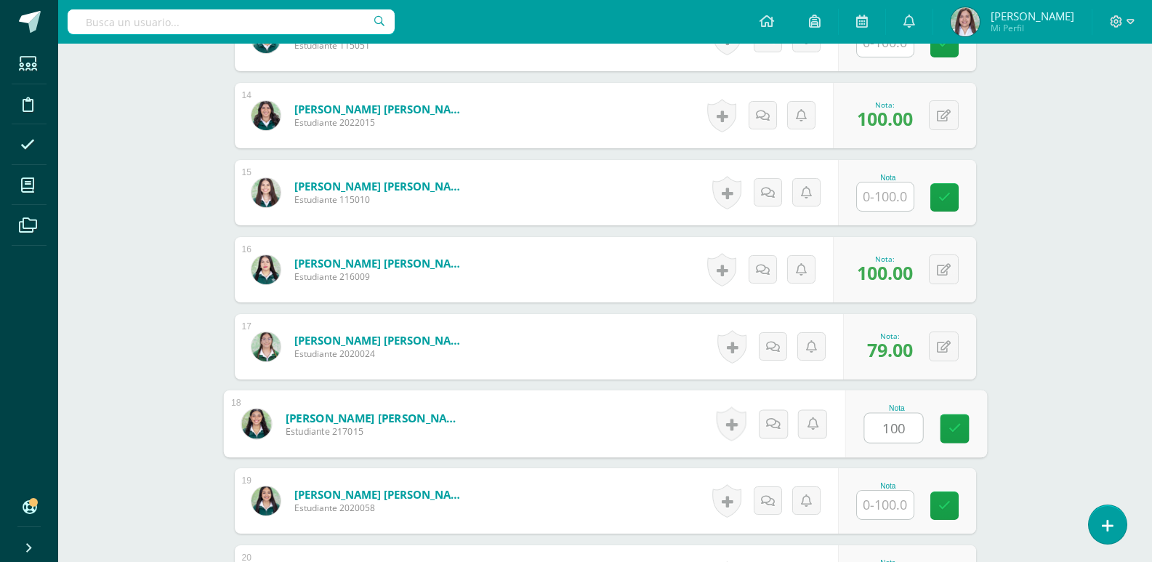
type input "100"
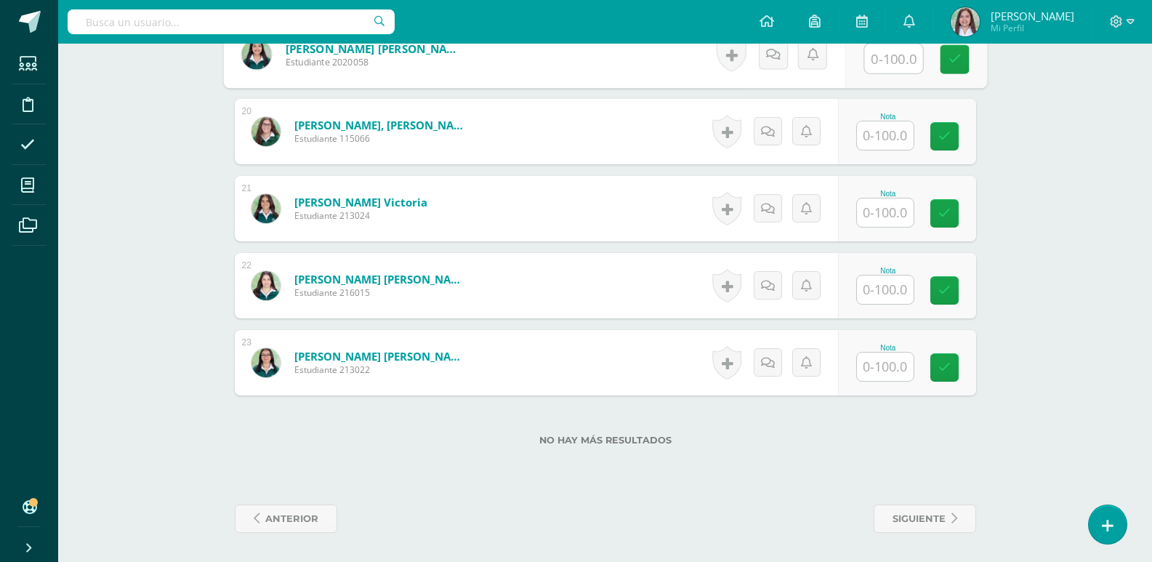
scroll to position [1929, 0]
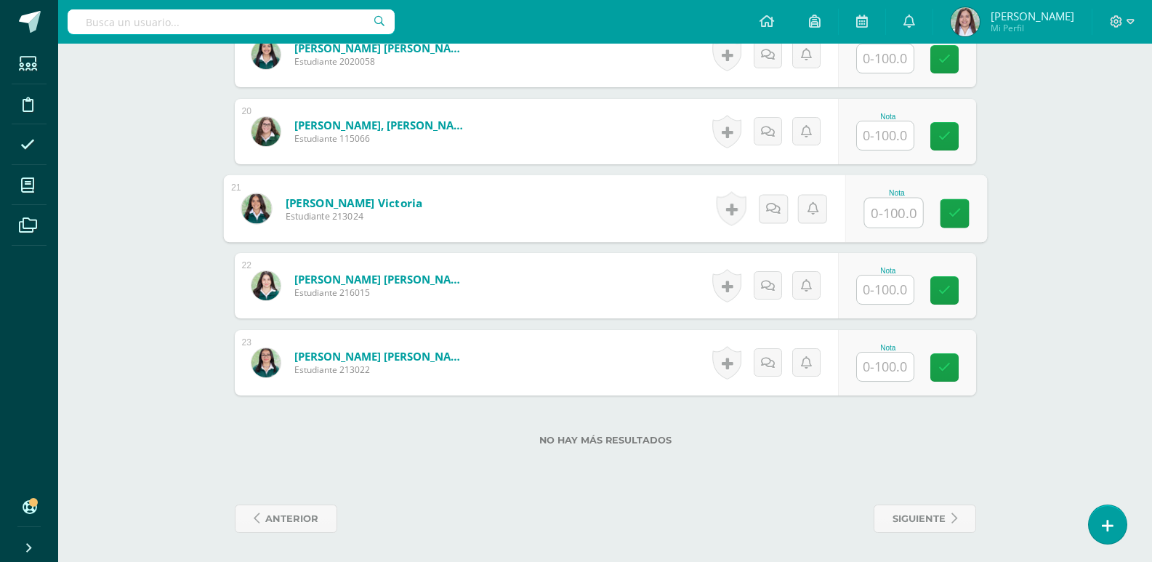
click at [886, 227] on input "text" at bounding box center [893, 212] width 58 height 29
type input "100"
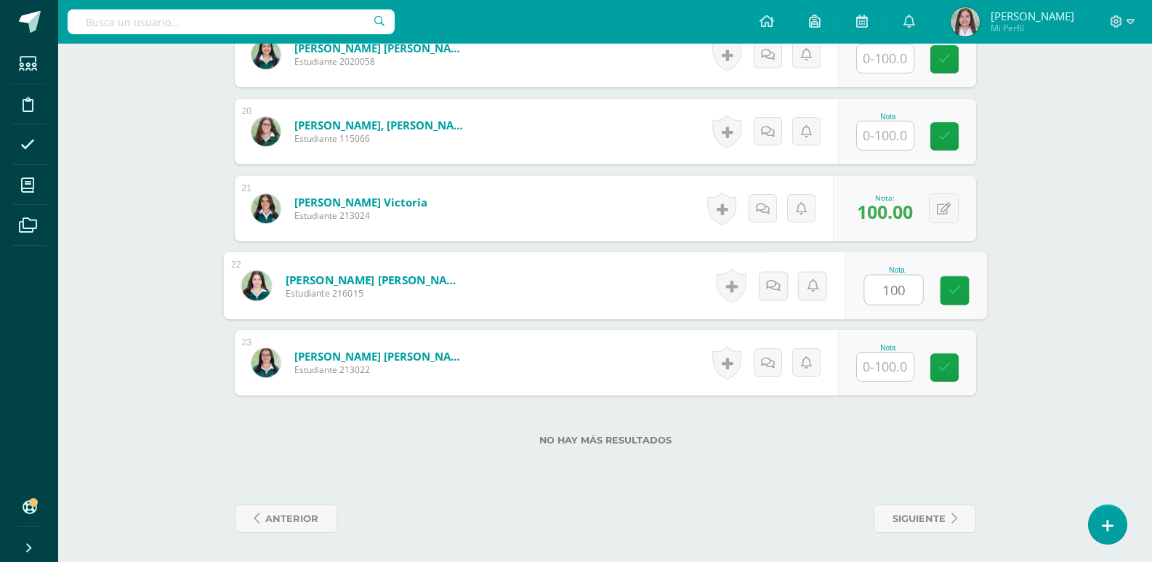
type input "100"
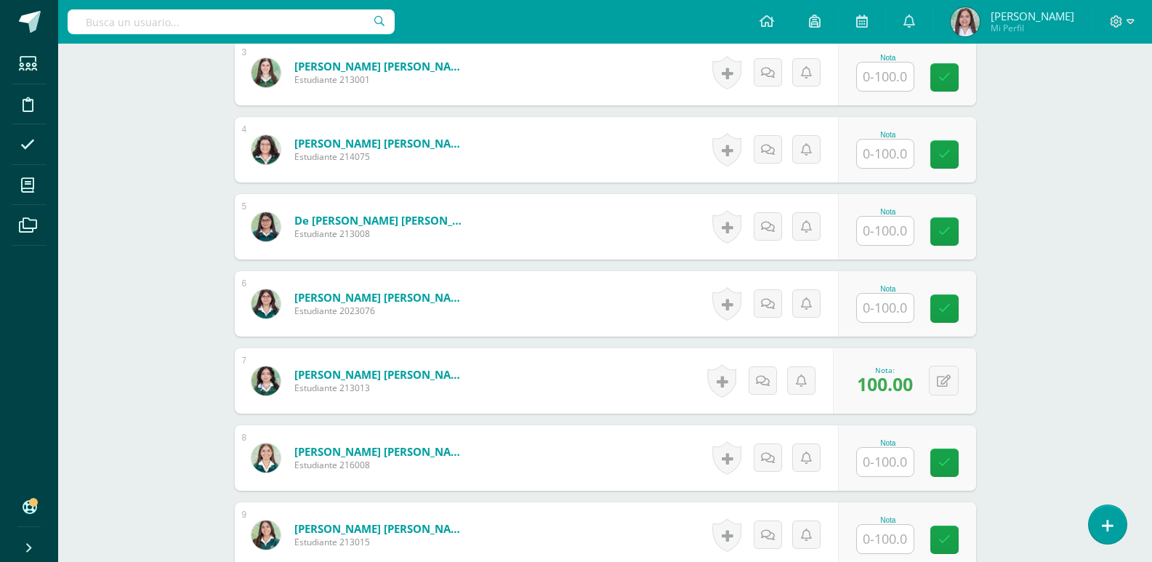
scroll to position [0, 0]
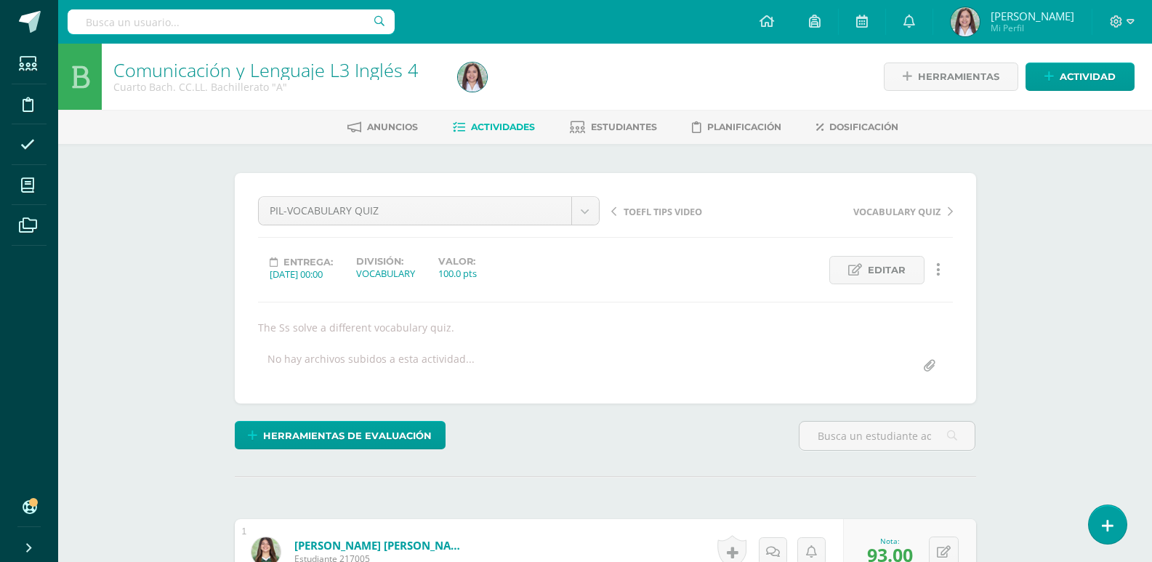
click at [520, 118] on link "Actividades" at bounding box center [494, 127] width 82 height 23
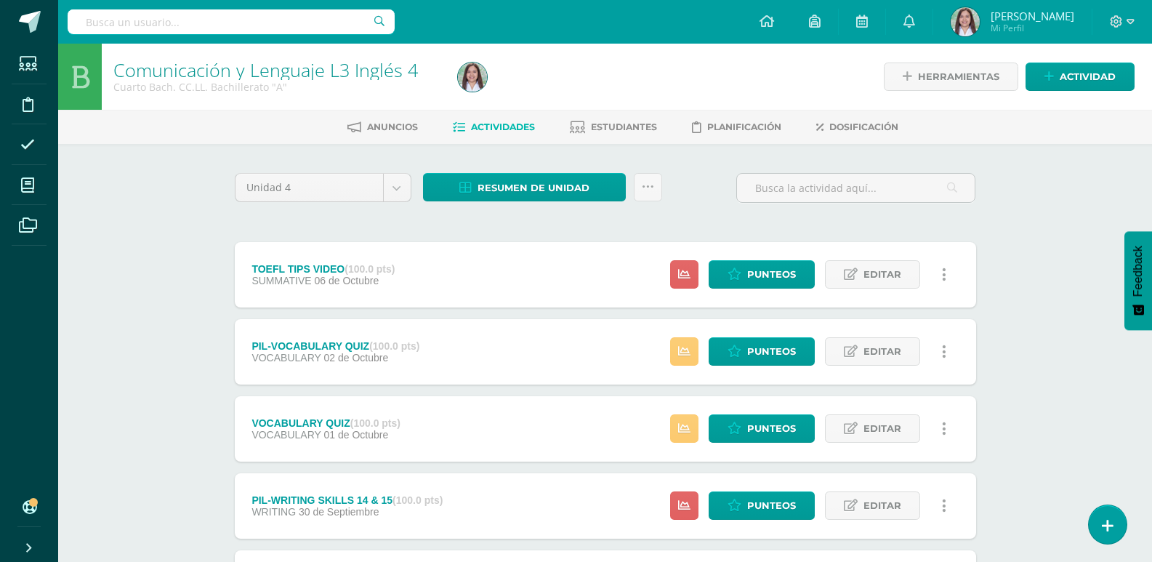
scroll to position [3, 0]
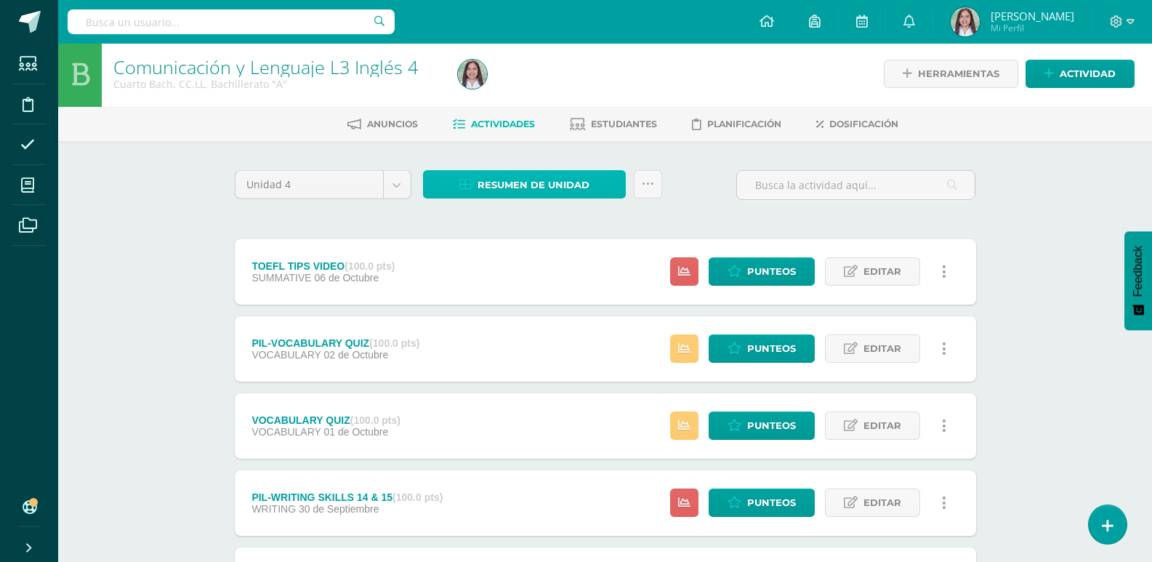
click at [520, 198] on span "Resumen de unidad" at bounding box center [533, 185] width 112 height 27
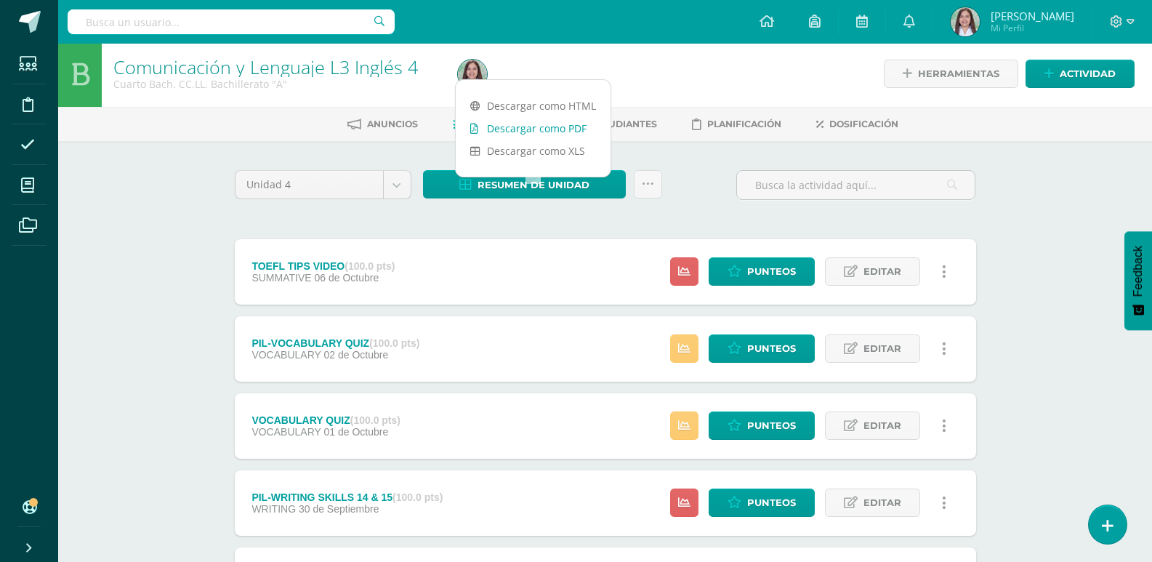
click at [556, 135] on link "Descargar como PDF" at bounding box center [533, 128] width 155 height 23
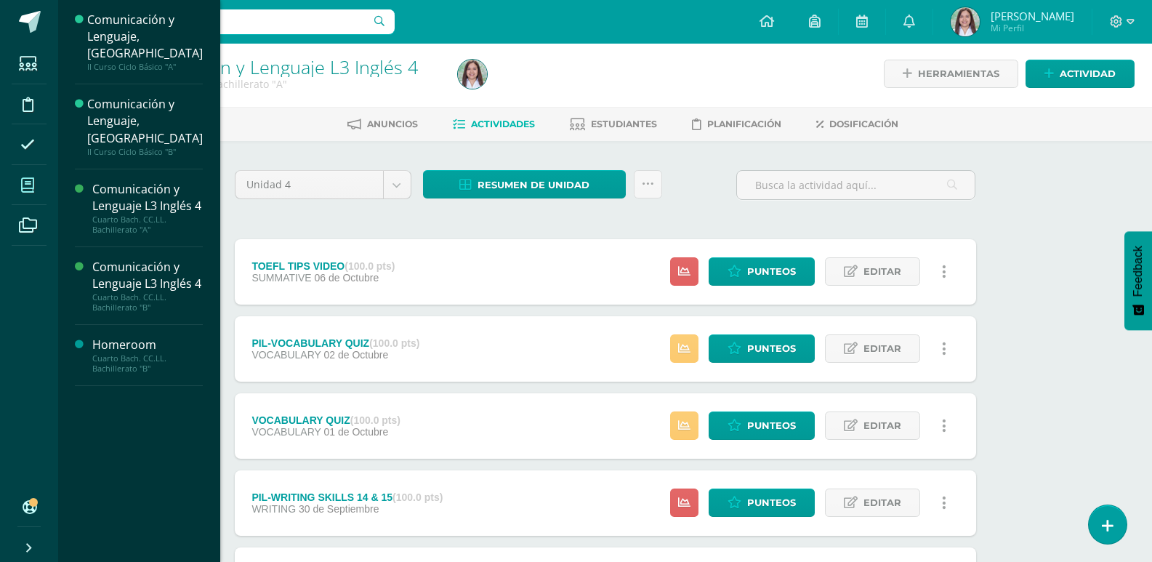
click at [44, 197] on span at bounding box center [28, 185] width 33 height 33
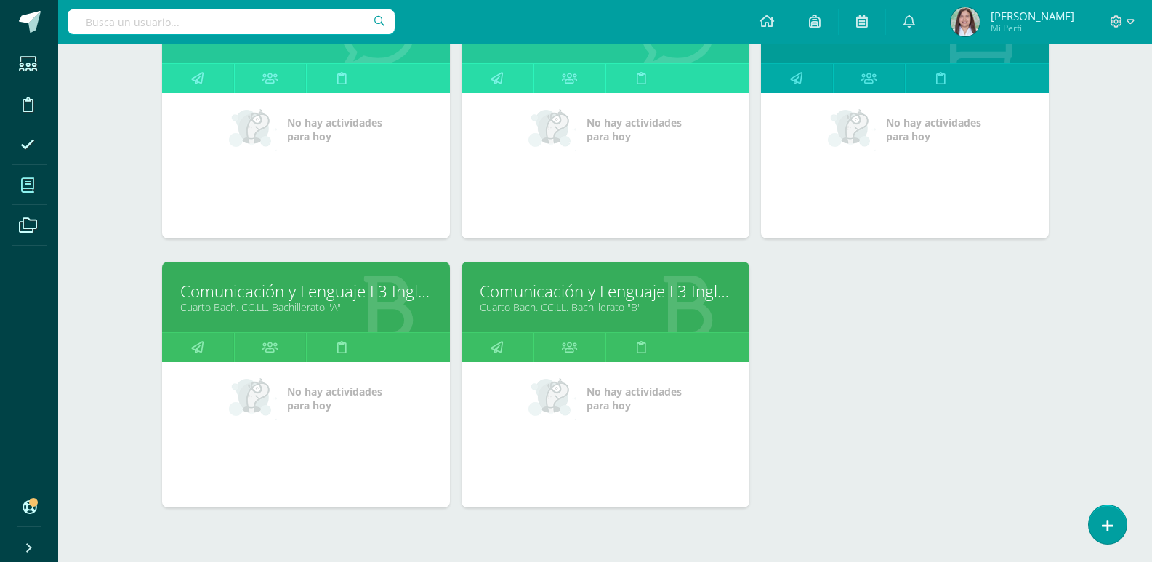
scroll to position [312, 0]
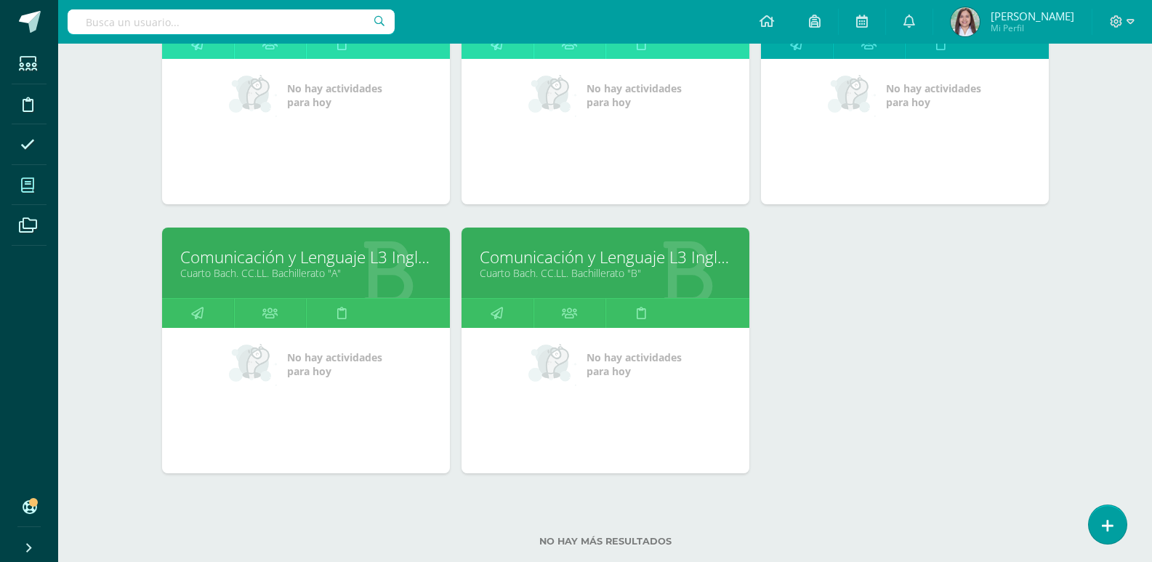
click at [576, 272] on div "Comunicación y Lenguaje L3 Inglés 4 Cuarto Bach. CC.LL. Bachillerato "B"" at bounding box center [605, 262] width 288 height 70
click at [592, 268] on link "Comunicación y Lenguaje L3 Inglés 4" at bounding box center [605, 257] width 251 height 23
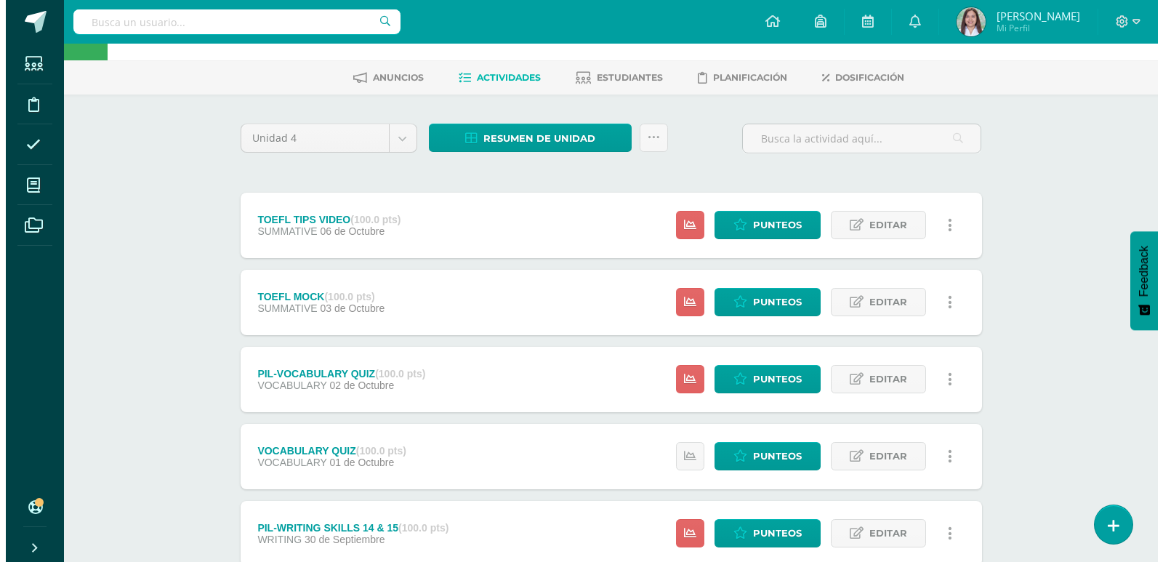
scroll to position [49, 0]
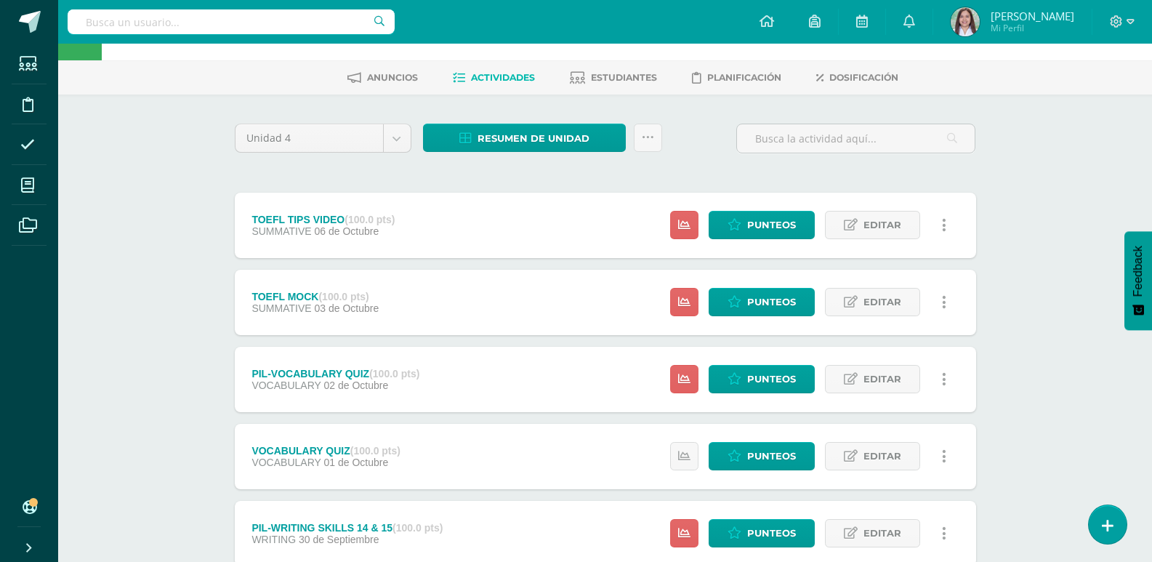
click at [946, 316] on link at bounding box center [944, 302] width 28 height 28
click at [915, 421] on link "Eliminar" at bounding box center [916, 416] width 149 height 23
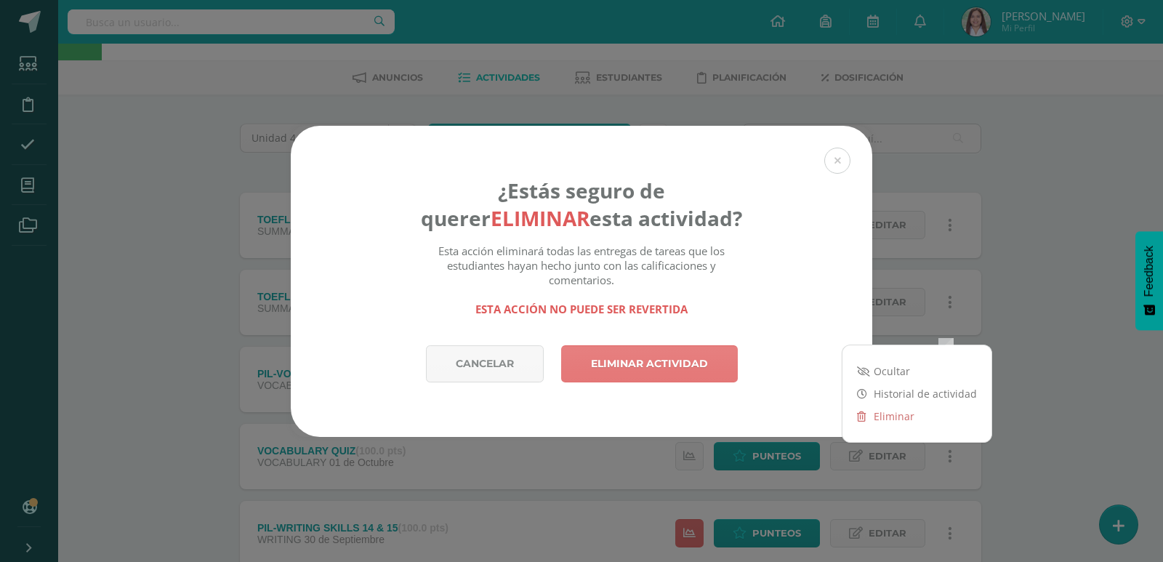
click at [664, 371] on link "Eliminar actividad" at bounding box center [649, 363] width 177 height 37
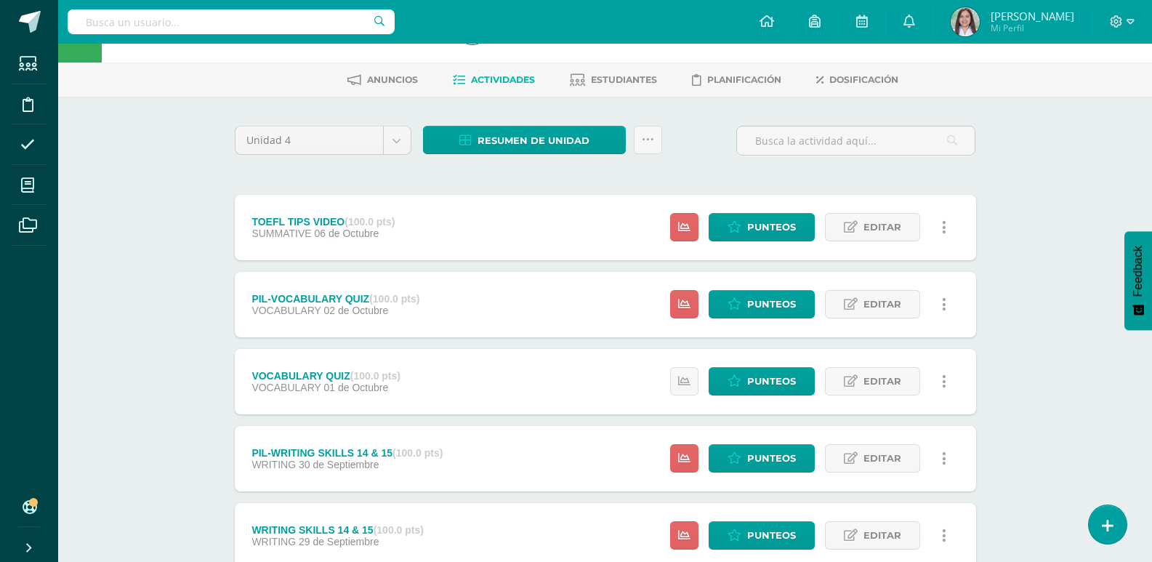
scroll to position [49, 0]
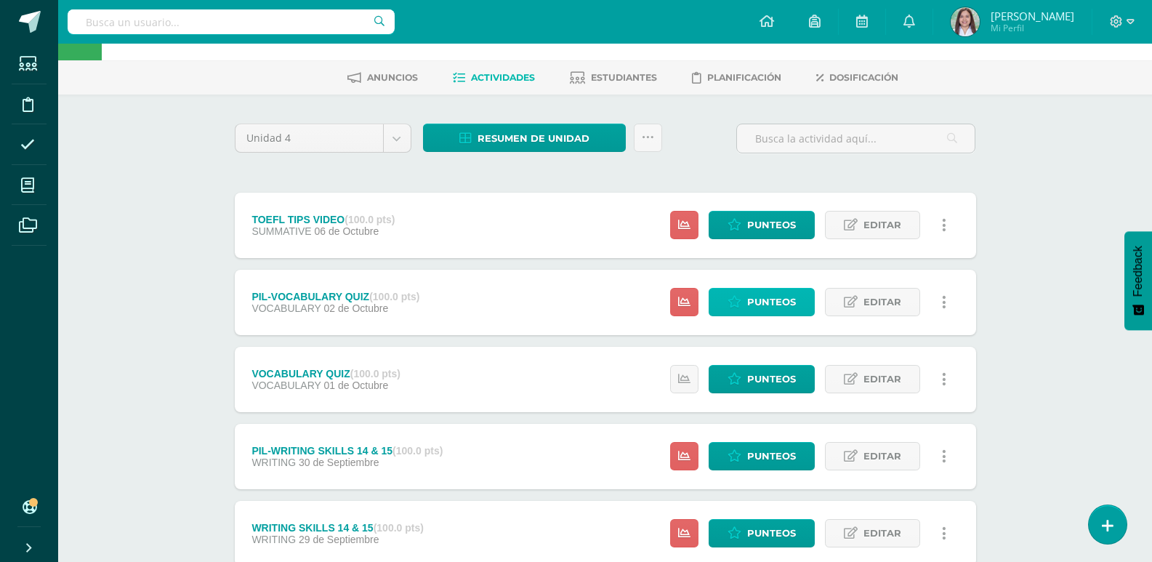
click at [789, 315] on span "Punteos" at bounding box center [771, 302] width 49 height 27
click at [745, 316] on link "Punteos" at bounding box center [762, 302] width 106 height 28
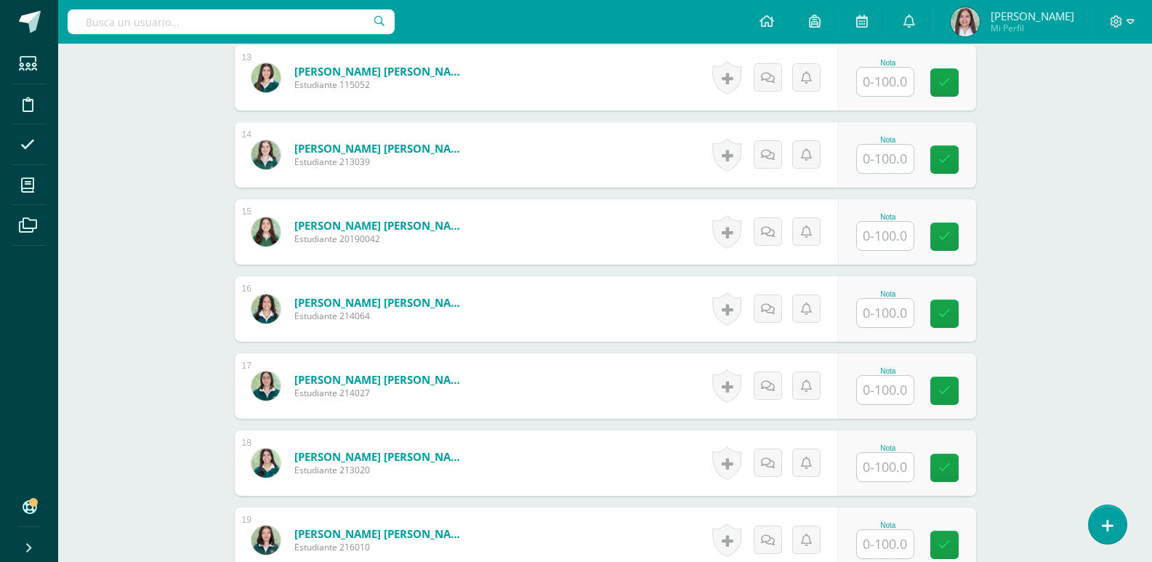
scroll to position [1399, 0]
click at [882, 326] on input "text" at bounding box center [885, 312] width 57 height 28
type input "100"
click at [958, 319] on icon at bounding box center [954, 313] width 13 height 12
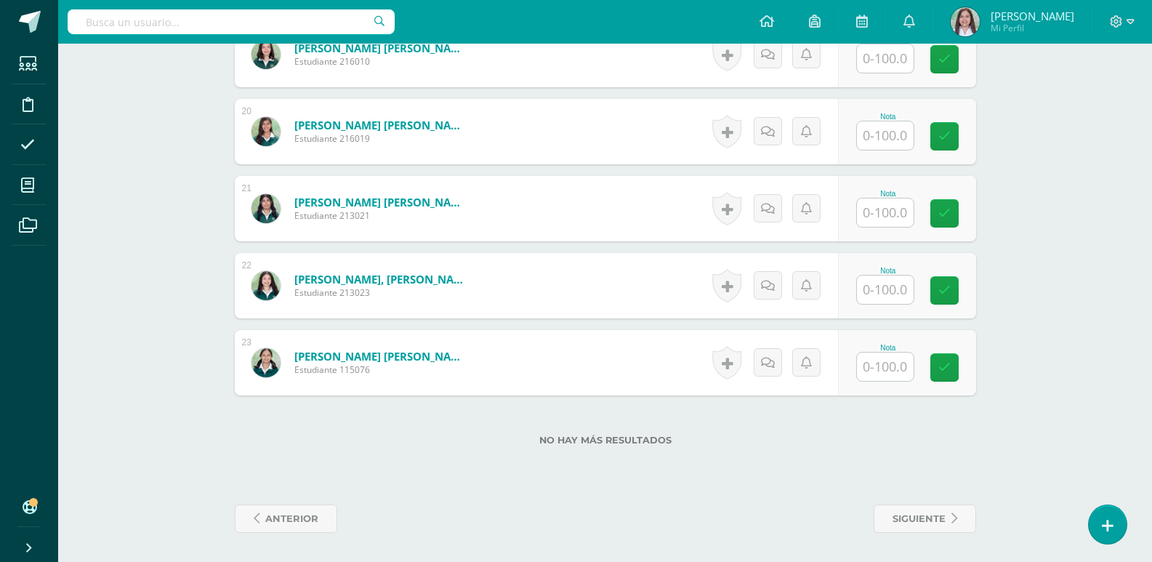
scroll to position [1945, 0]
click at [874, 150] on input "text" at bounding box center [885, 135] width 57 height 28
type input "100"
click at [962, 151] on link at bounding box center [954, 136] width 29 height 29
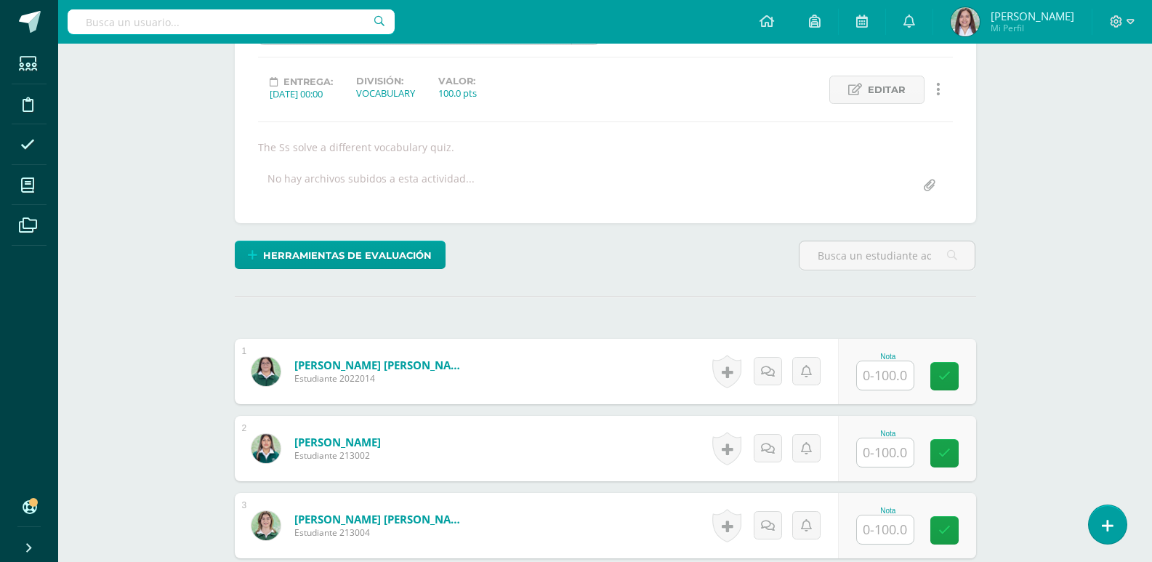
scroll to position [0, 0]
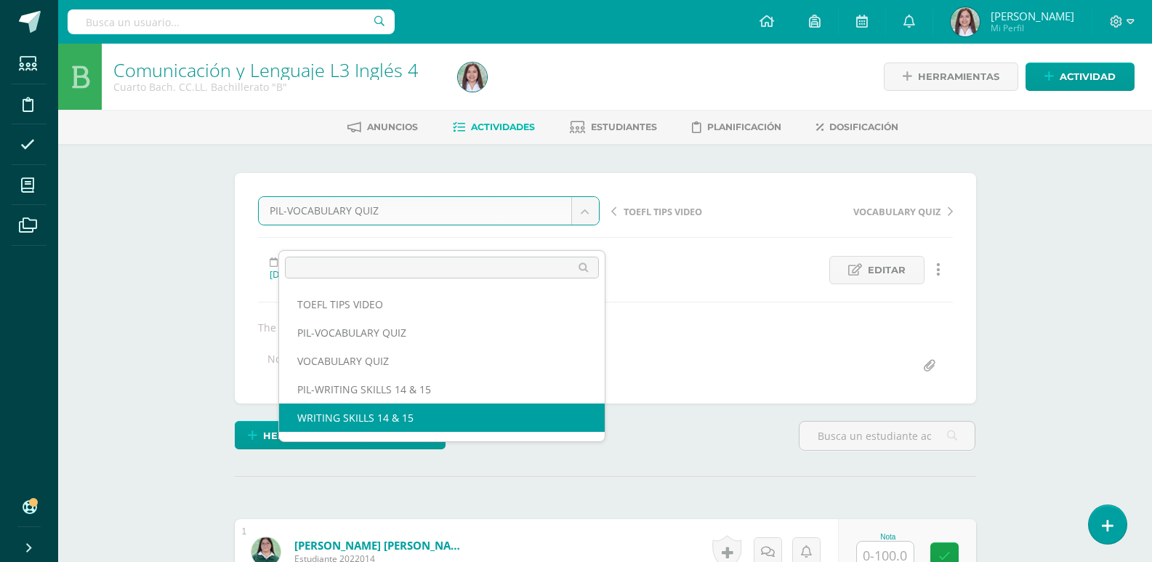
select select "/dashboard/teacher/grade-activity/260217/"
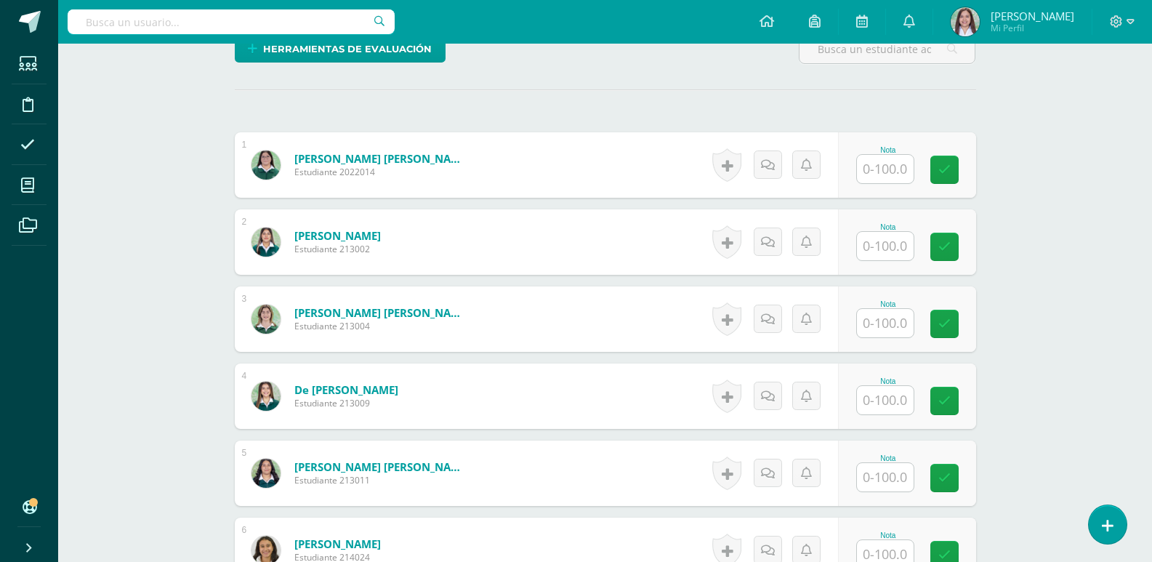
scroll to position [387, 0]
click at [898, 183] on input "text" at bounding box center [893, 168] width 58 height 29
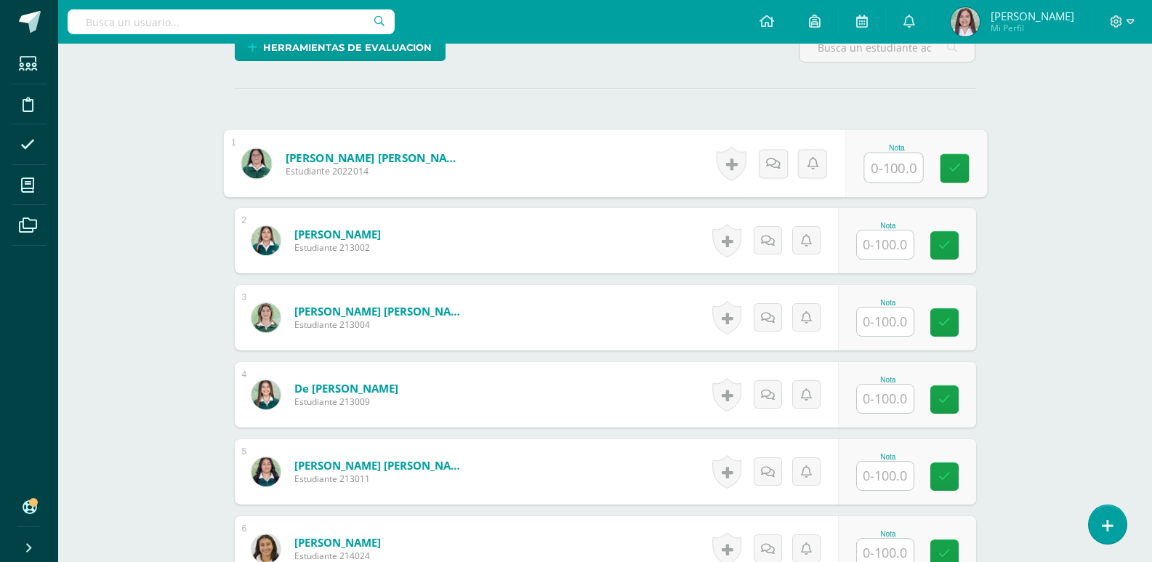
scroll to position [389, 0]
type input "40"
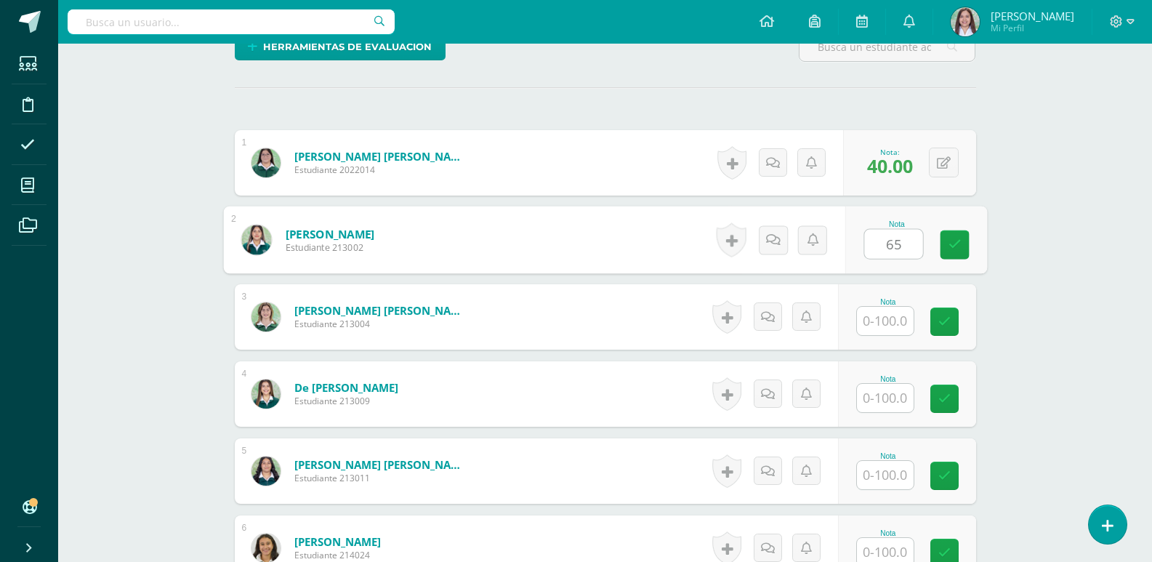
type input "65"
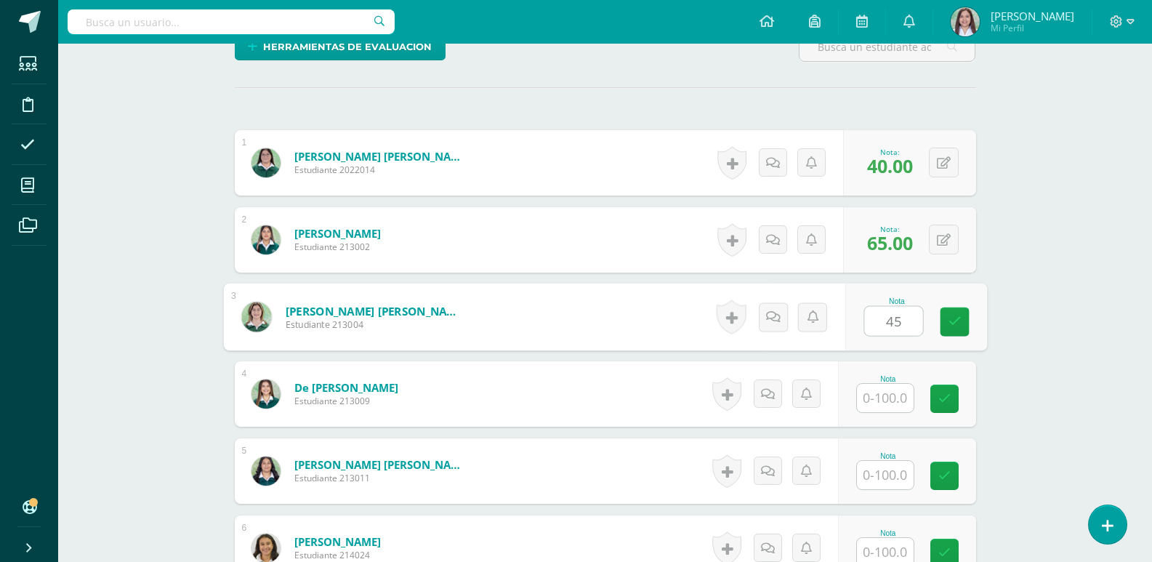
type input "45"
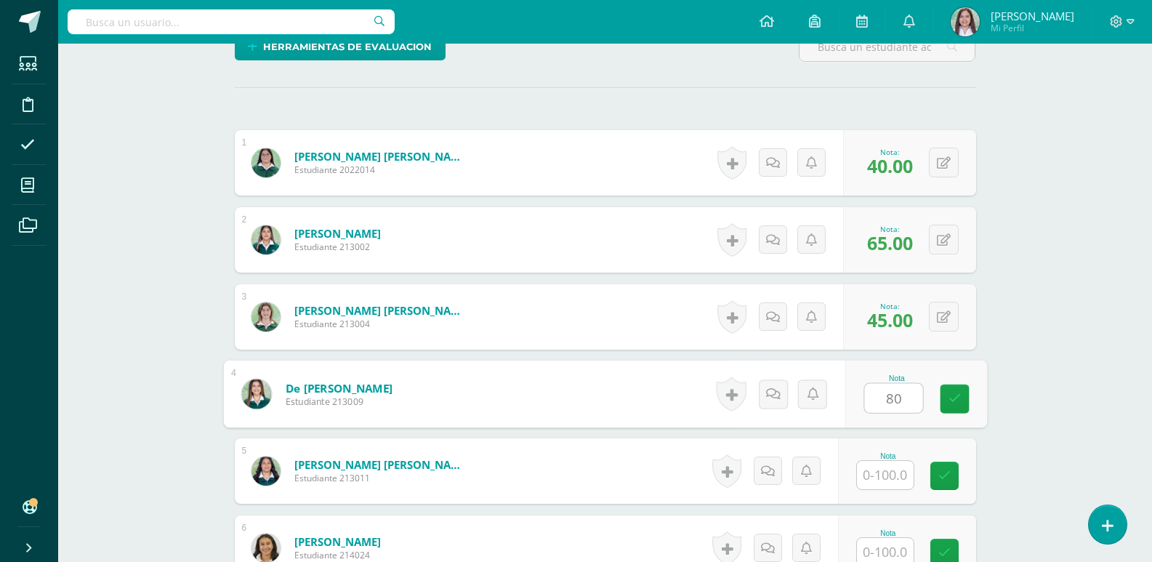
type input "80"
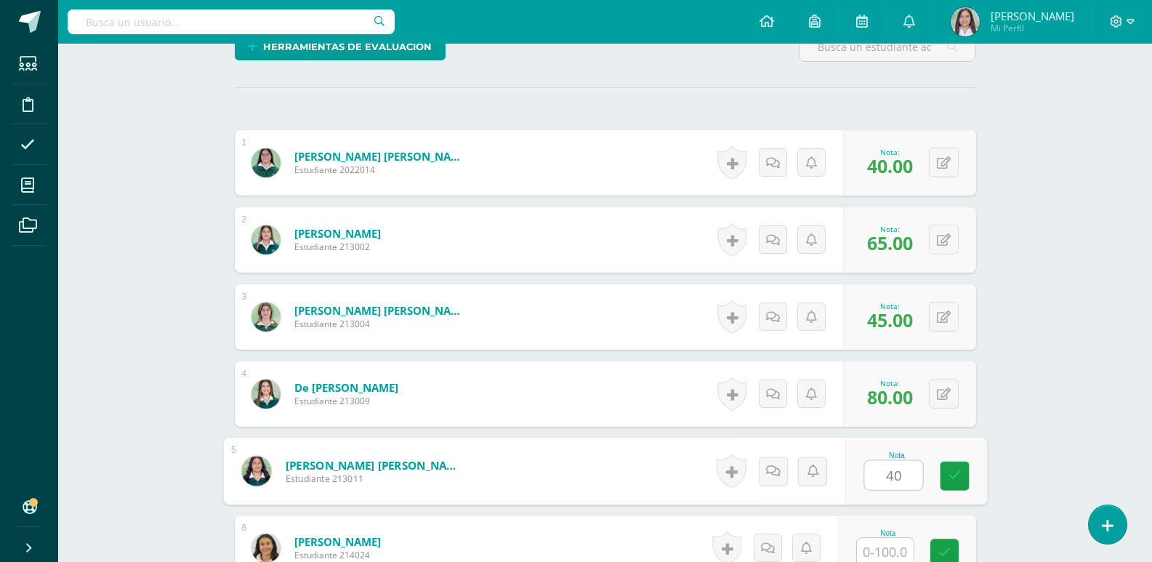
type input "40"
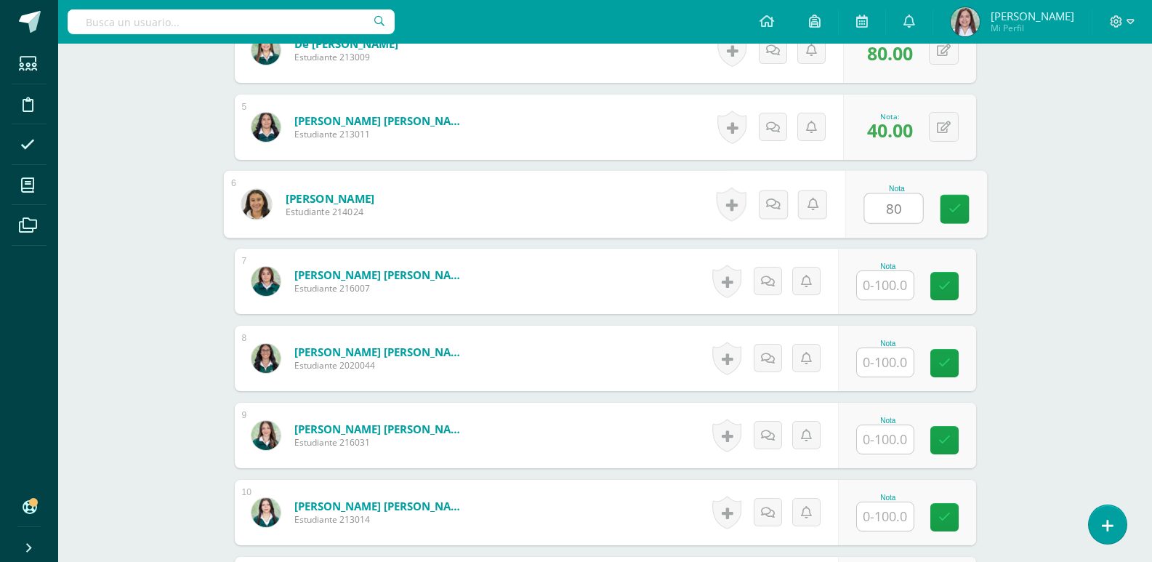
type input "80"
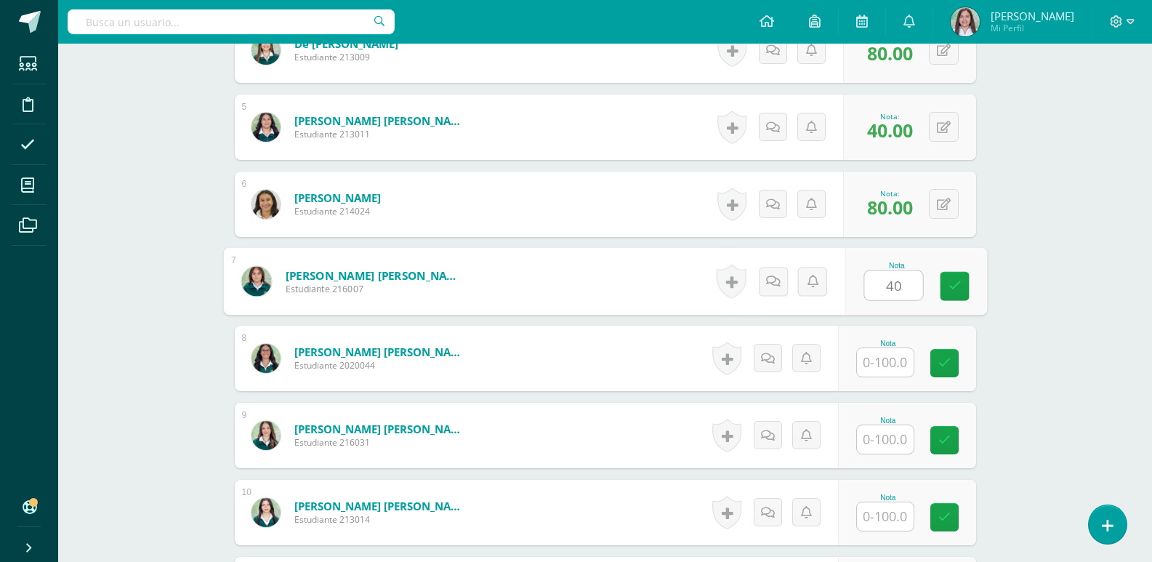
type input "40"
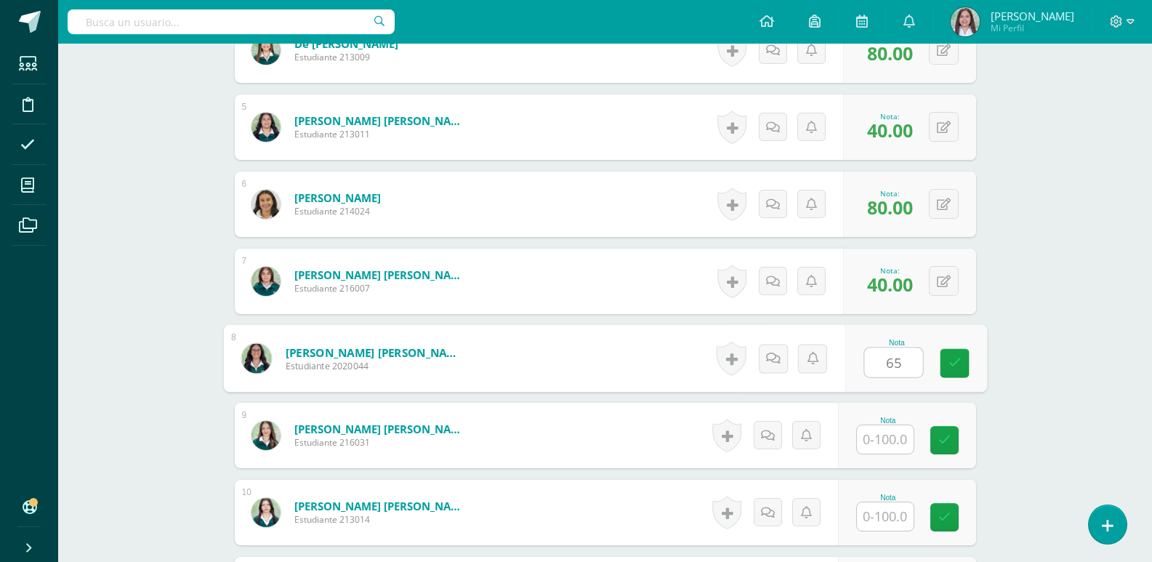
type input "65"
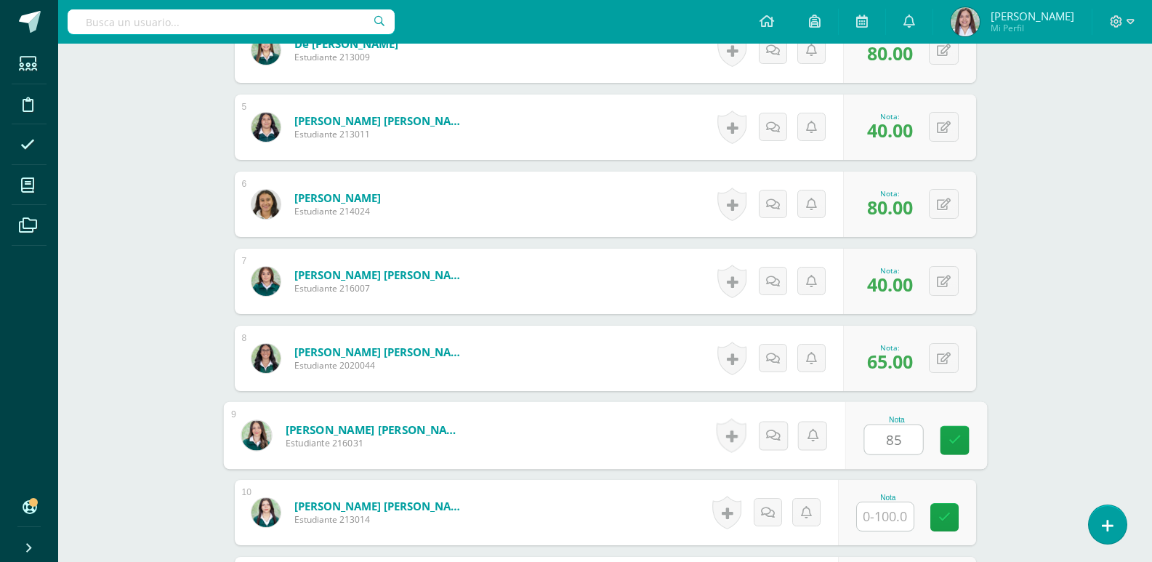
type input "85"
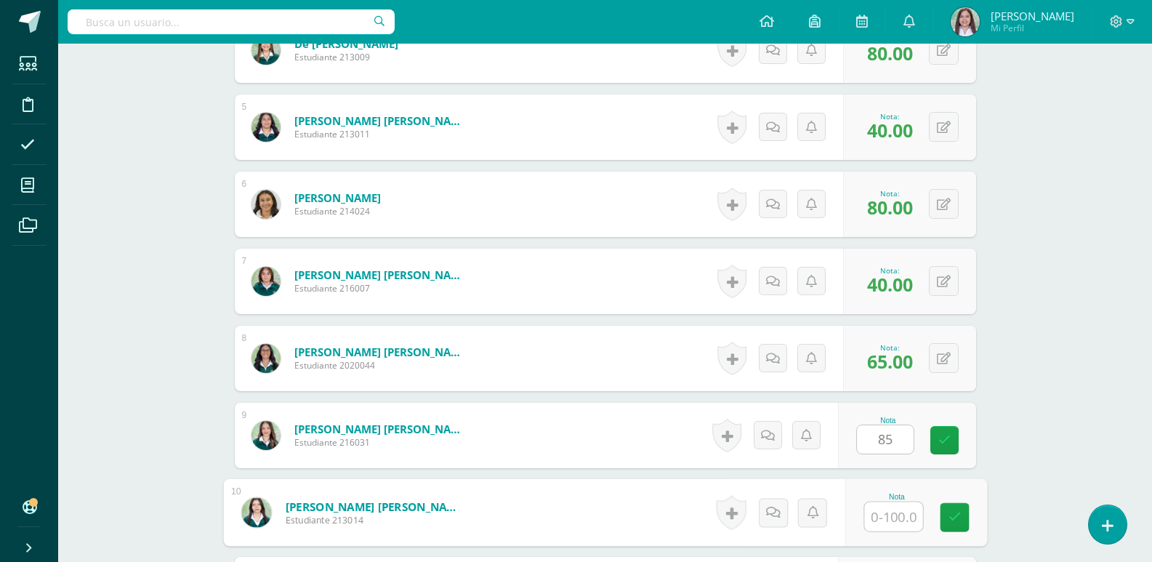
scroll to position [1052, 0]
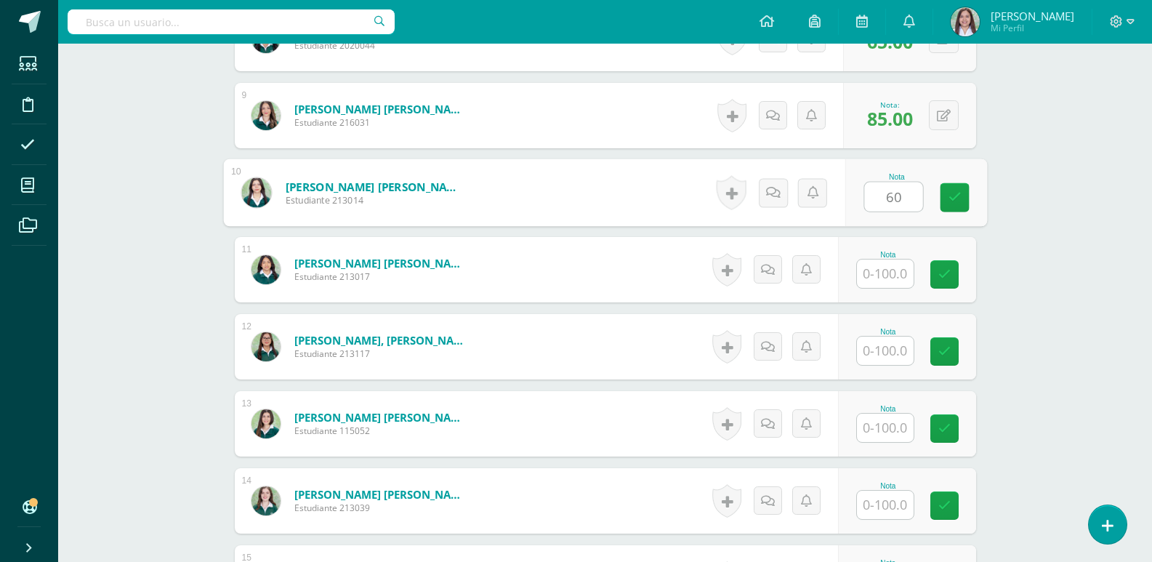
type input "60"
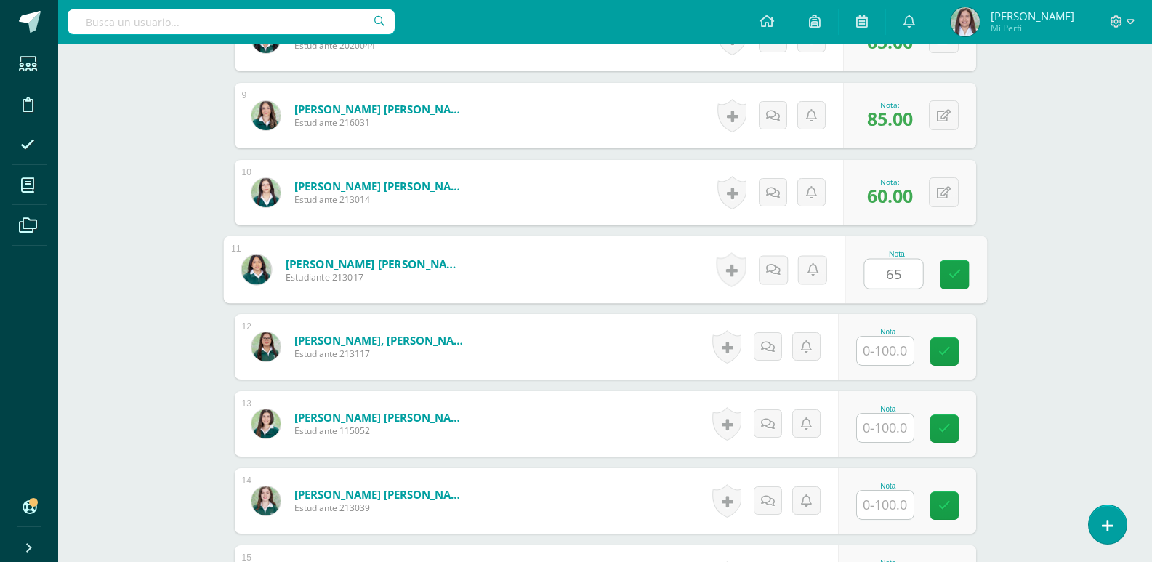
type input "65"
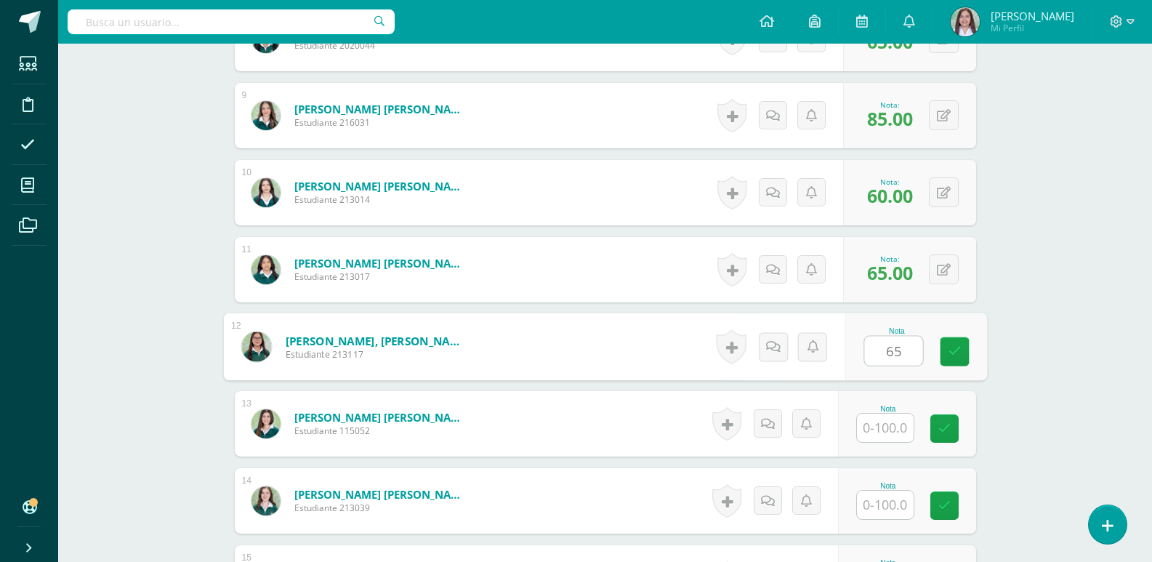
type input "65"
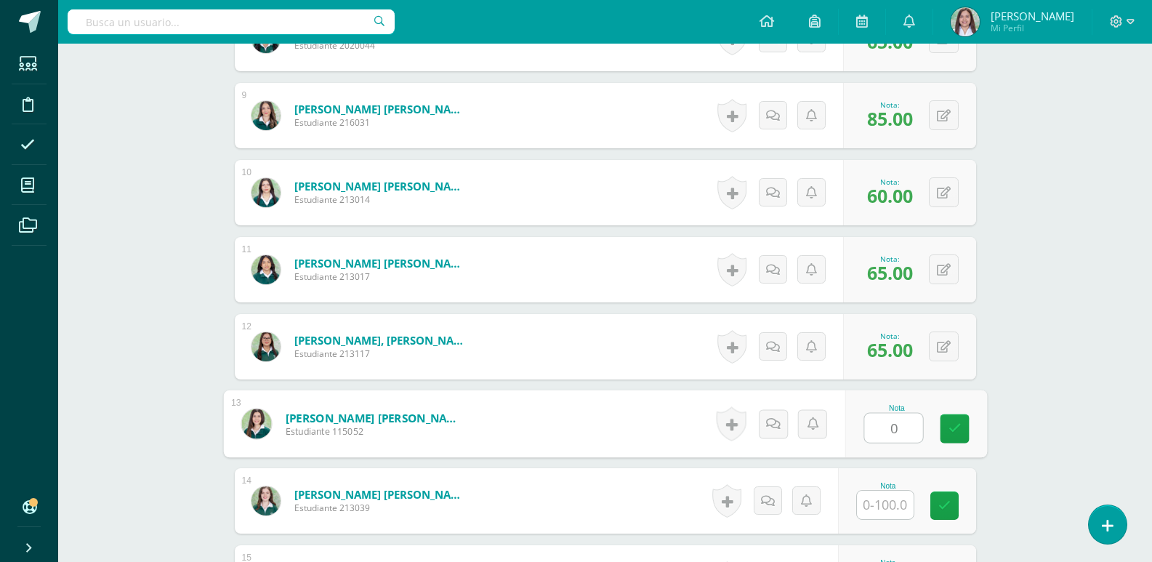
type input "0"
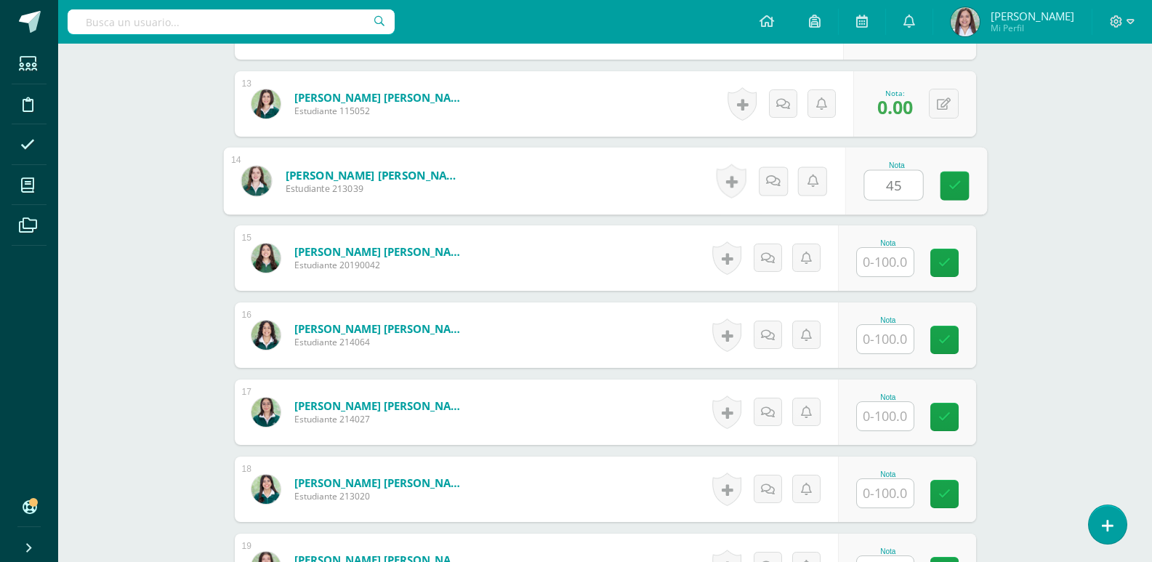
type input "45"
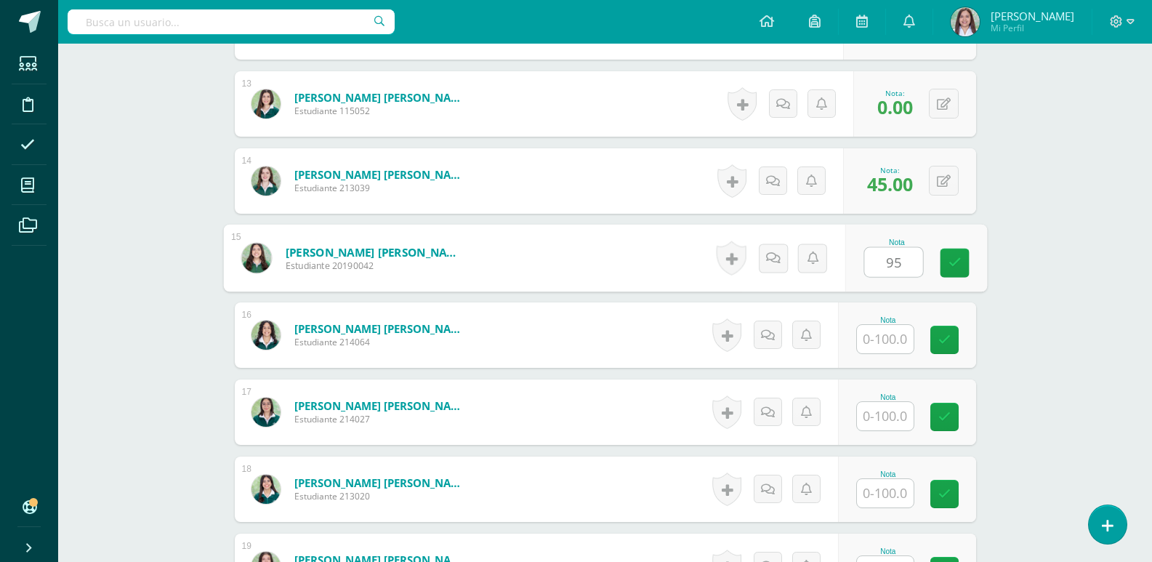
type input "95"
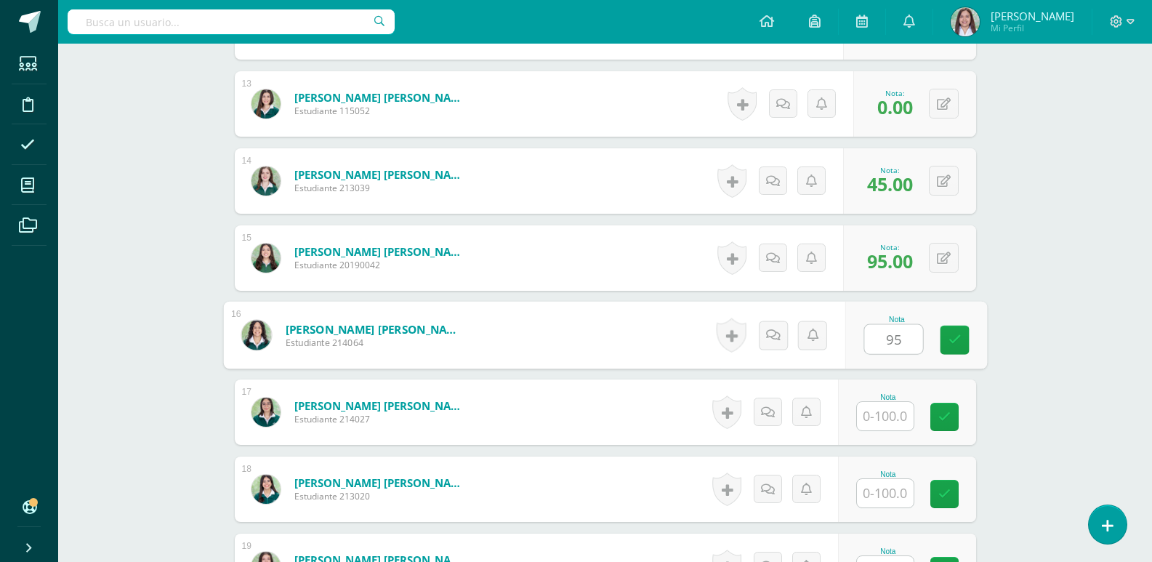
type input "95"
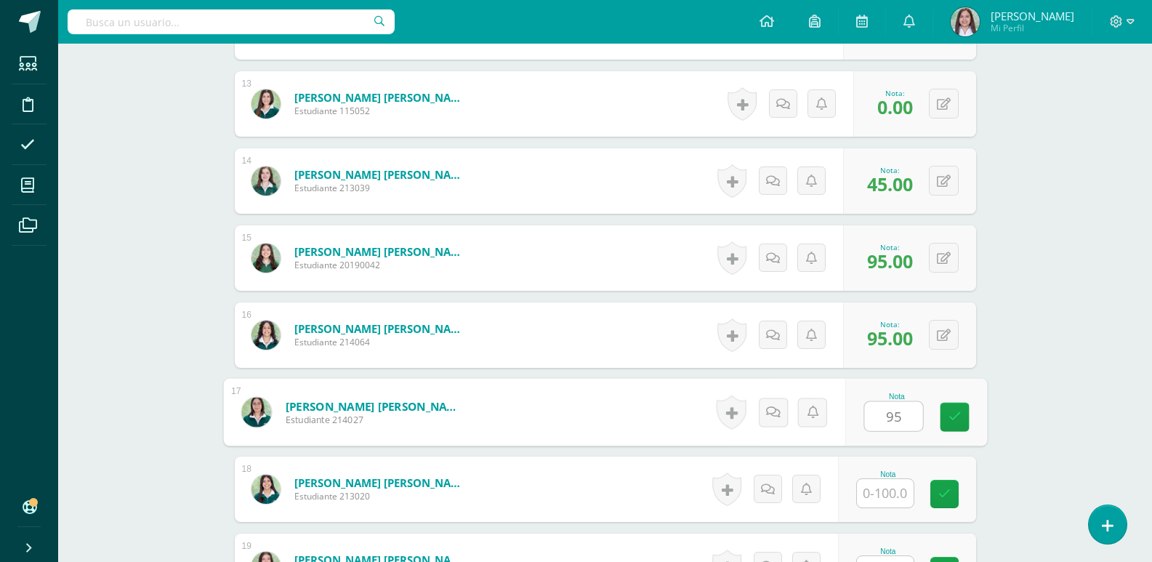
type input "95"
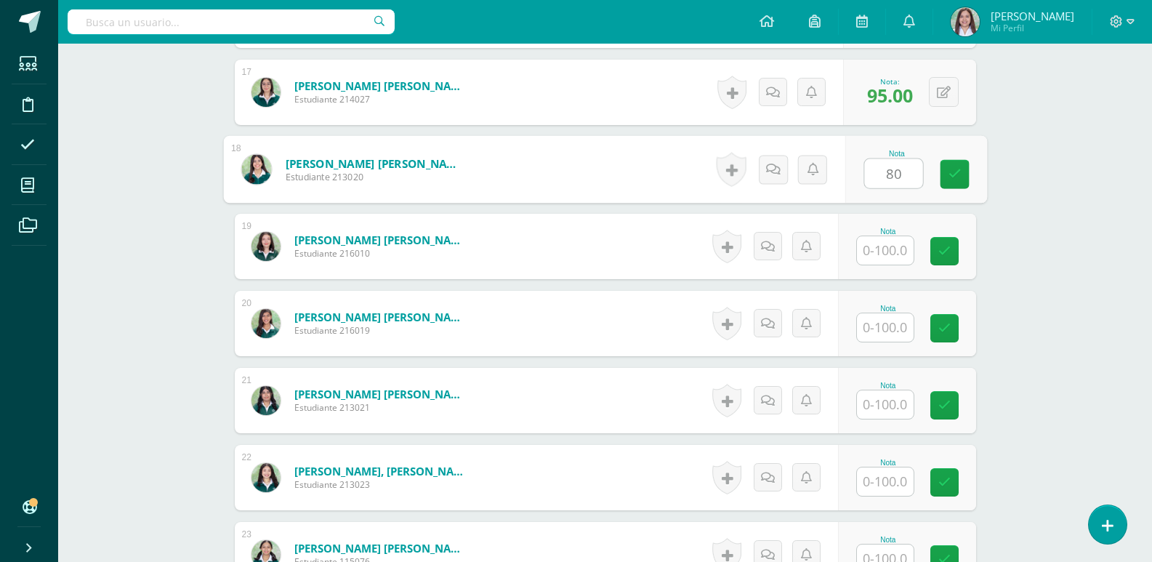
type input "80"
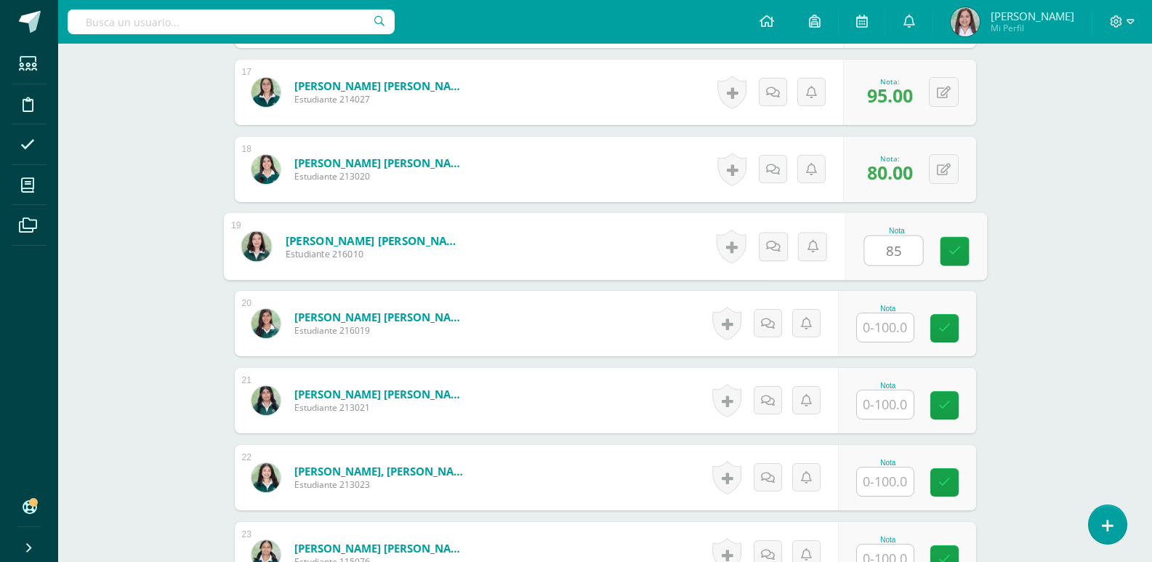
type input "85"
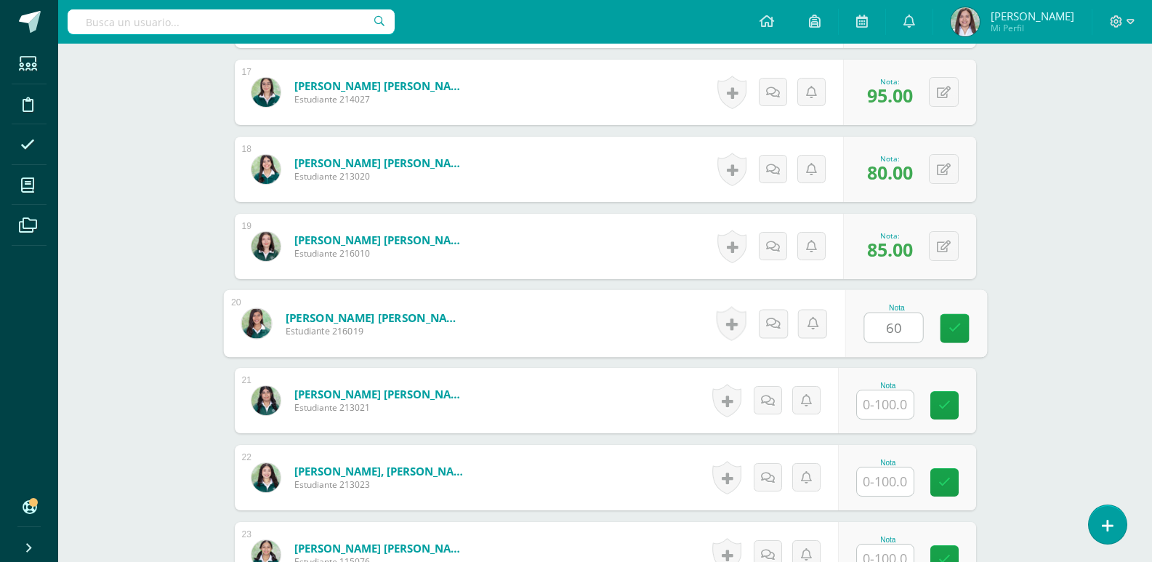
type input "60"
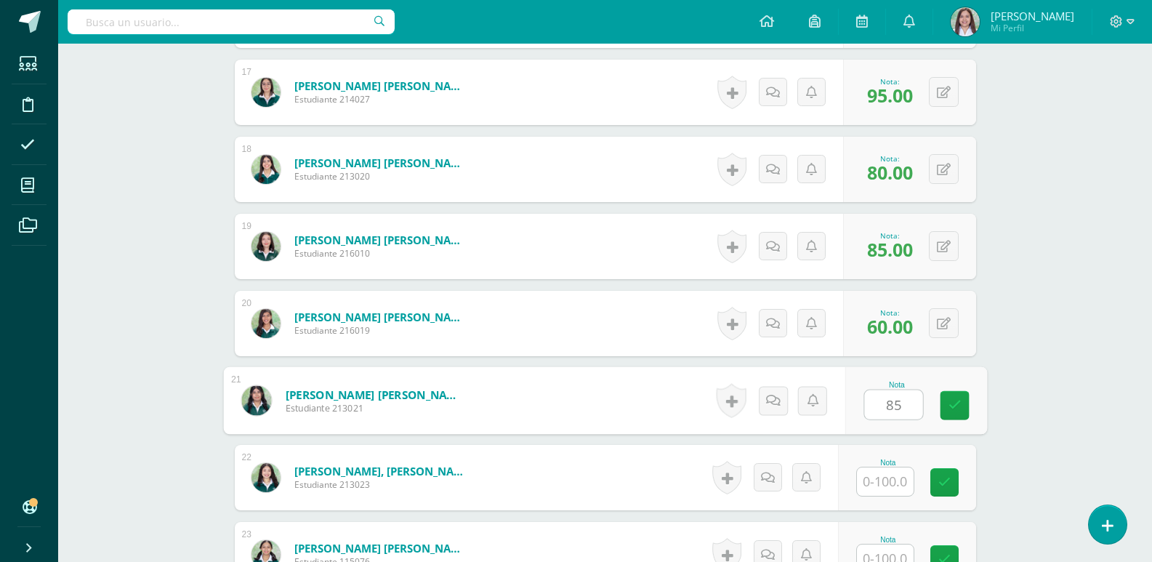
type input "85"
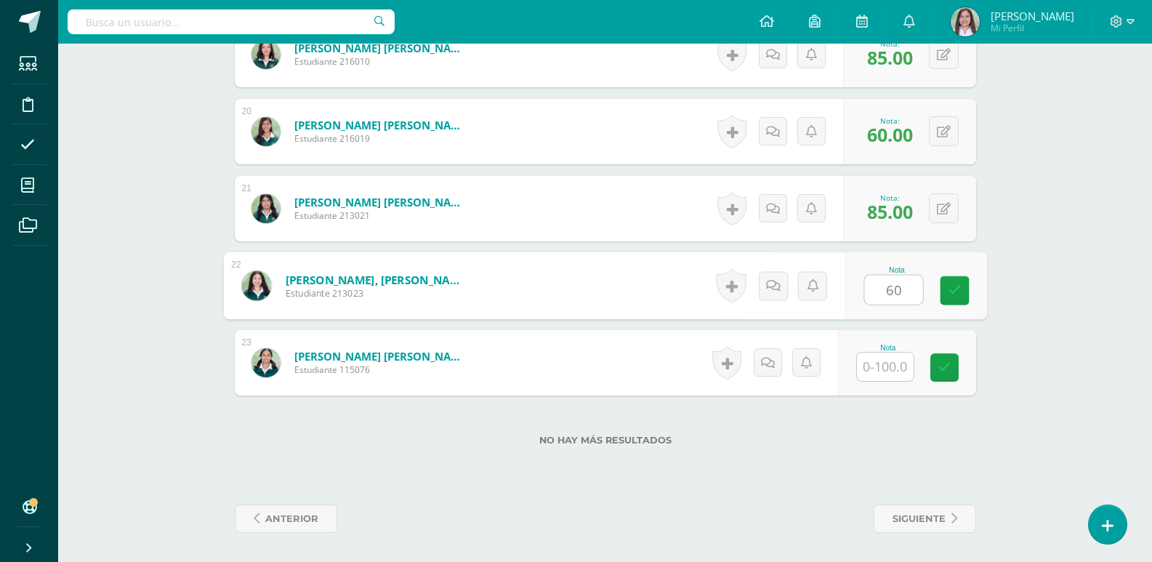
type input "60"
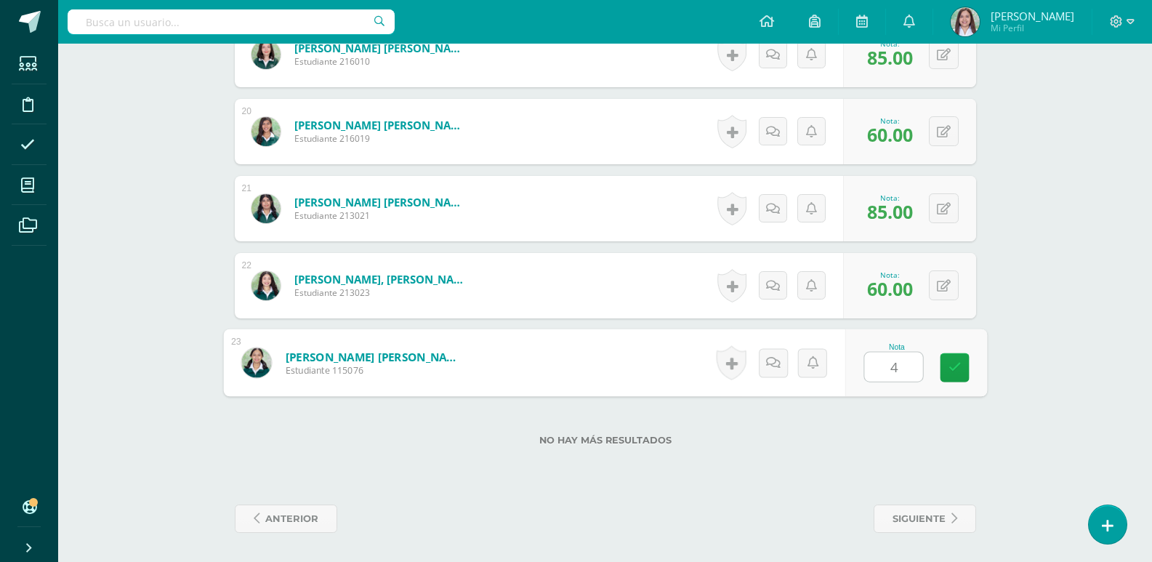
type input "45"
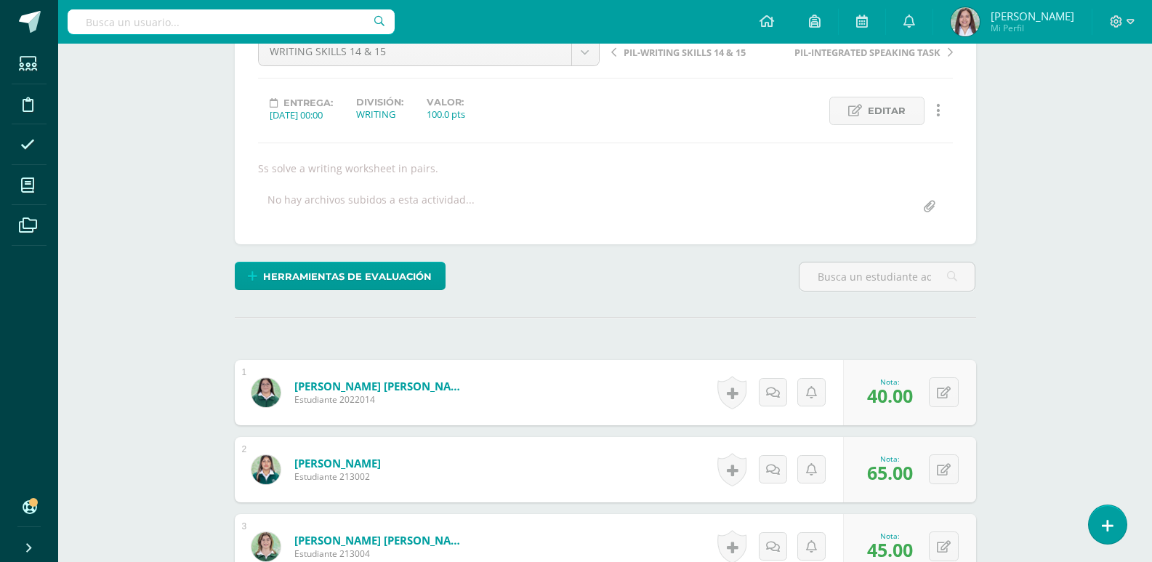
scroll to position [0, 0]
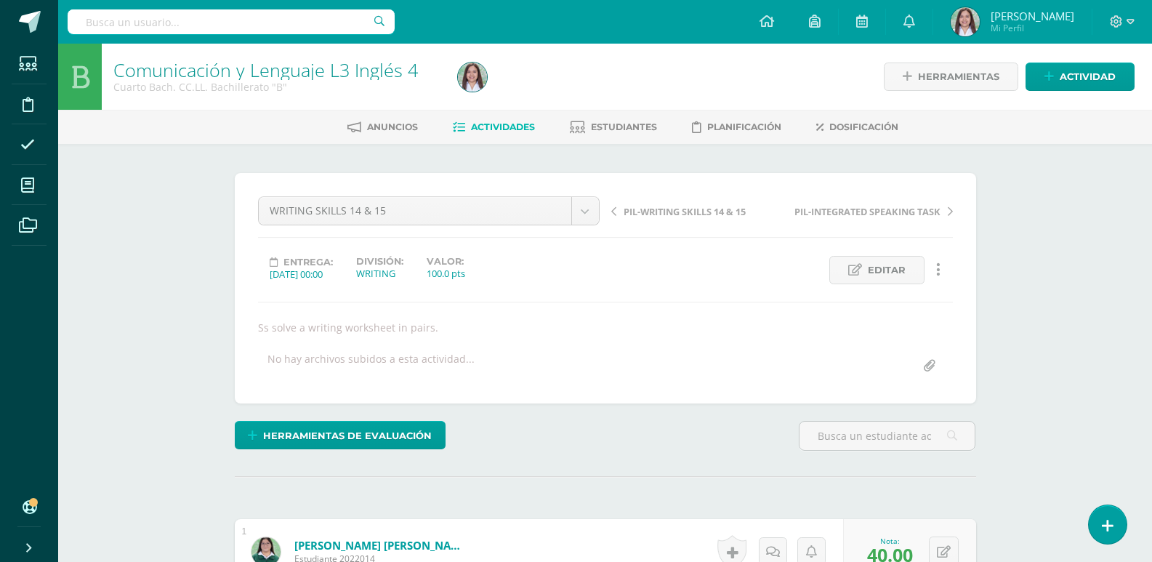
click at [484, 126] on span "Actividades" at bounding box center [503, 126] width 64 height 11
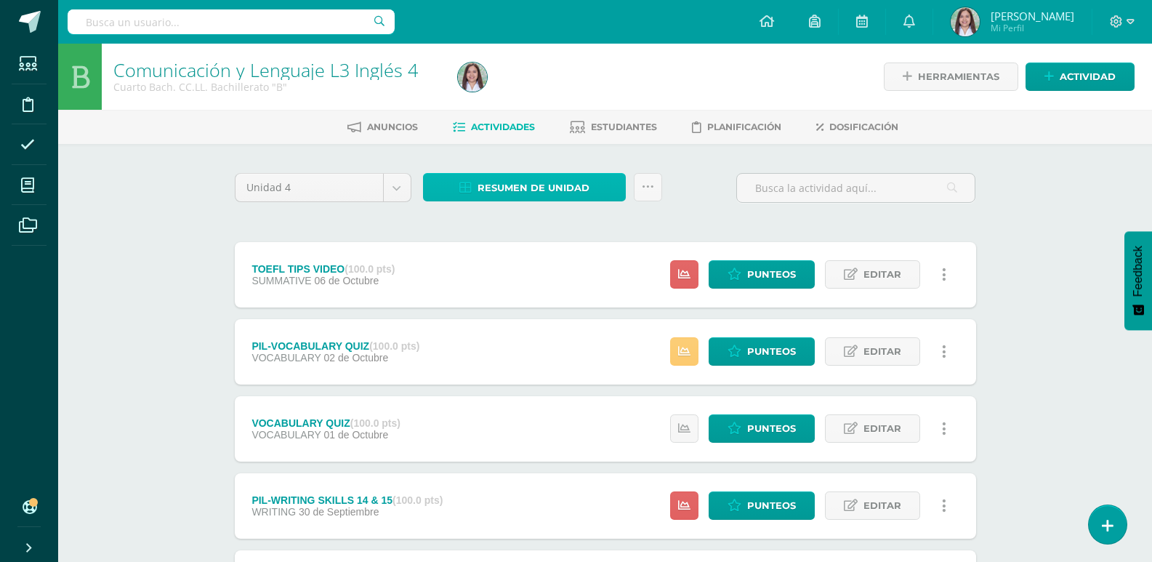
click at [534, 201] on span "Resumen de unidad" at bounding box center [533, 187] width 112 height 27
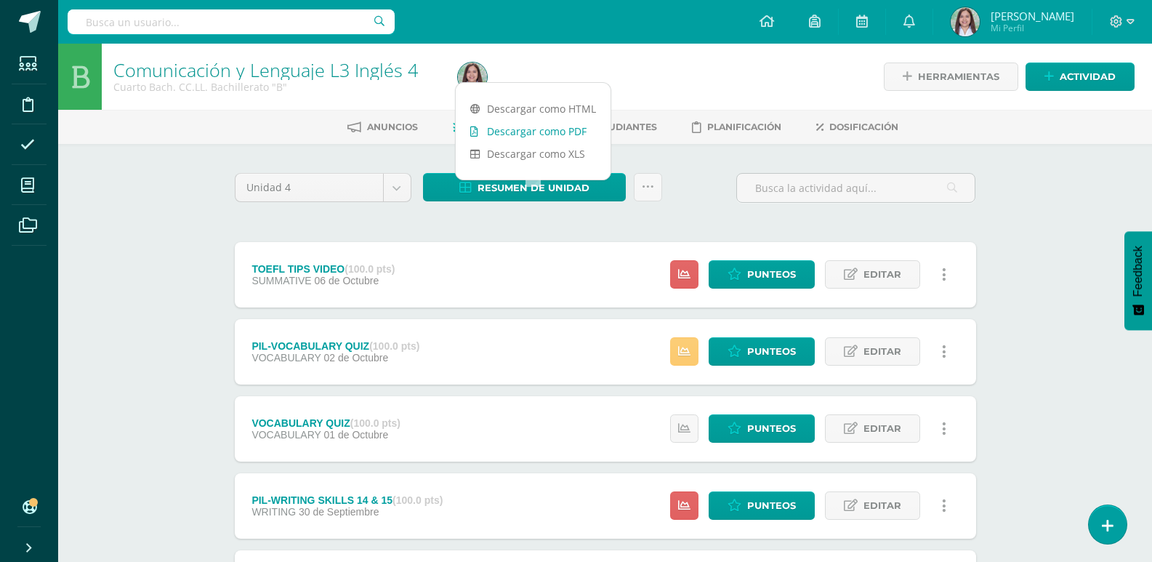
click at [557, 133] on link "Descargar como PDF" at bounding box center [533, 131] width 155 height 23
